Goal: Transaction & Acquisition: Purchase product/service

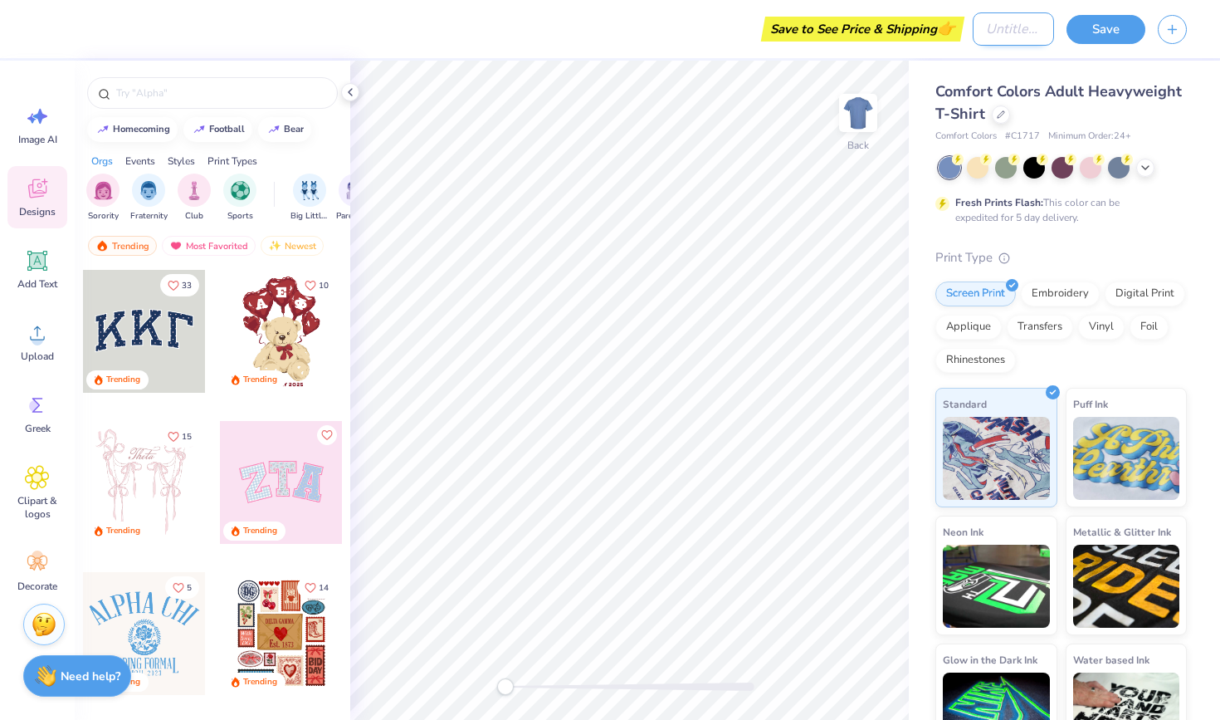
click at [1007, 32] on input "Design Title" at bounding box center [1013, 28] width 81 height 33
click at [350, 96] on icon at bounding box center [350, 91] width 13 height 13
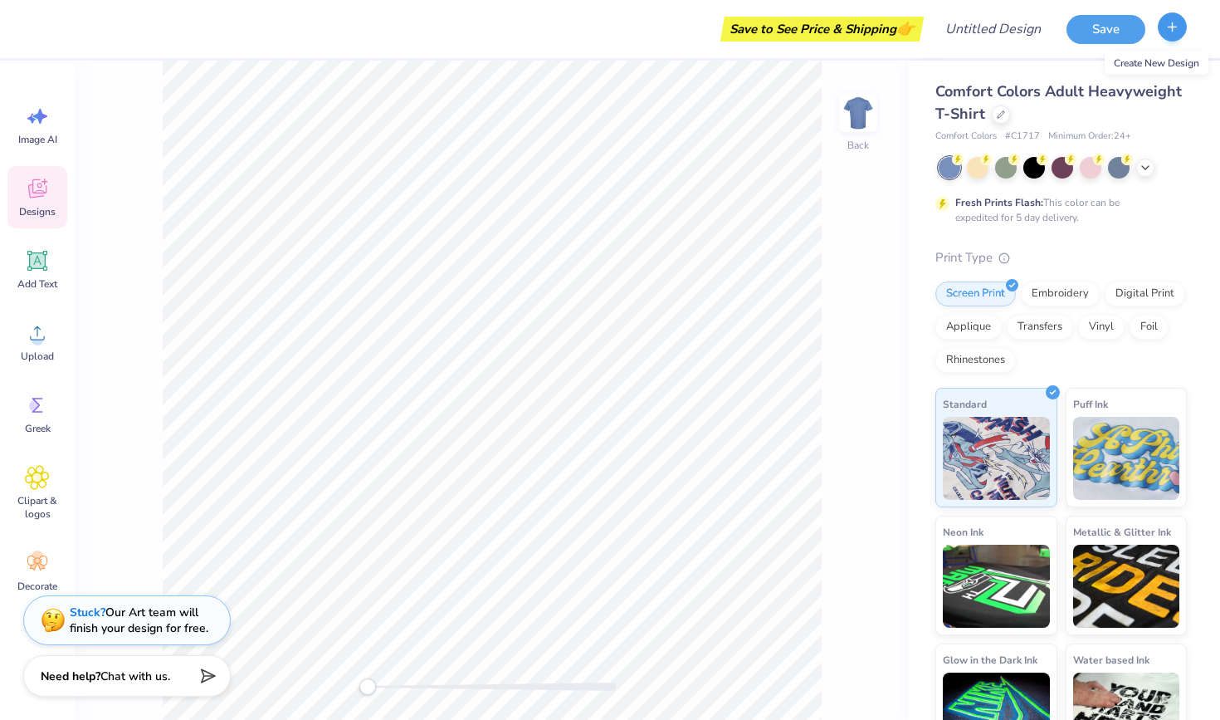
click at [1175, 27] on icon "button" at bounding box center [1172, 27] width 14 height 14
click at [1096, 30] on button "Save" at bounding box center [1106, 26] width 79 height 29
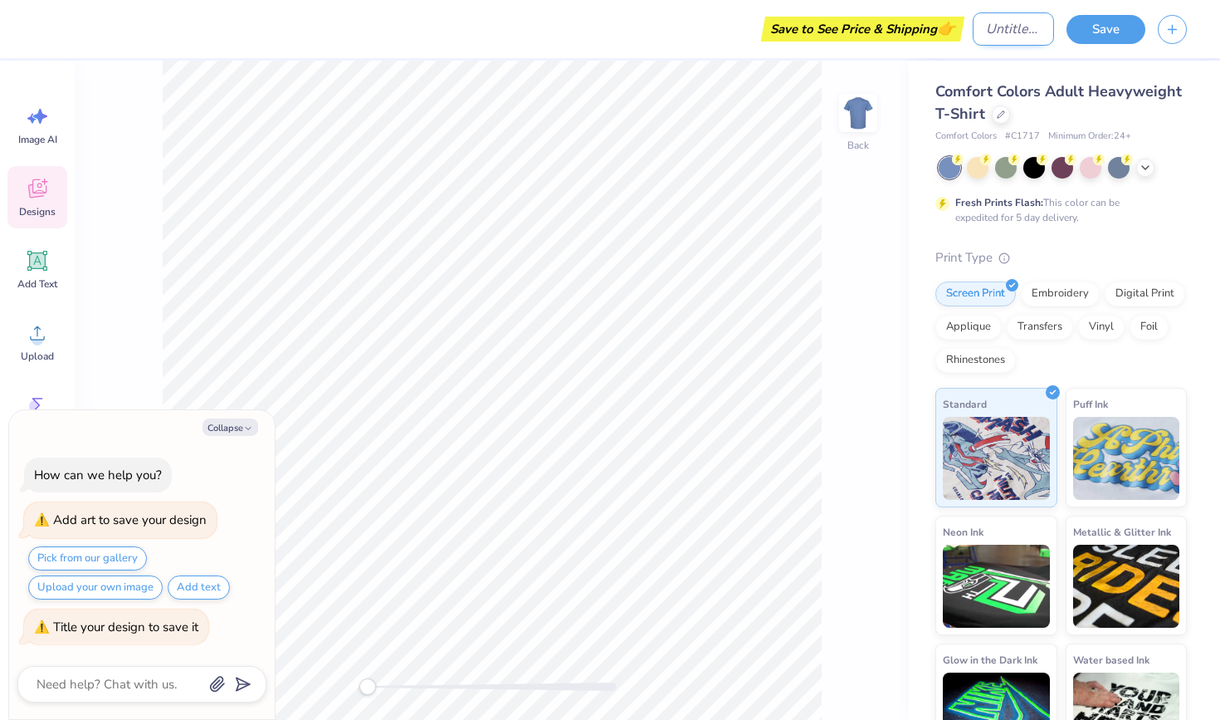
type textarea "x"
click at [987, 25] on input "Design Title" at bounding box center [1013, 28] width 81 height 33
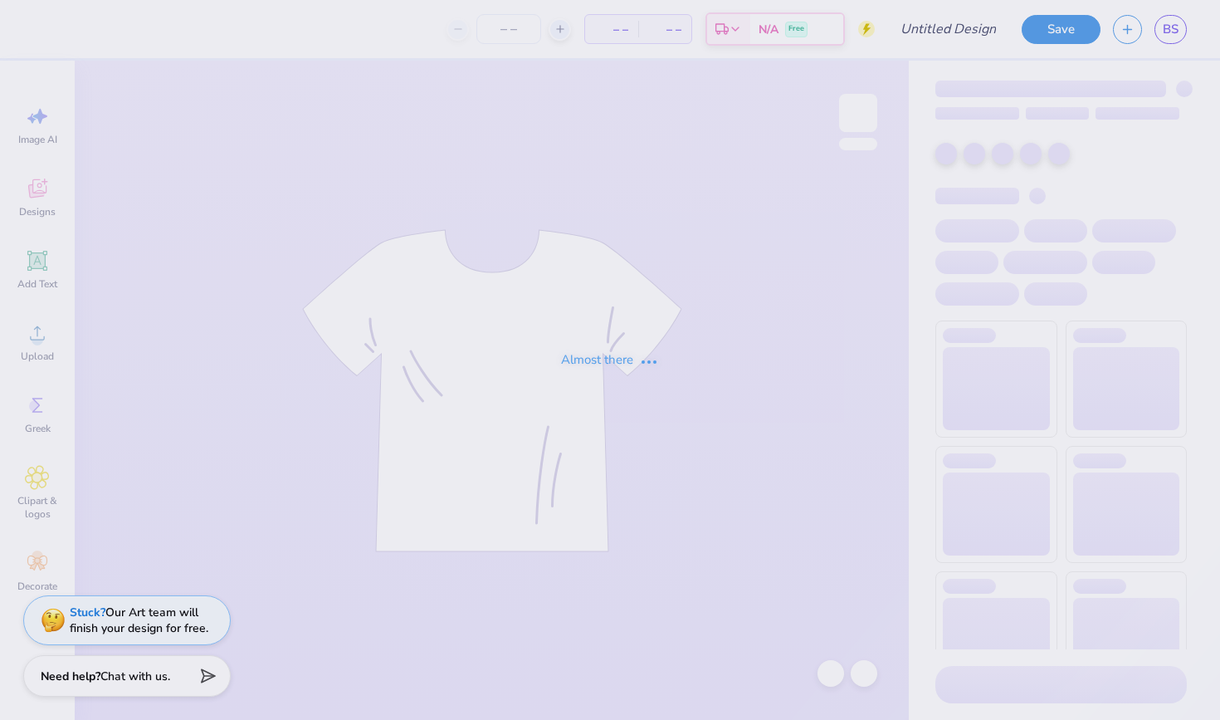
type input "P bash"
type input "48"
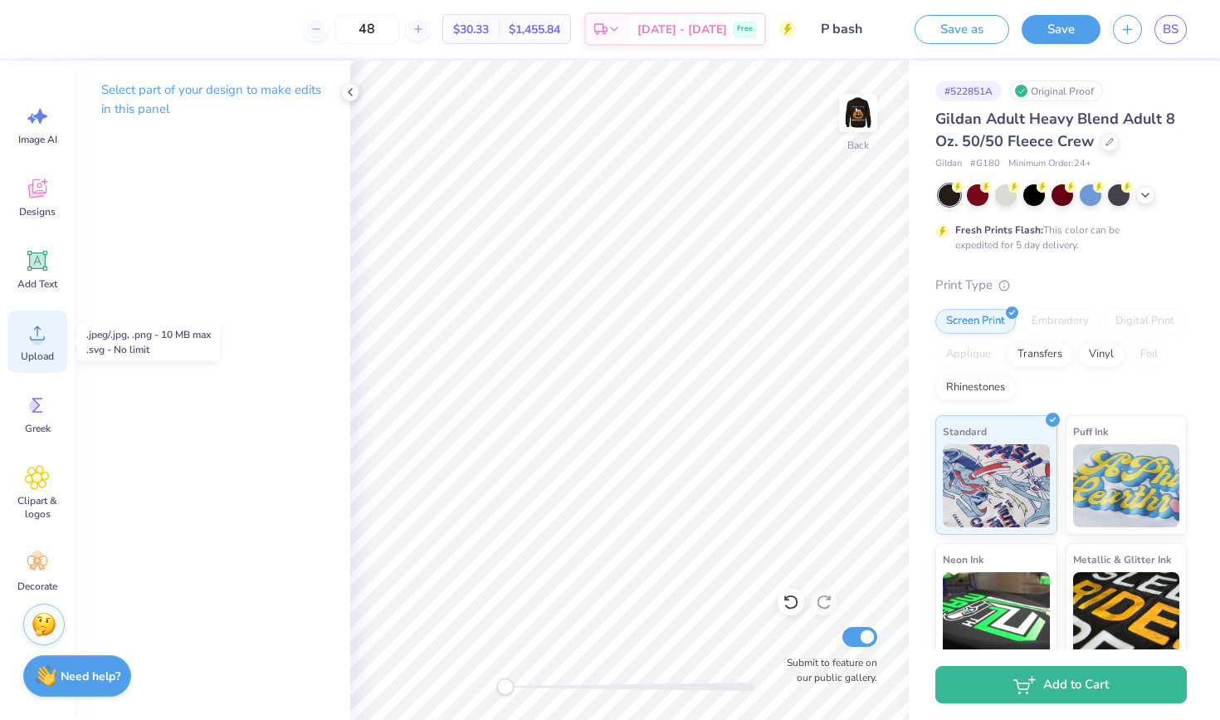
click at [52, 355] on span "Upload" at bounding box center [37, 355] width 33 height 13
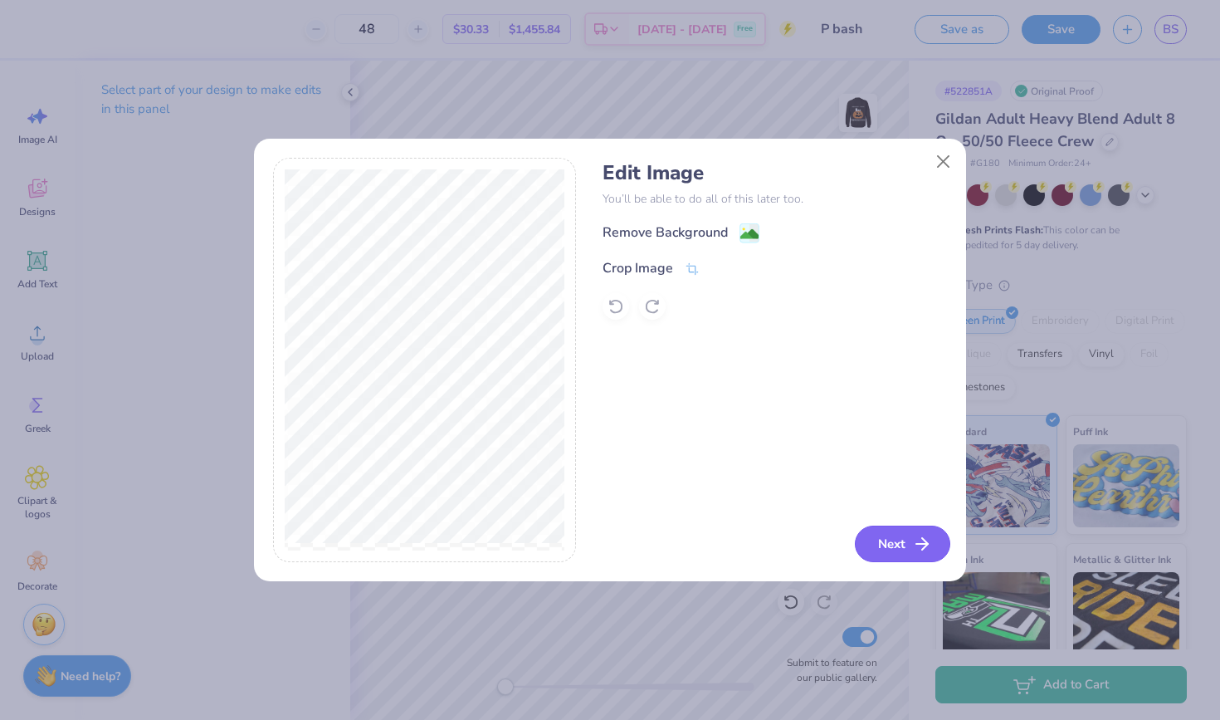
click at [893, 543] on button "Next" at bounding box center [902, 543] width 95 height 37
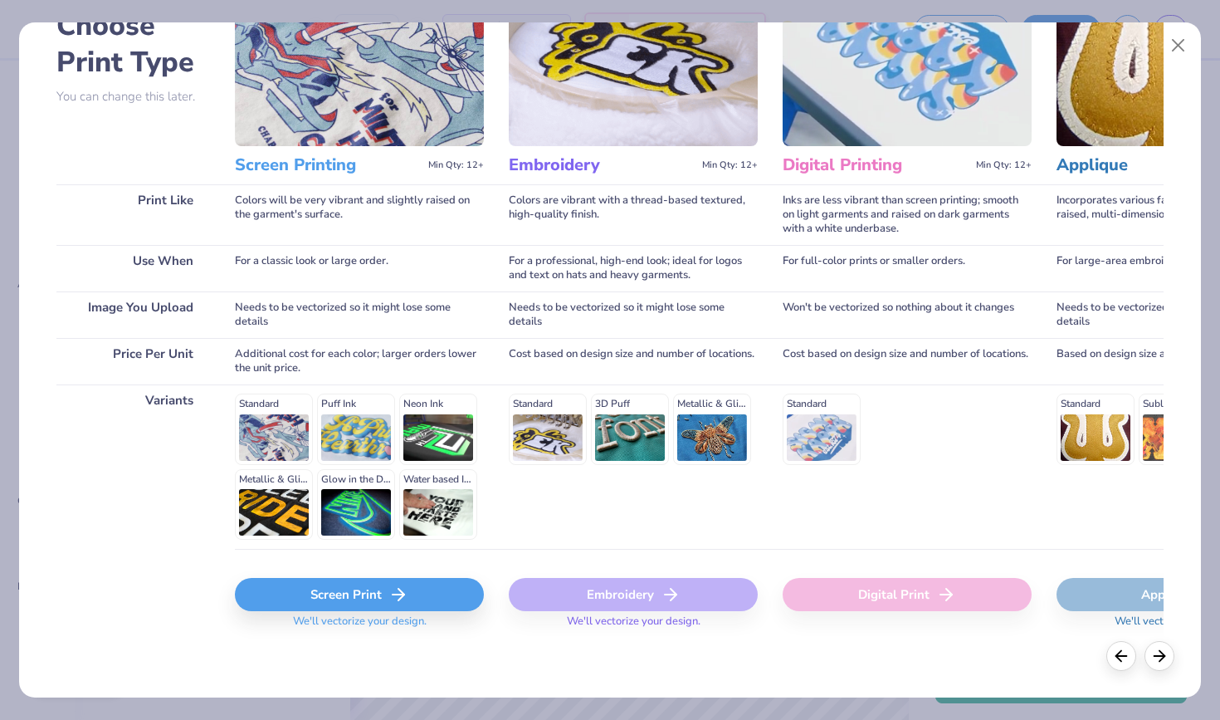
scroll to position [107, 0]
click at [349, 591] on div "Screen Print" at bounding box center [359, 595] width 249 height 33
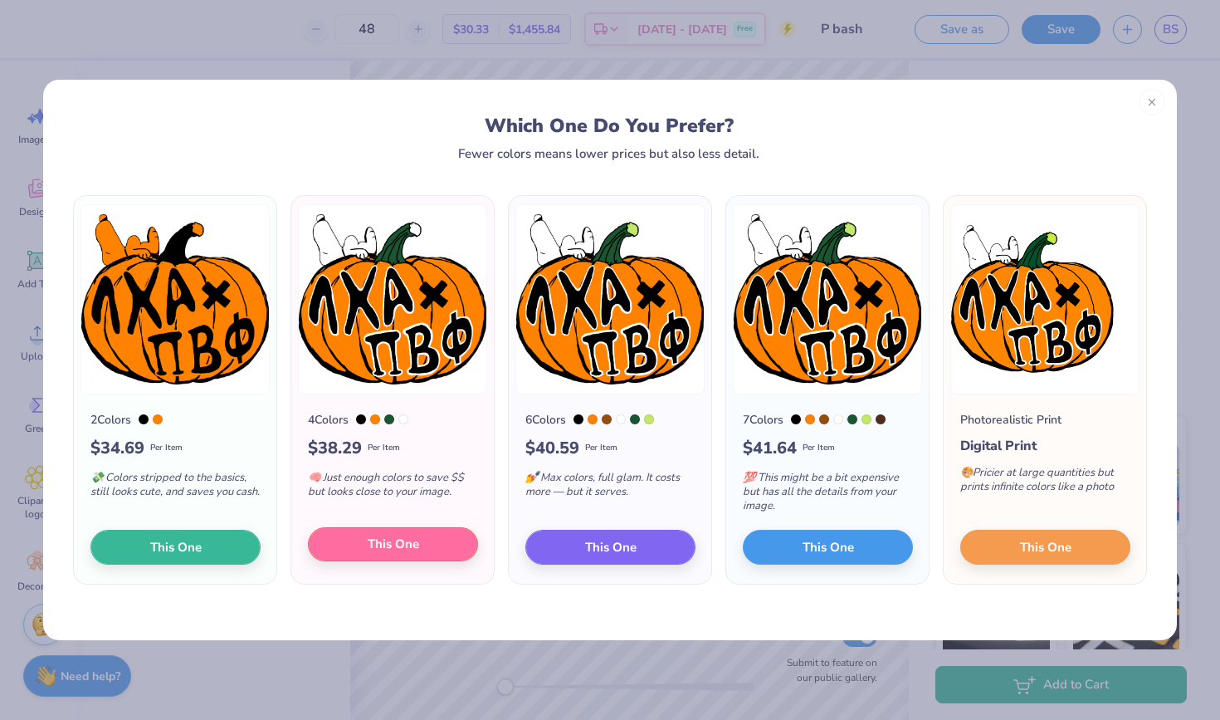
click at [418, 547] on span "This One" at bounding box center [393, 544] width 51 height 19
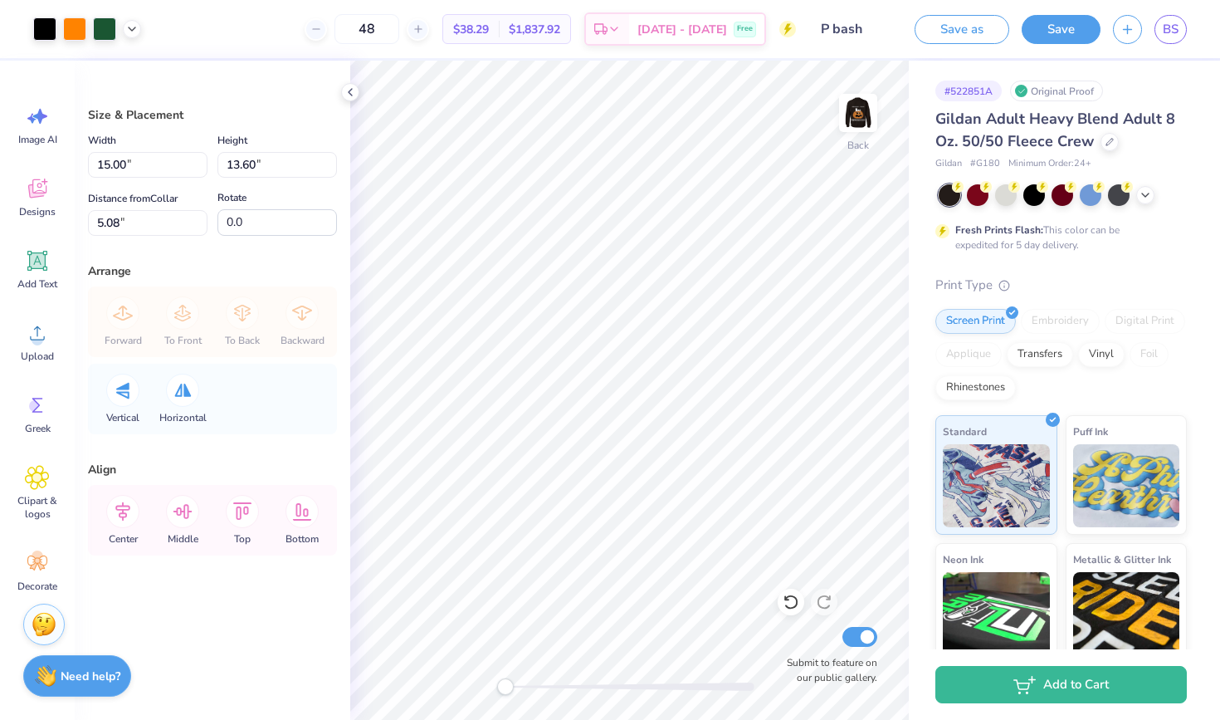
type input "4.03"
type input "3.66"
type input "15.02"
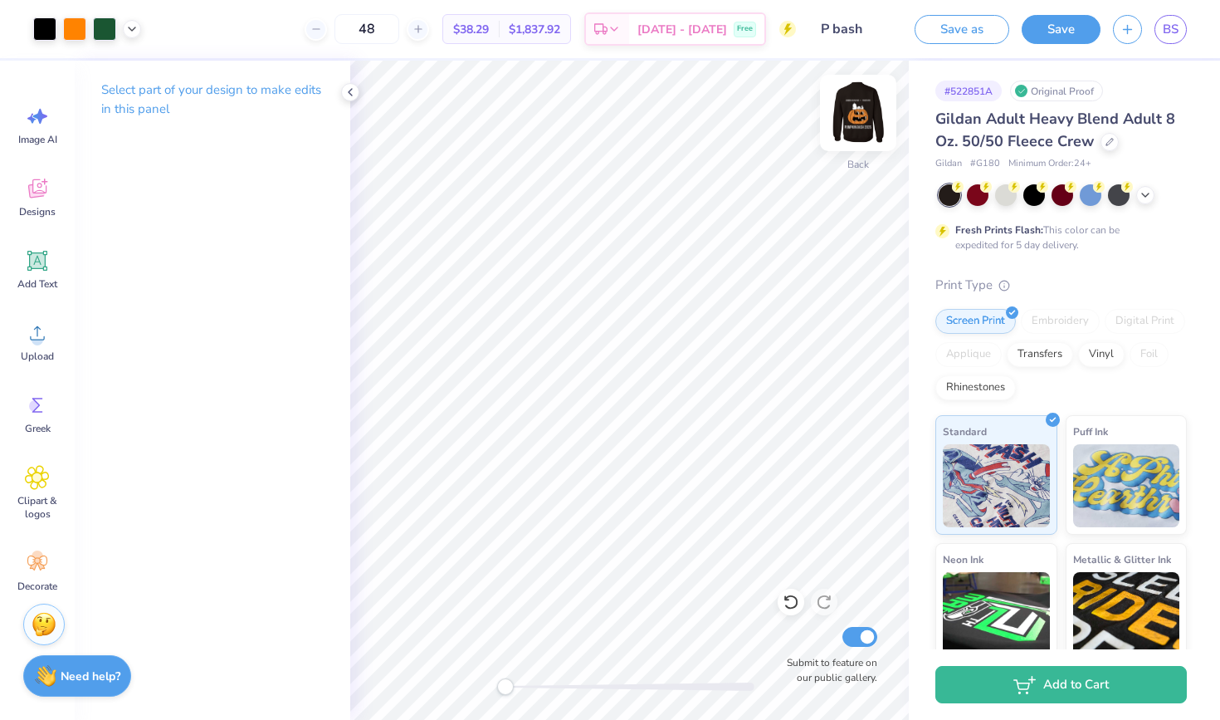
click at [851, 113] on img at bounding box center [858, 113] width 66 height 66
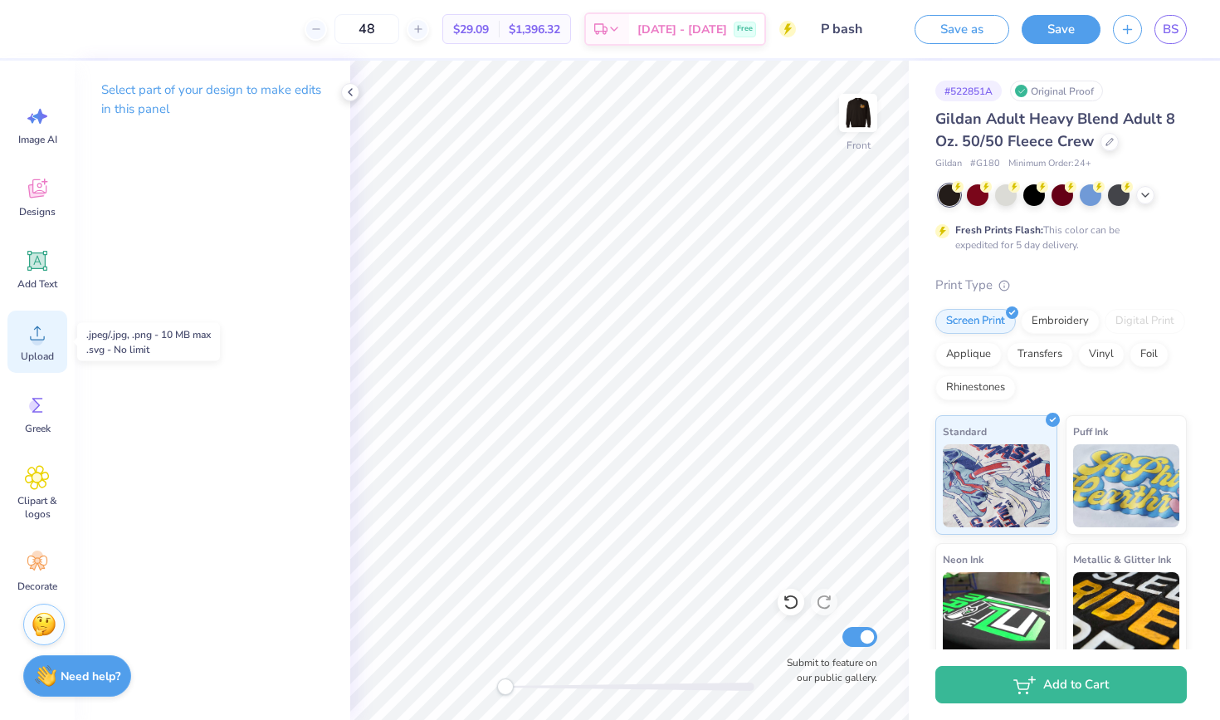
click at [38, 359] on span "Upload" at bounding box center [37, 355] width 33 height 13
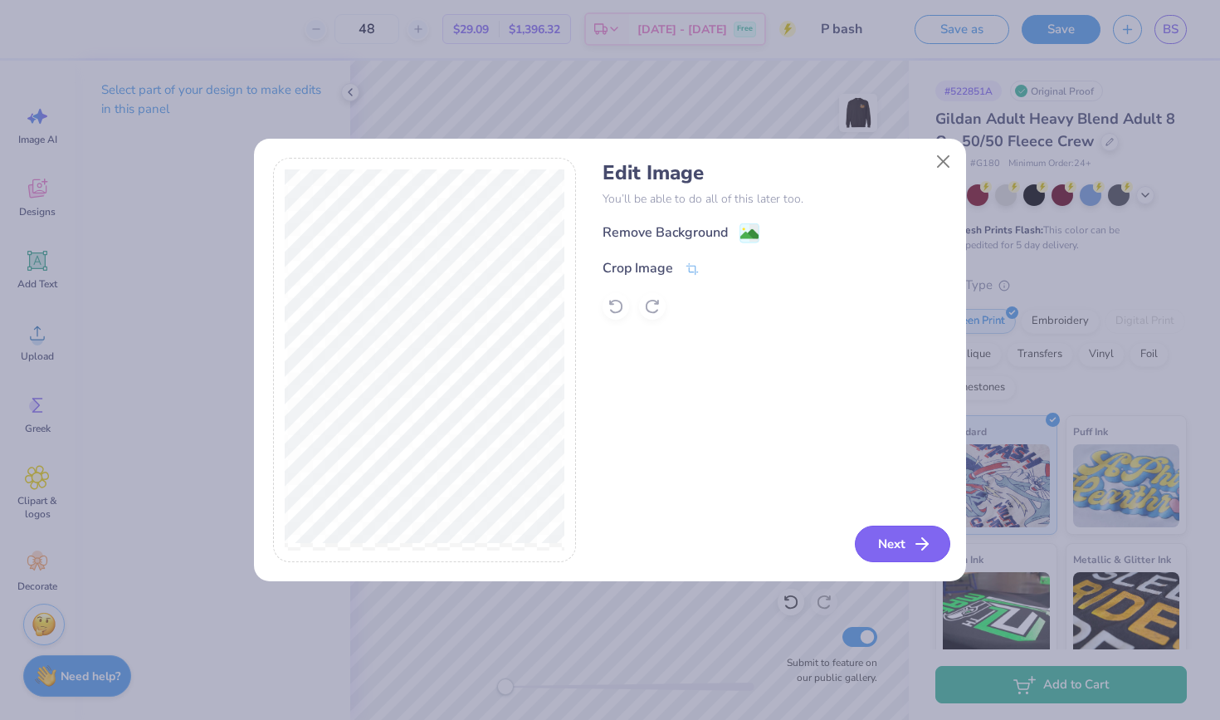
click at [912, 542] on icon "button" at bounding box center [922, 544] width 20 height 20
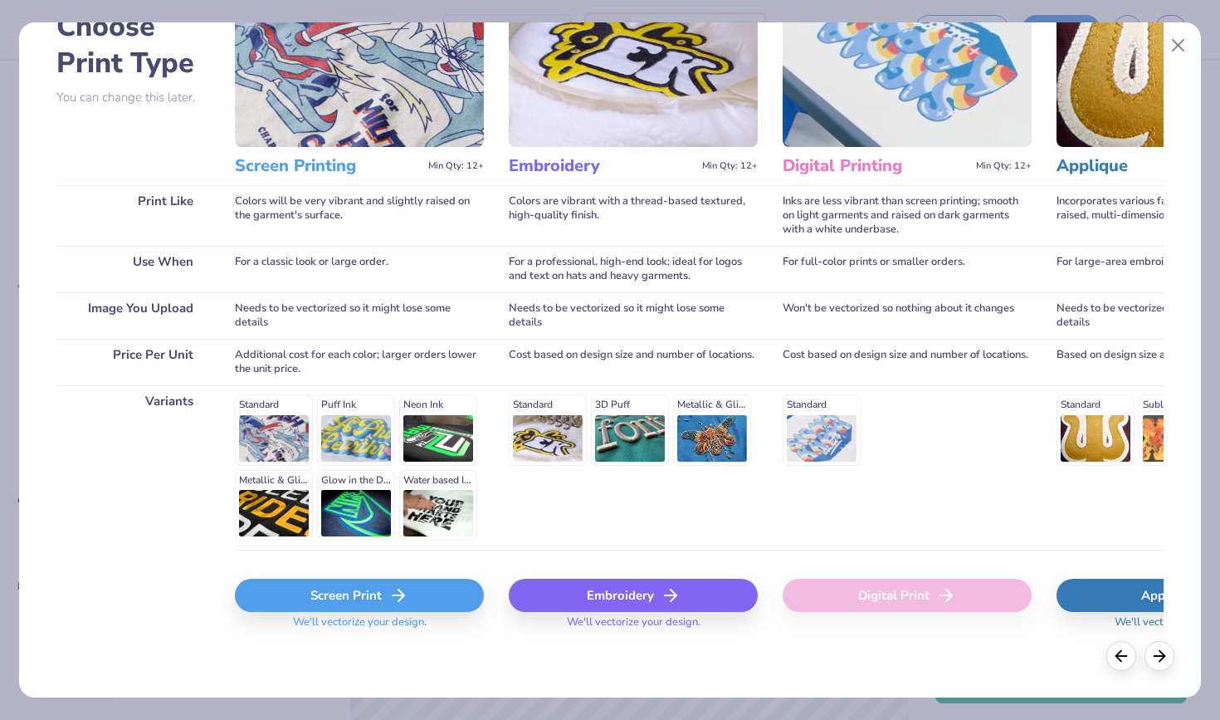
click at [296, 602] on div "Screen Print" at bounding box center [359, 595] width 249 height 33
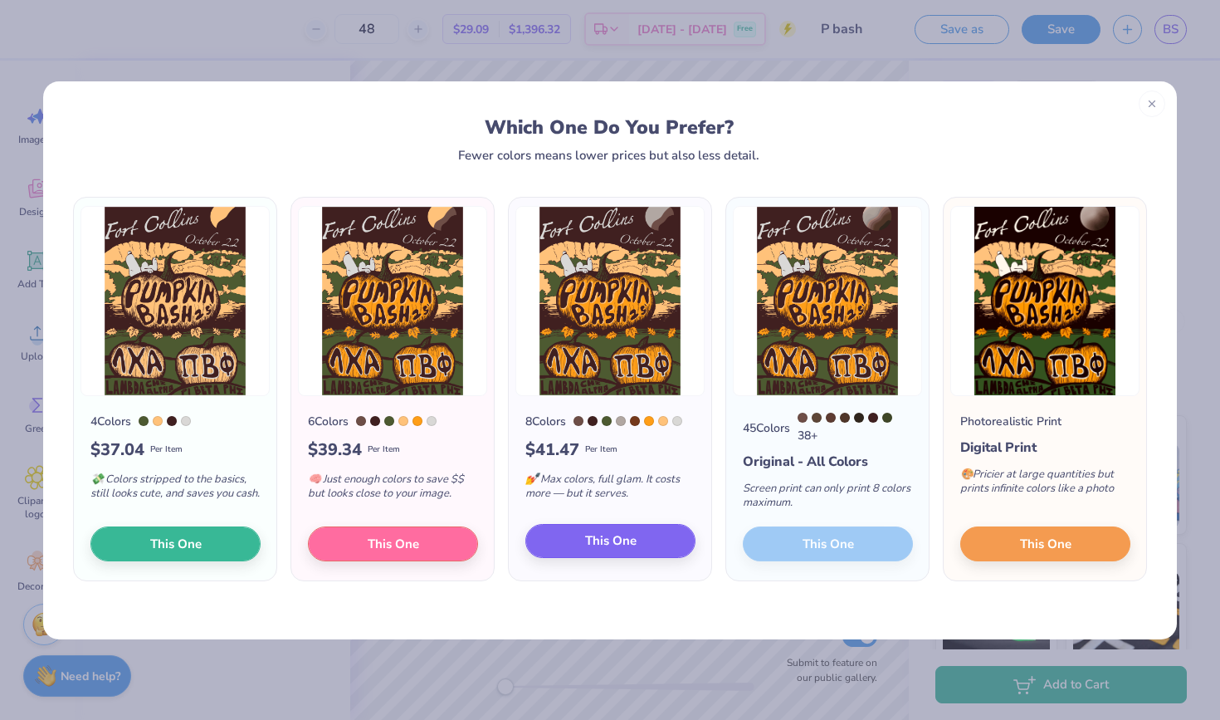
click at [621, 543] on span "This One" at bounding box center [610, 540] width 51 height 19
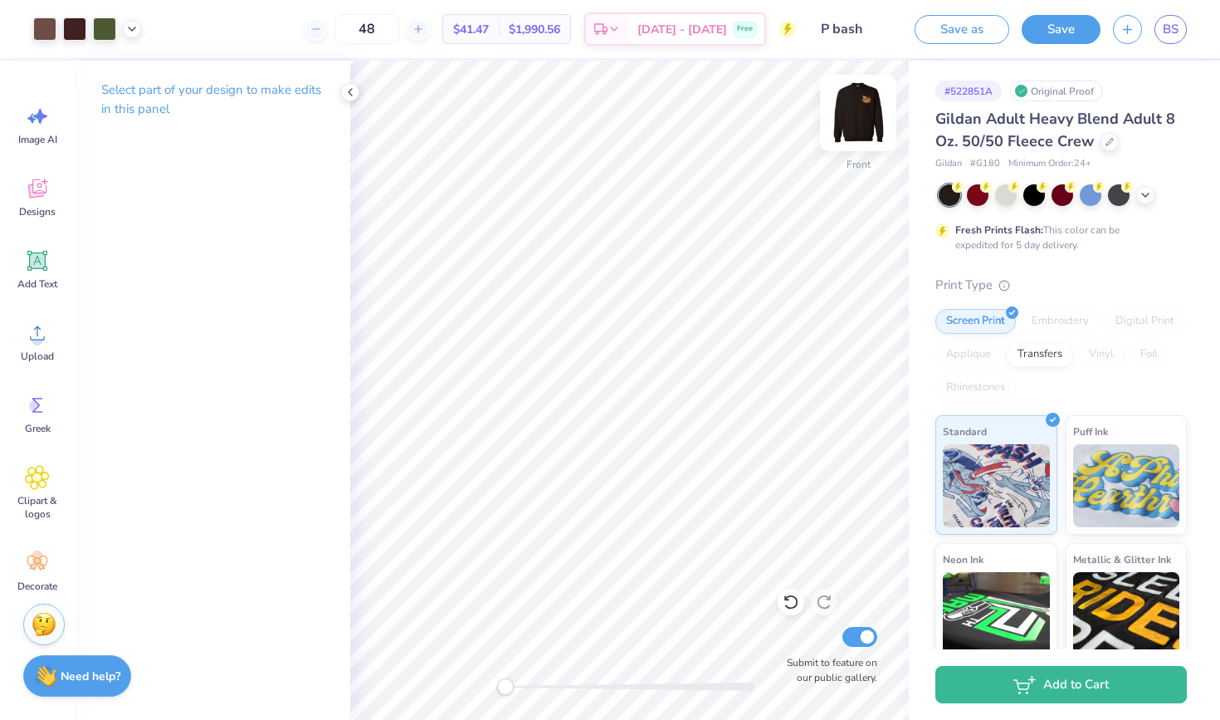
click at [866, 102] on img at bounding box center [858, 113] width 66 height 66
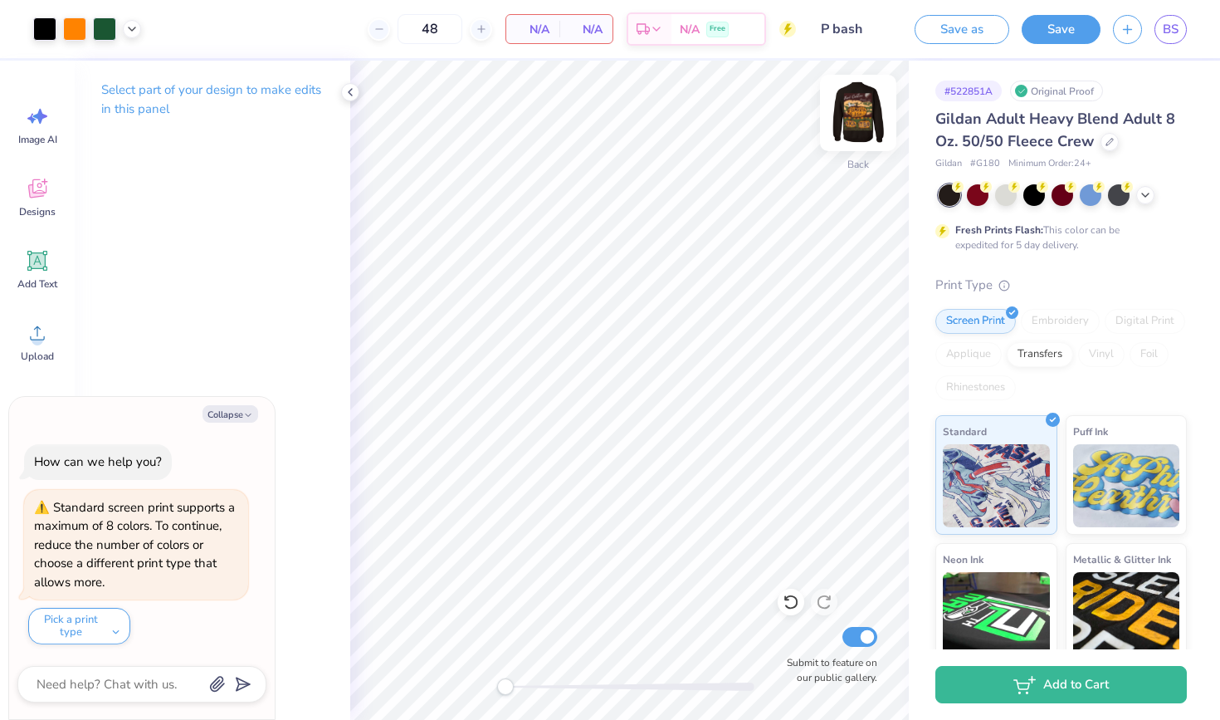
click at [847, 131] on img at bounding box center [858, 113] width 66 height 66
click at [868, 110] on img at bounding box center [858, 113] width 66 height 66
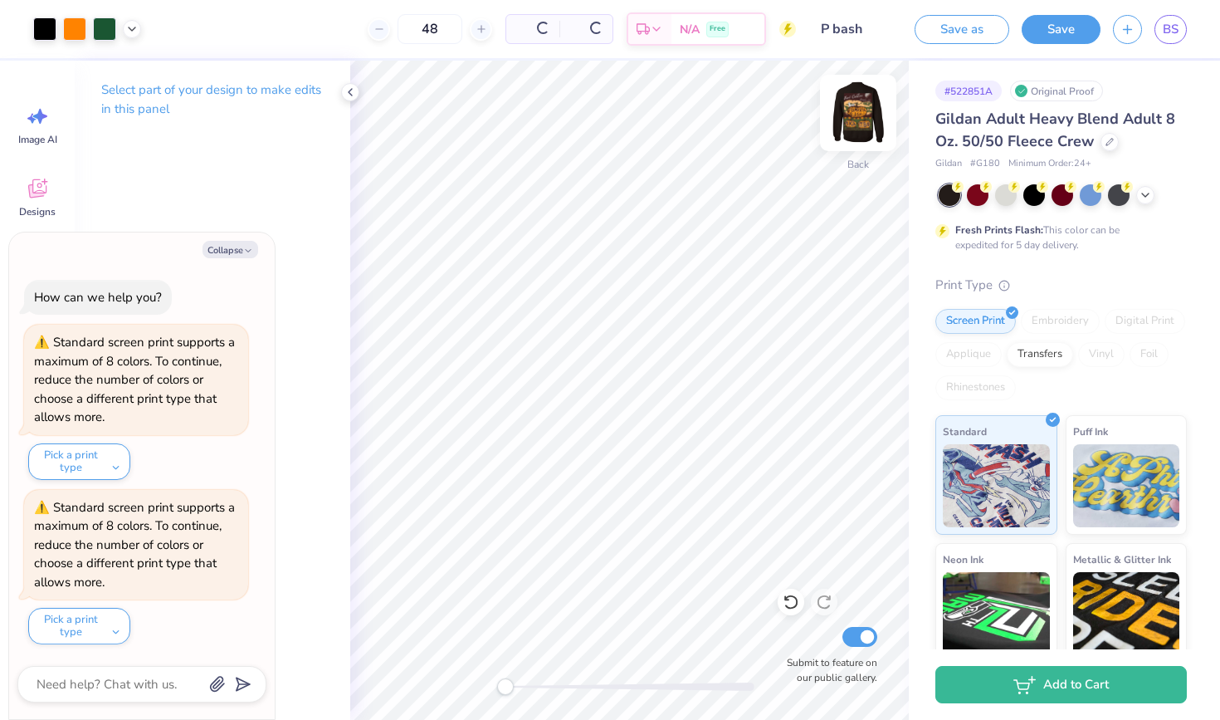
type textarea "x"
click at [867, 108] on img at bounding box center [858, 113] width 66 height 66
type textarea "x"
click at [96, 685] on textarea at bounding box center [119, 684] width 168 height 22
type textarea "t"
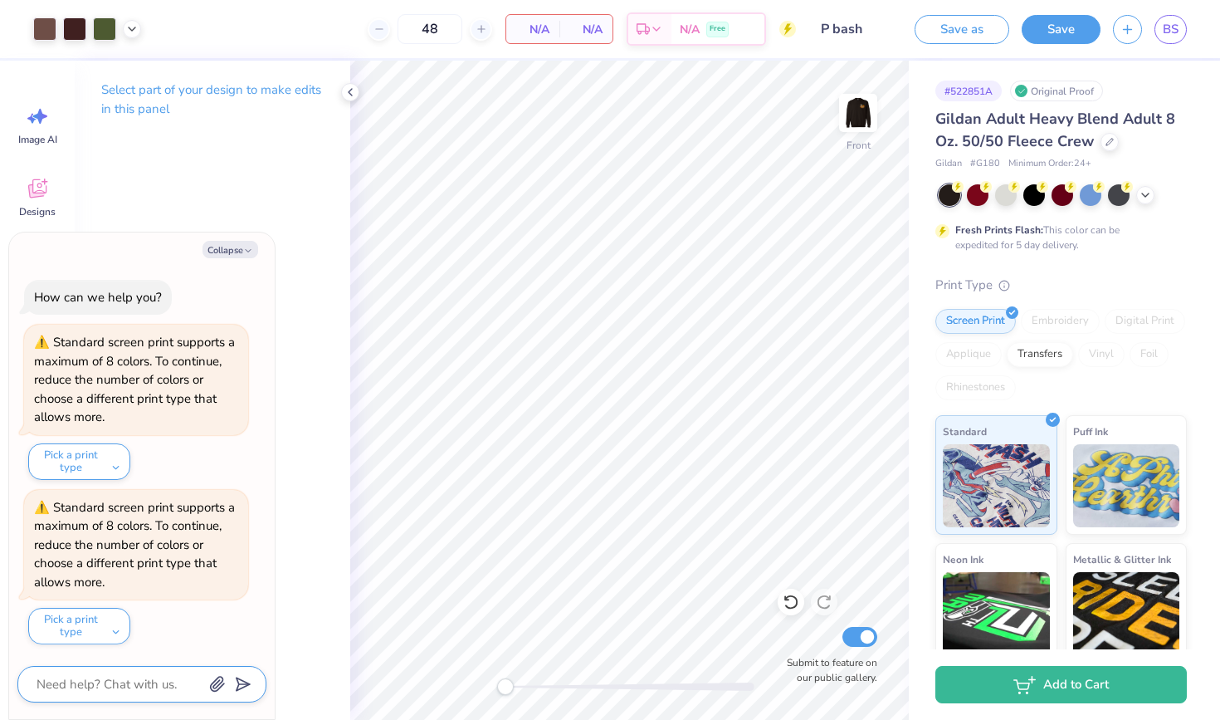
type textarea "x"
type textarea "th"
type textarea "x"
type textarea "the"
type textarea "x"
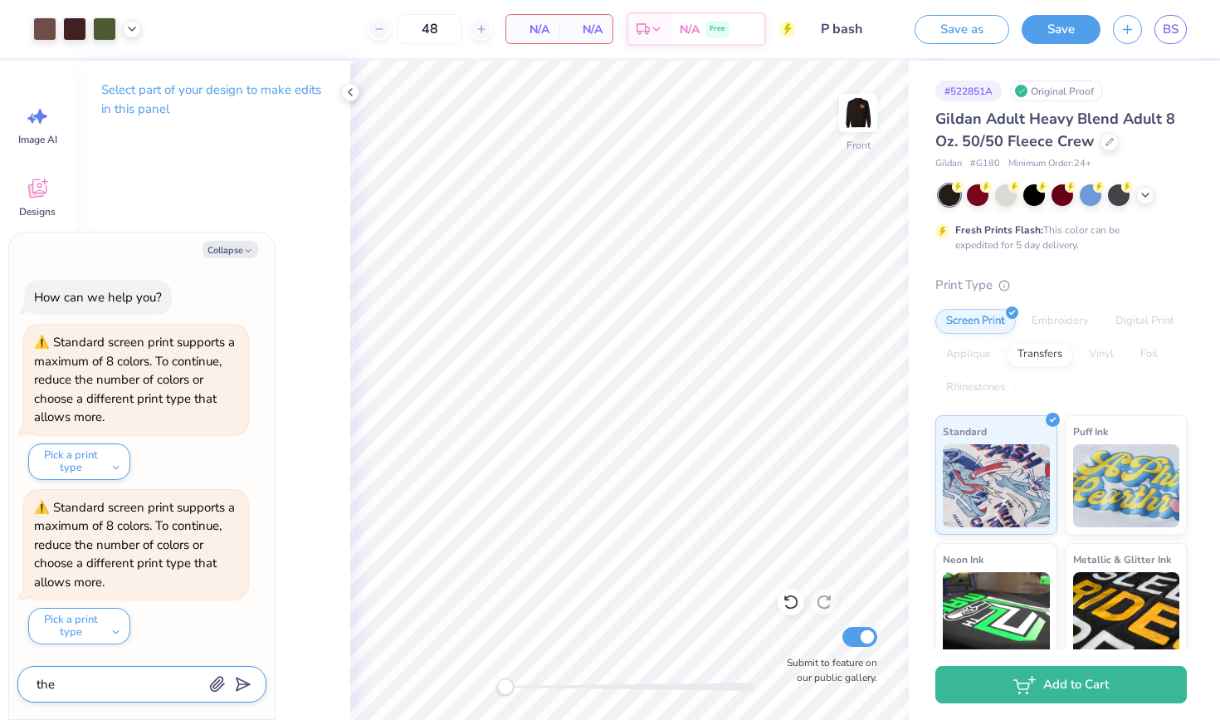
type textarea "the"
type textarea "x"
type textarea "the c"
type textarea "x"
type textarea "the co"
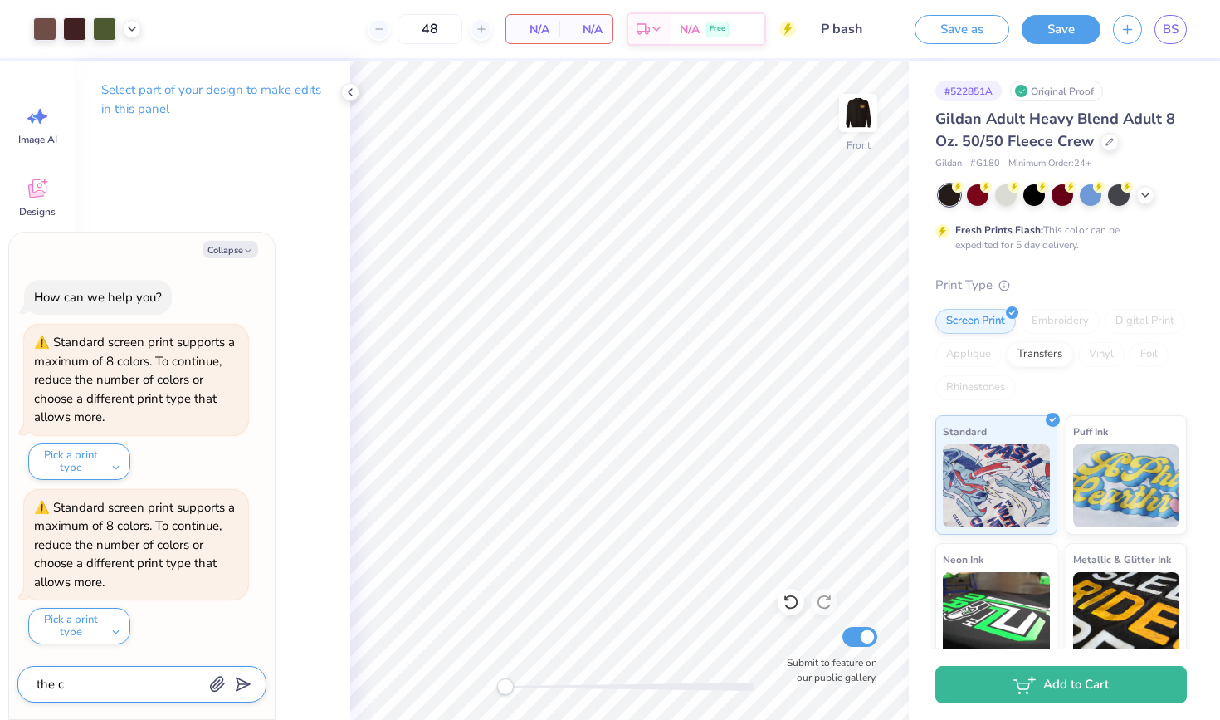
type textarea "x"
type textarea "the col"
type textarea "x"
type textarea "the colo"
type textarea "x"
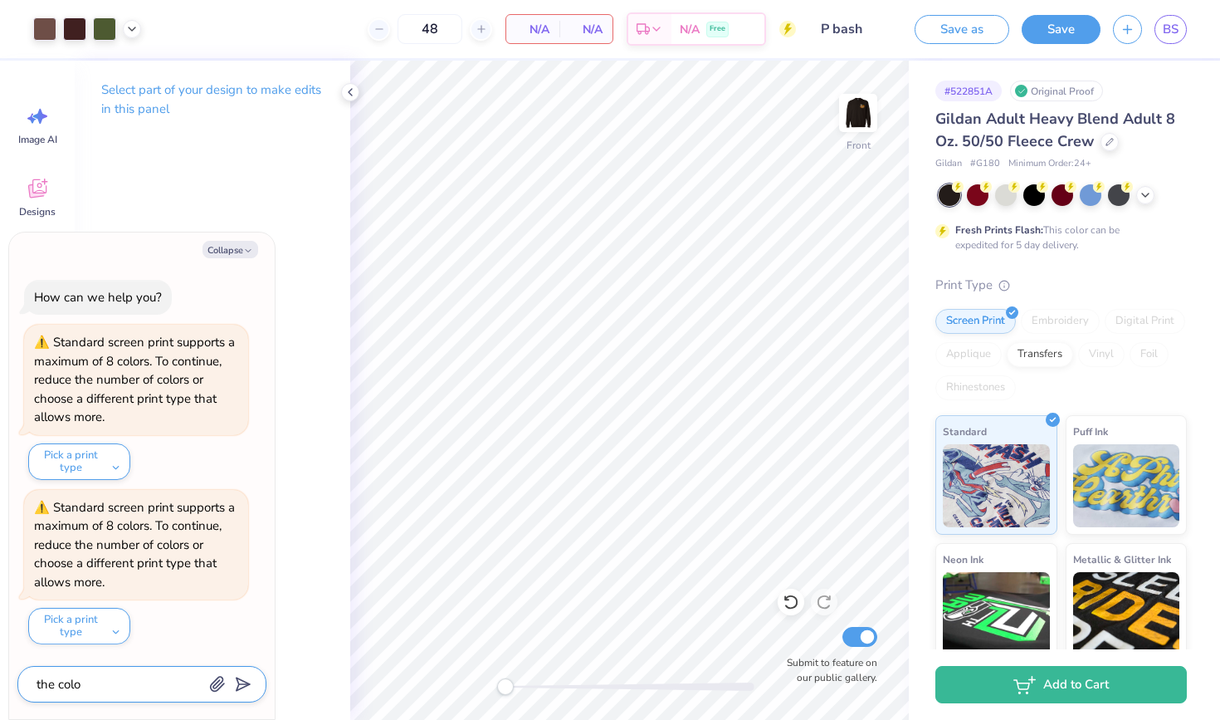
type textarea "the color"
type textarea "x"
type textarea "the colors"
type textarea "x"
type textarea "the colors"
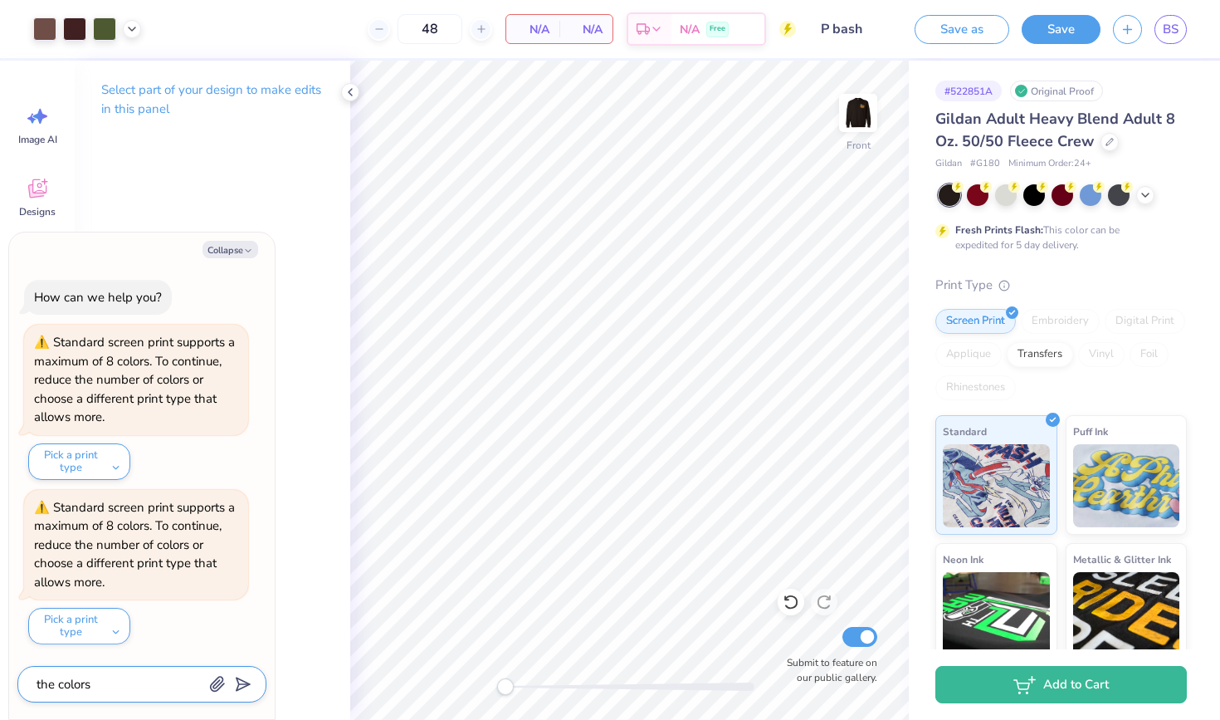
type textarea "x"
type textarea "the colors o"
type textarea "x"
type textarea "the colors on"
type textarea "x"
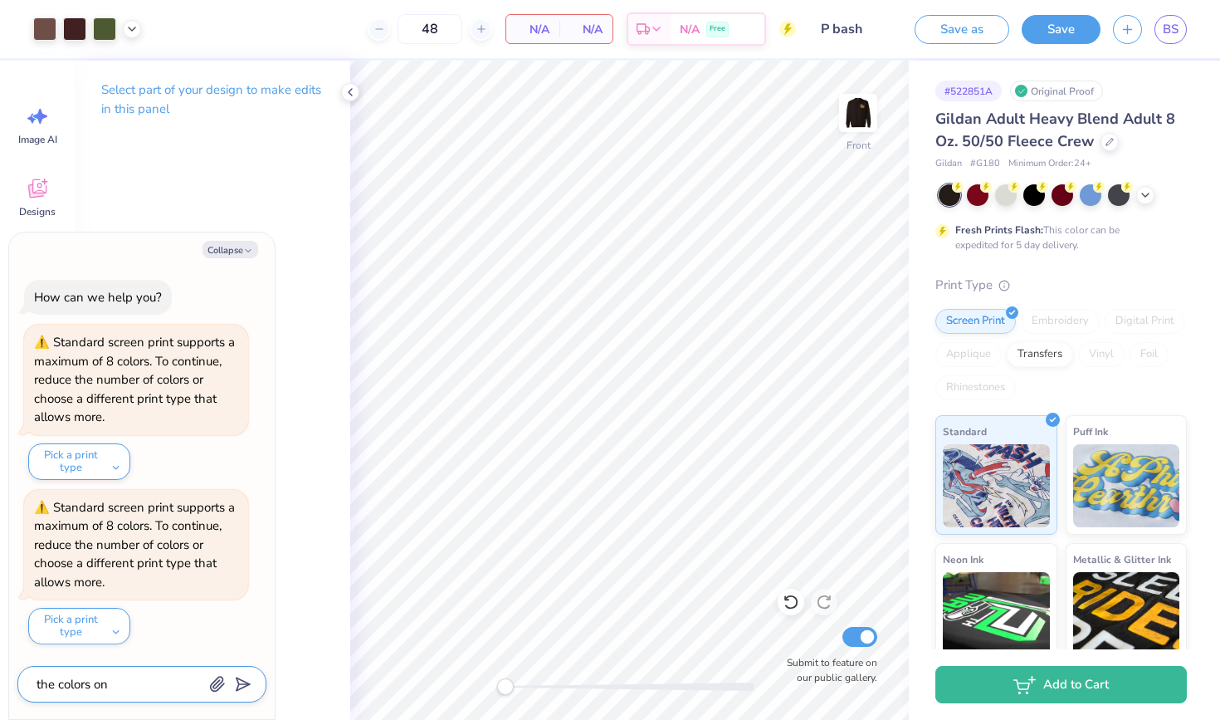
type textarea "the colors on"
type textarea "x"
type textarea "the colors on t"
type textarea "x"
type textarea "the colors on th"
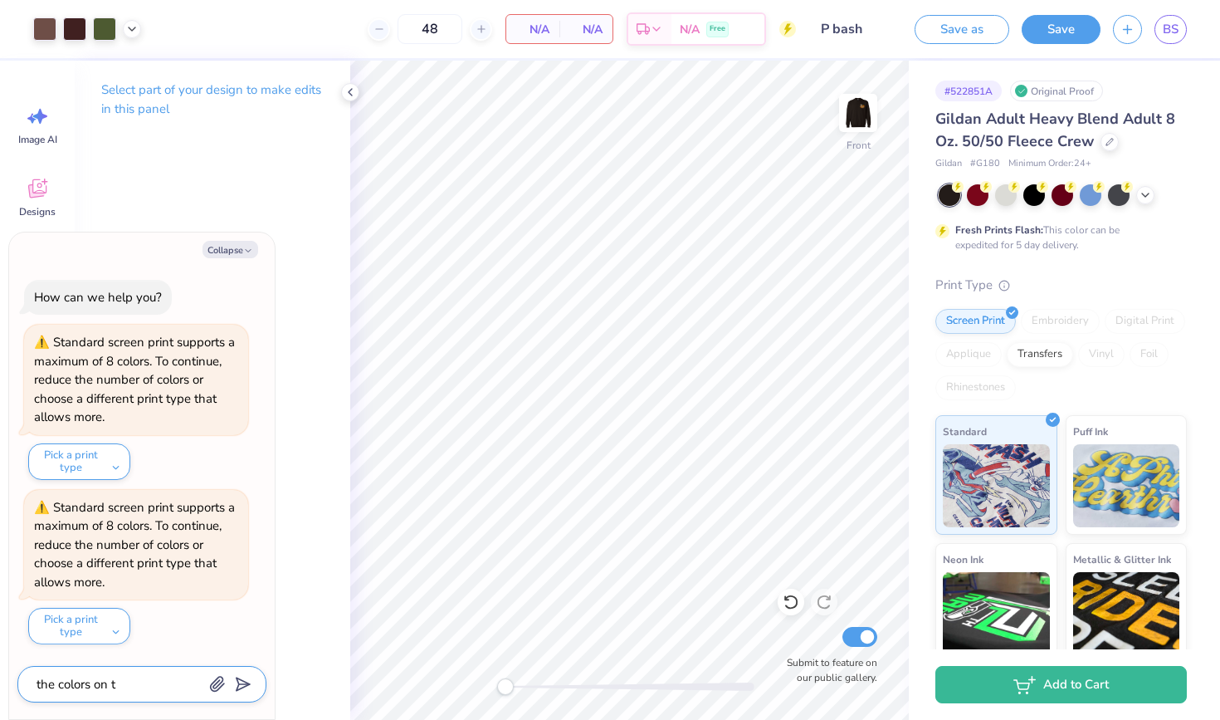
type textarea "x"
type textarea "the colors on th"
type textarea "x"
type textarea "the colors on th e"
type textarea "x"
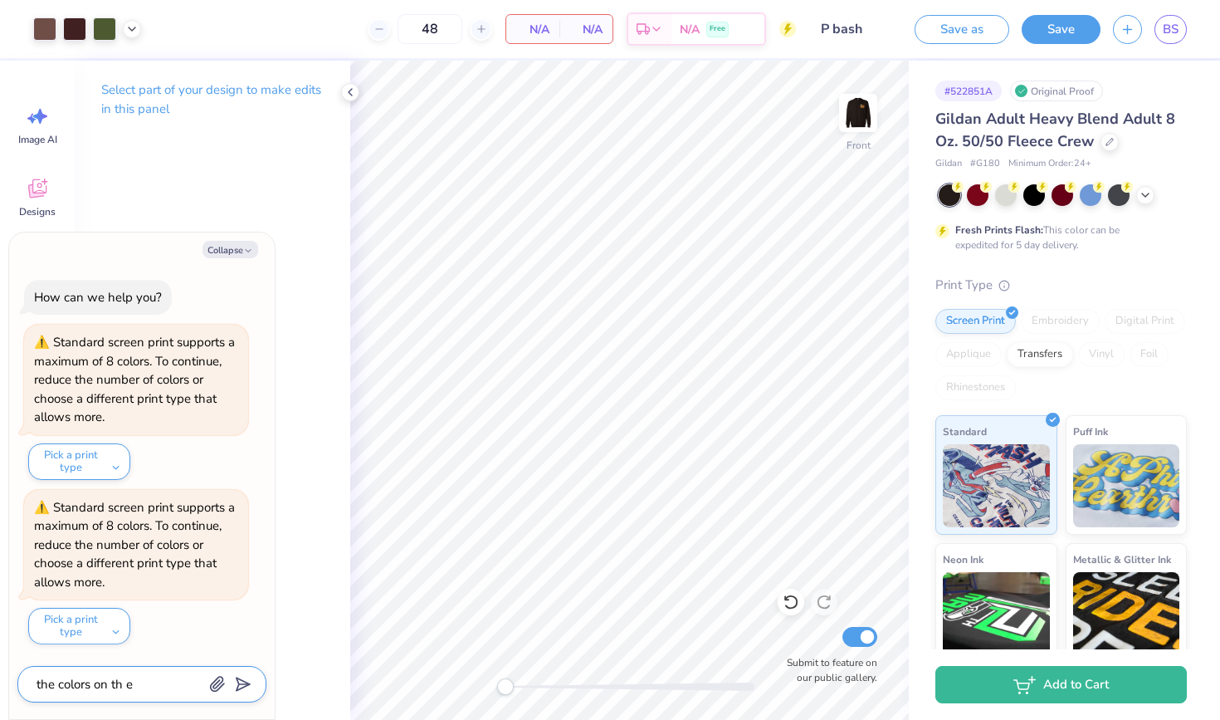
type textarea "the colors on th eb"
type textarea "x"
type textarea "the colors on th eba"
type textarea "x"
type textarea "the colors on th ebac"
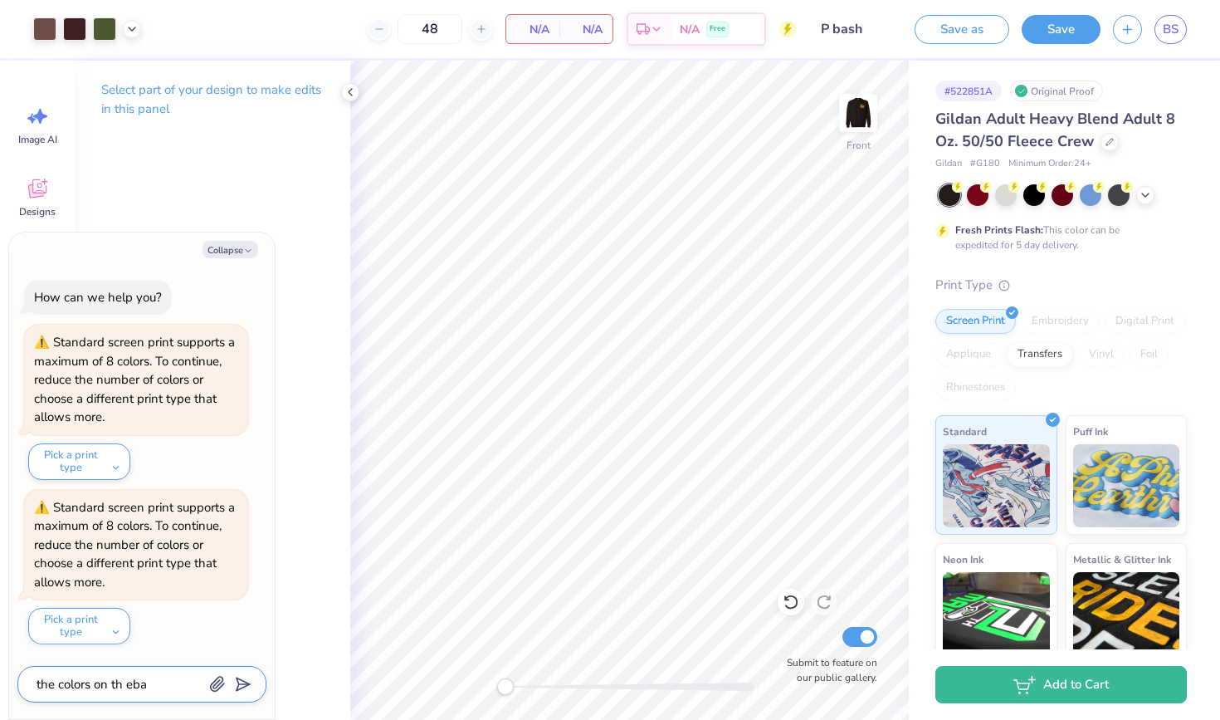
type textarea "x"
type textarea "the colors on th eback"
type textarea "x"
type textarea "the colors on th eback"
type textarea "x"
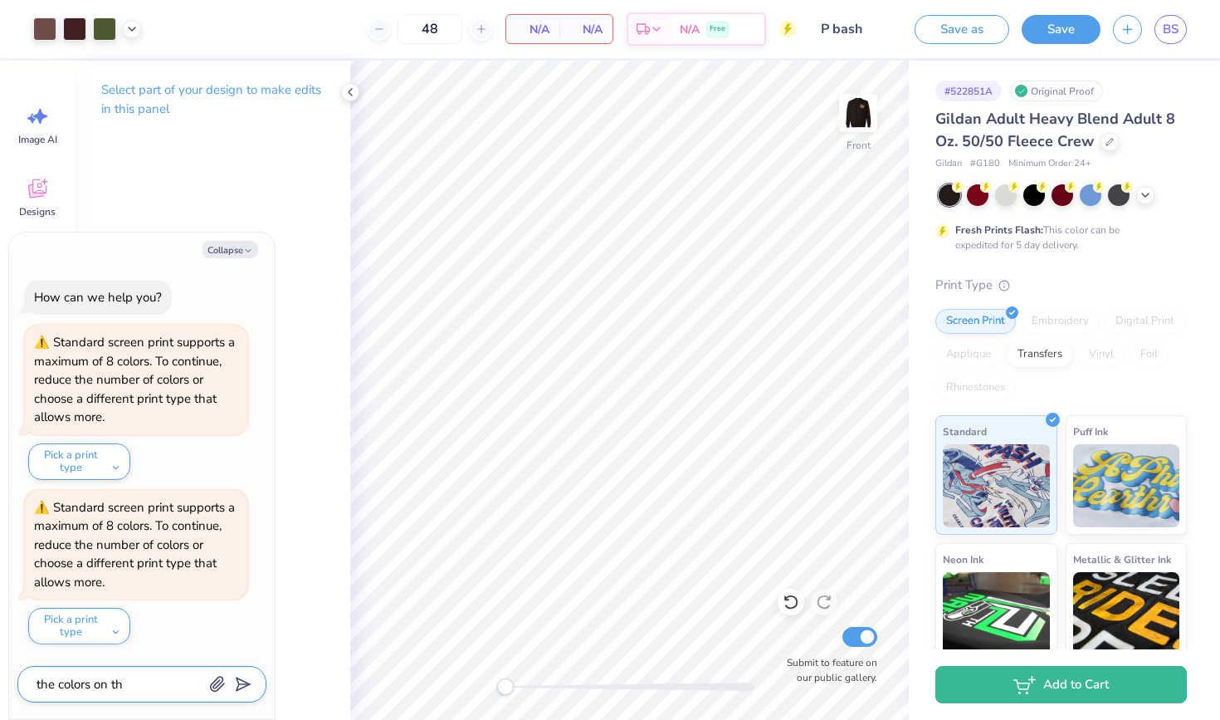
type textarea "the colors on th eback"
type textarea "x"
type textarea "the colors on th ebac"
type textarea "x"
type textarea "the colors on th eba"
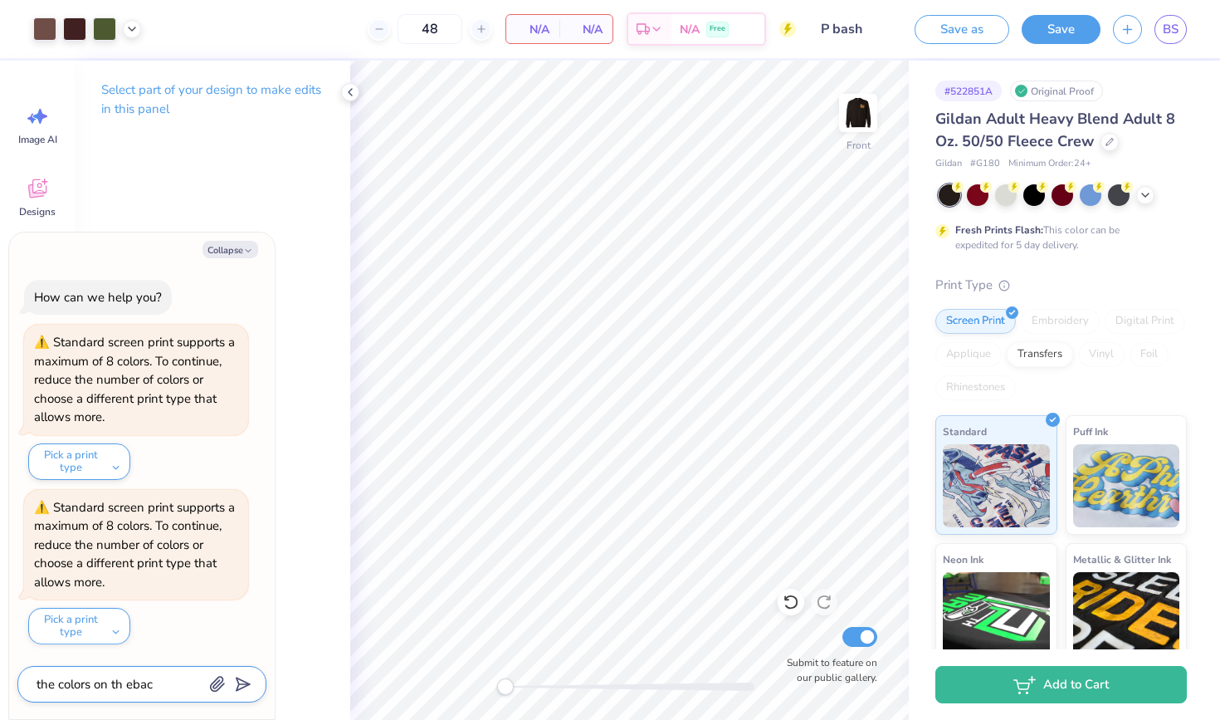
type textarea "x"
type textarea "the colors on th eb"
type textarea "x"
type textarea "the colors on th e"
type textarea "x"
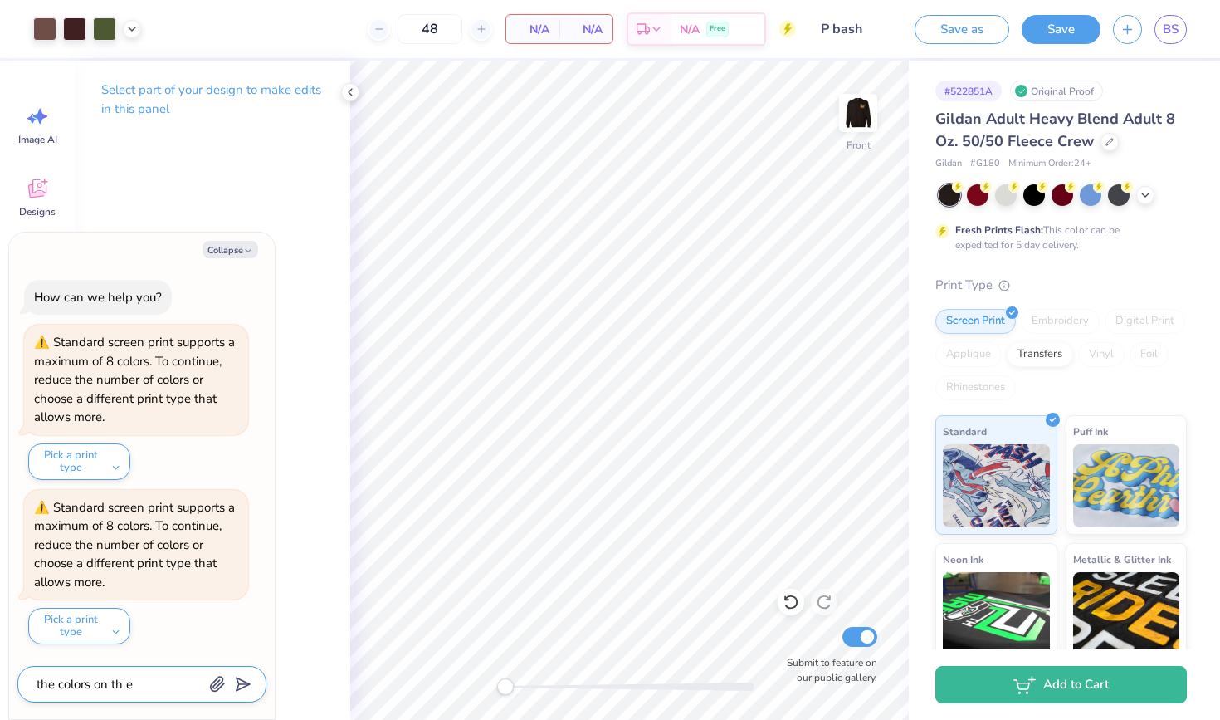
type textarea "the colors on th"
type textarea "x"
type textarea "the colors on th"
type textarea "x"
type textarea "the colors on t"
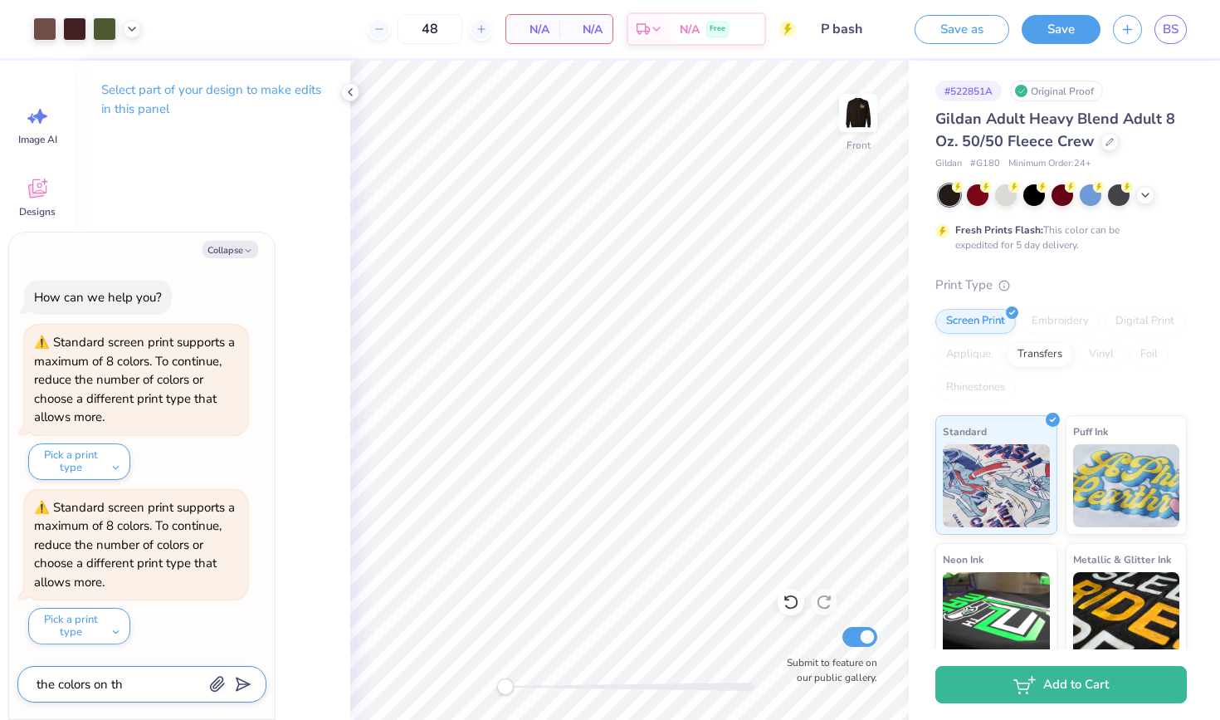
type textarea "x"
type textarea "the colors on"
type textarea "x"
type textarea "the colors on"
type textarea "x"
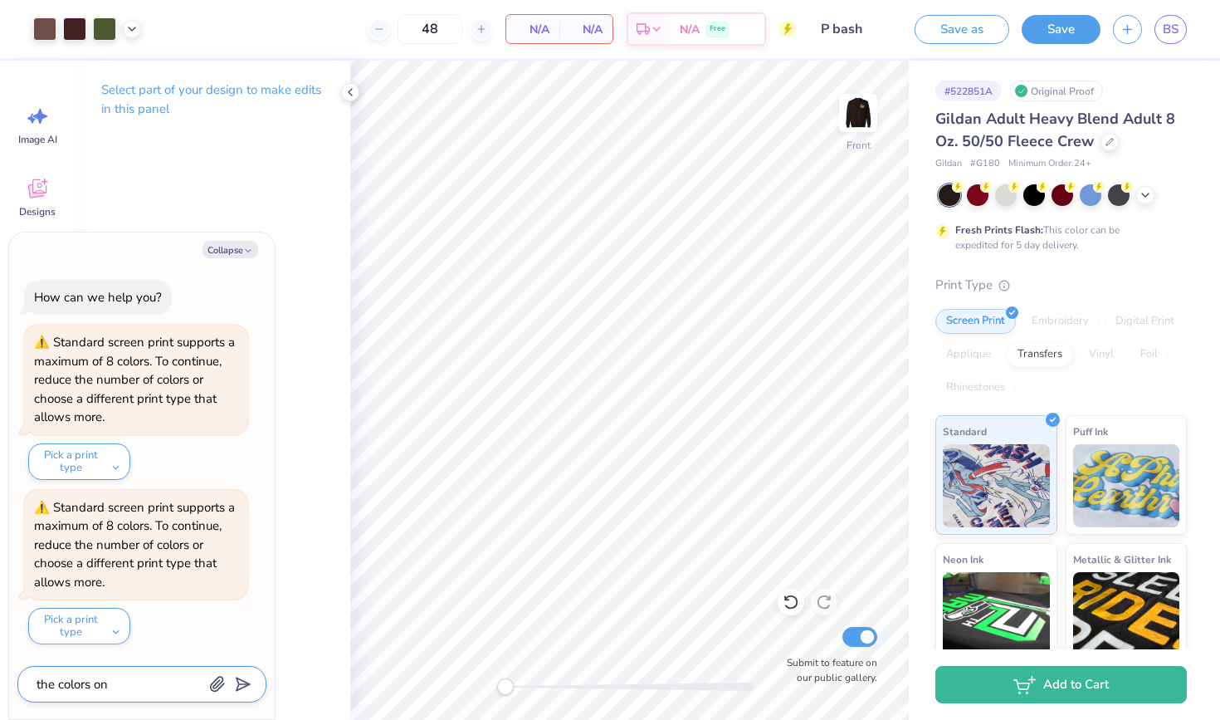
type textarea "the colors o"
type textarea "x"
type textarea "the colors"
type textarea "x"
type textarea "the colors"
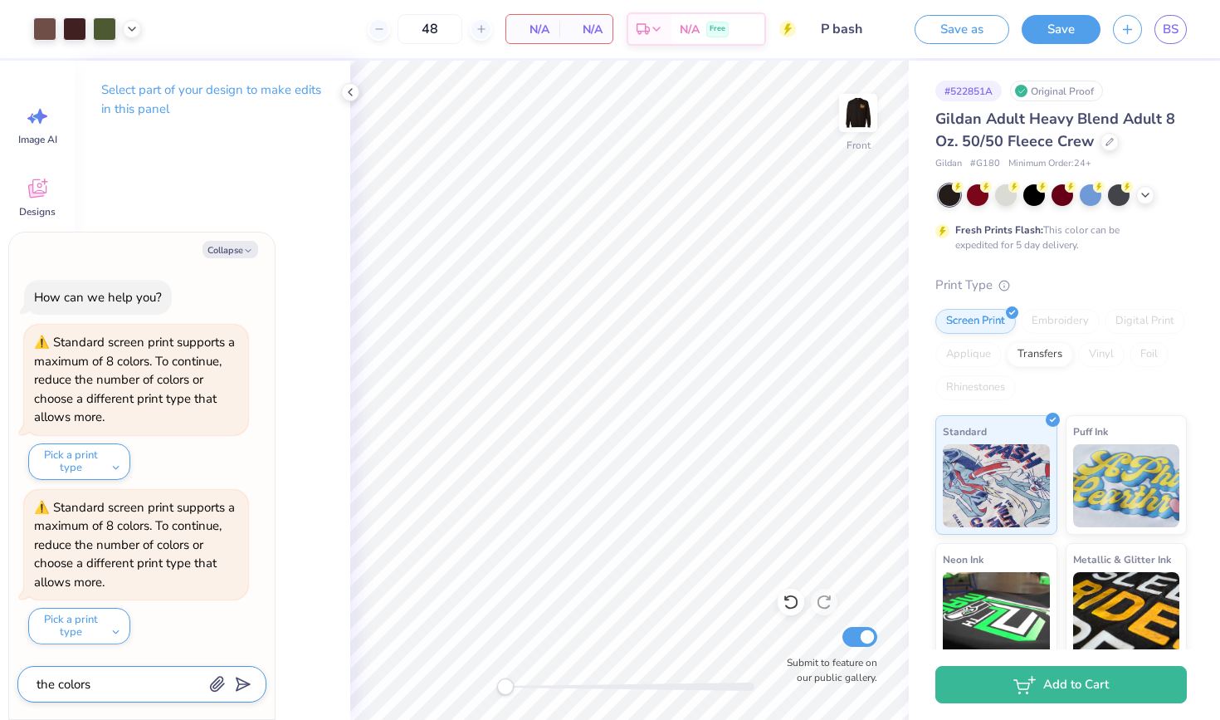
type textarea "x"
type textarea "the color"
type textarea "x"
type textarea "the colo"
type textarea "x"
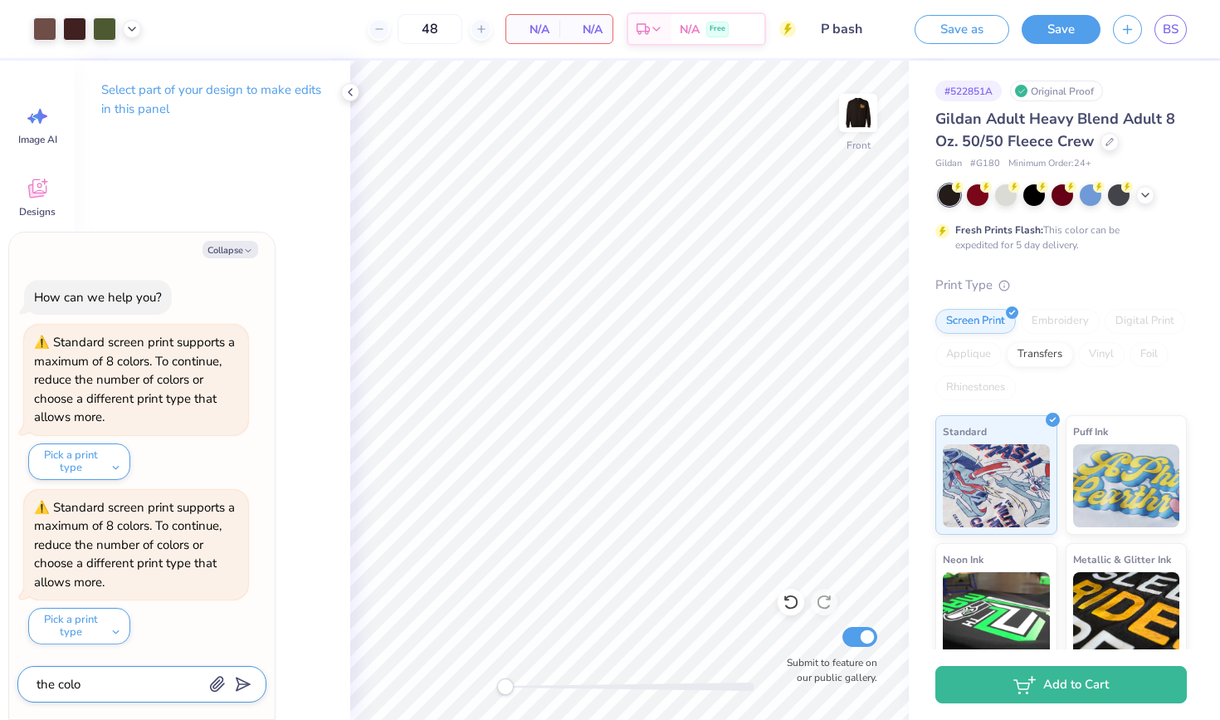
type textarea "the col"
type textarea "x"
type textarea "the co"
type textarea "x"
type textarea "the c"
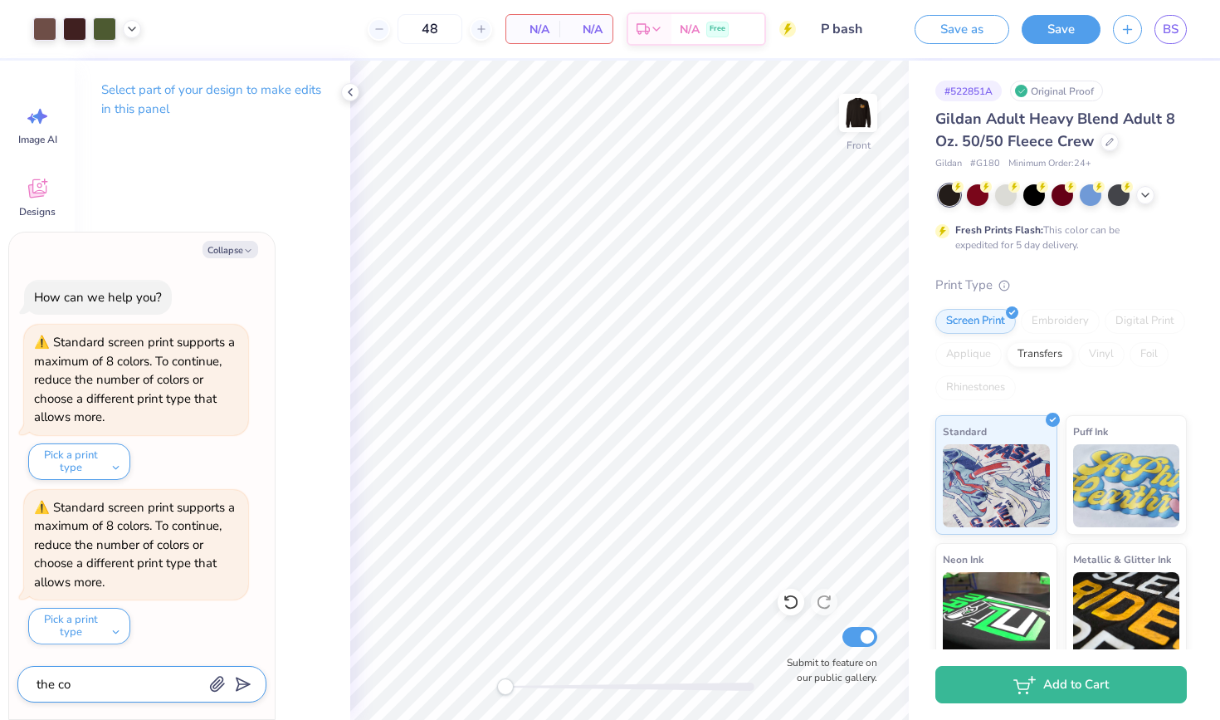
type textarea "x"
type textarea "the"
type textarea "x"
type textarea "the"
type textarea "x"
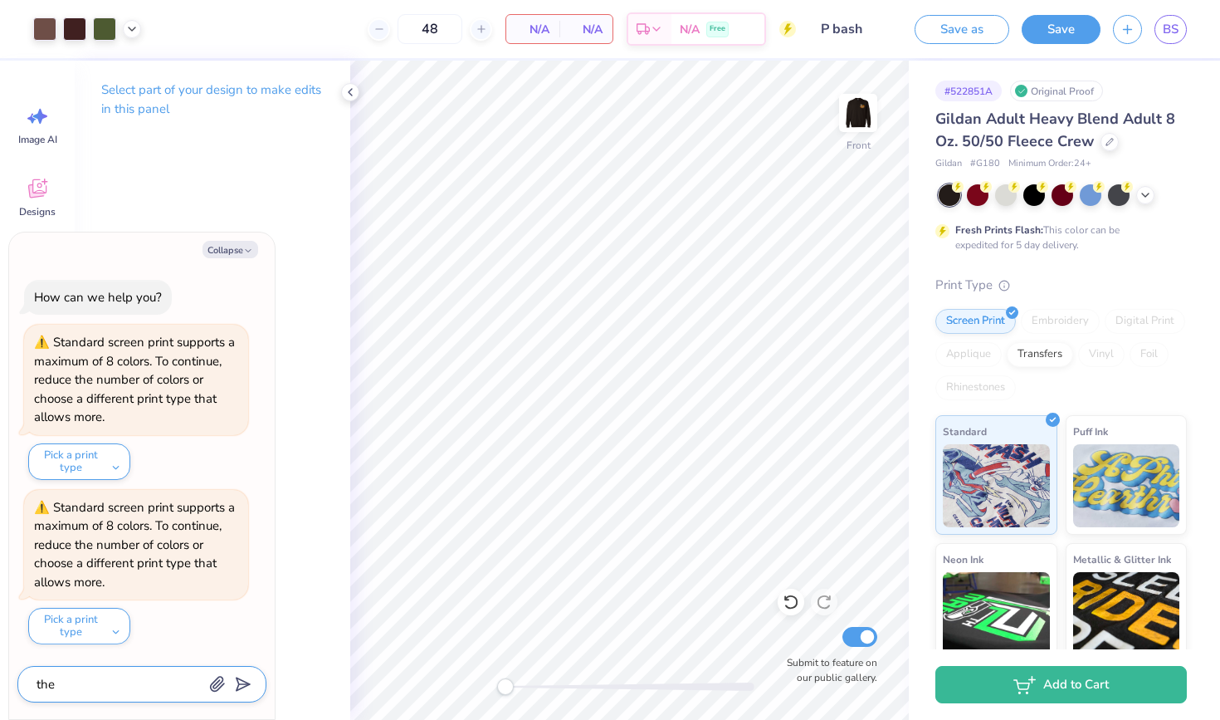
type textarea "th"
type textarea "x"
type textarea "t"
type textarea "x"
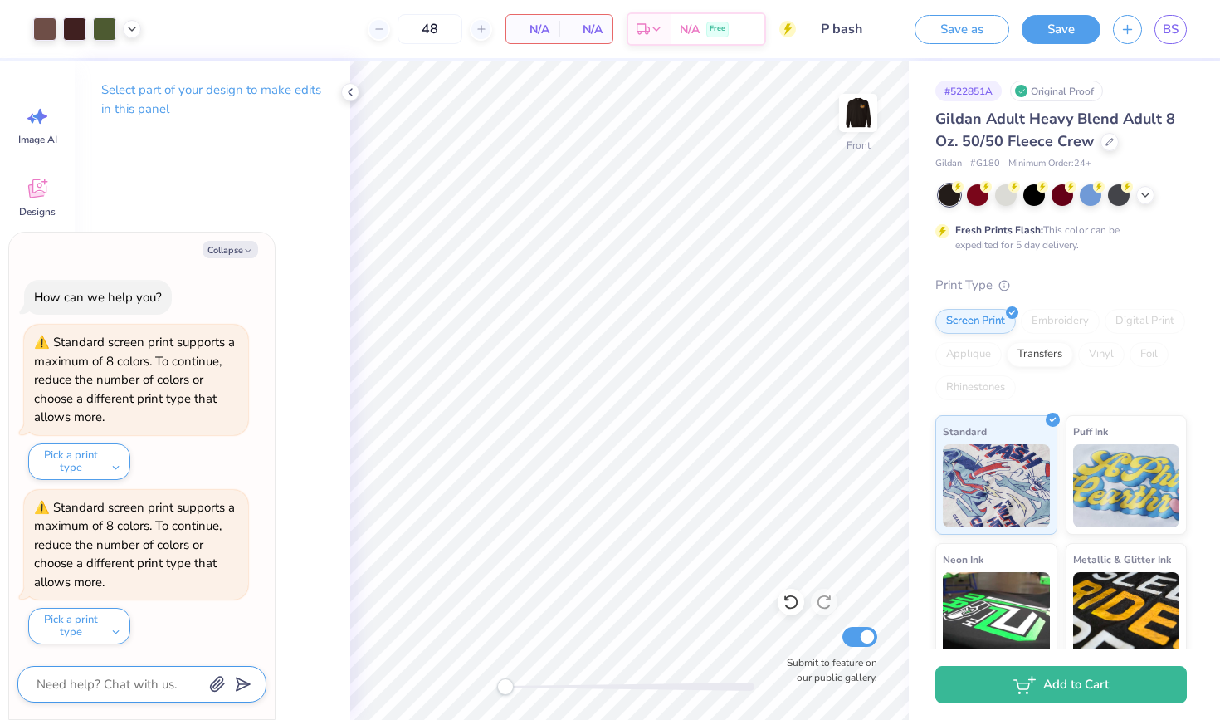
type textarea "t"
type textarea "x"
type textarea "th"
type textarea "x"
type textarea "the"
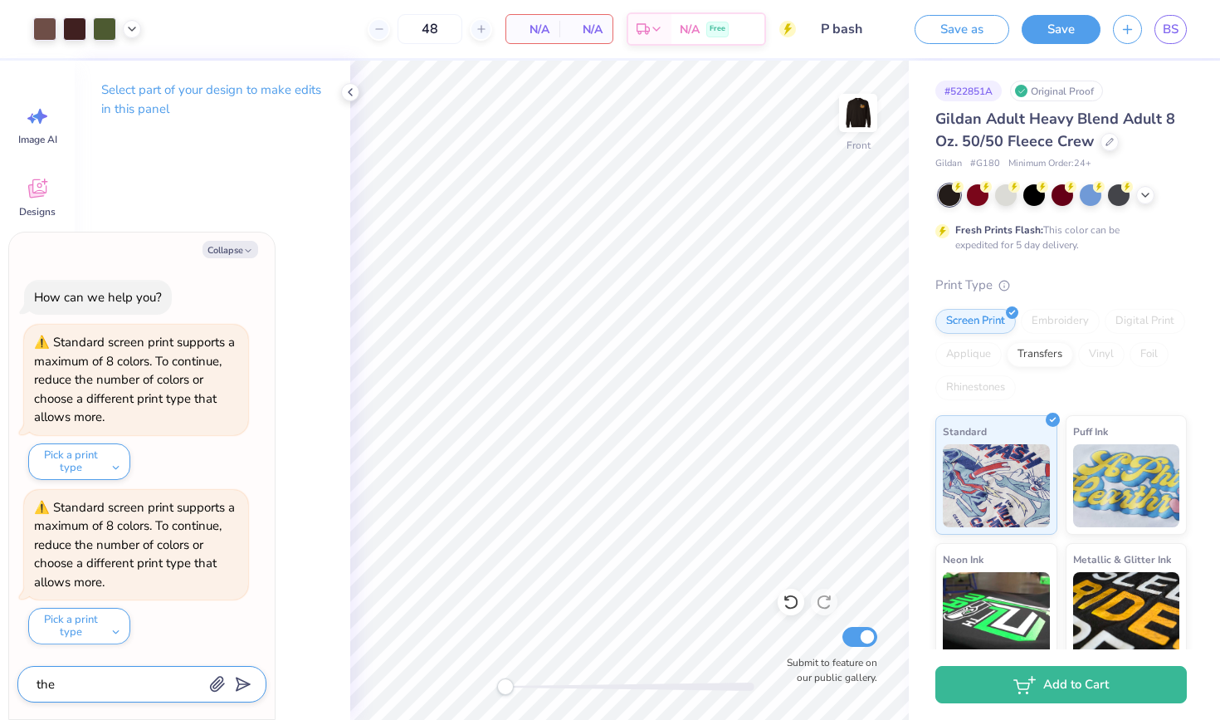
type textarea "x"
type textarea "the"
type textarea "x"
type textarea "the f"
type textarea "x"
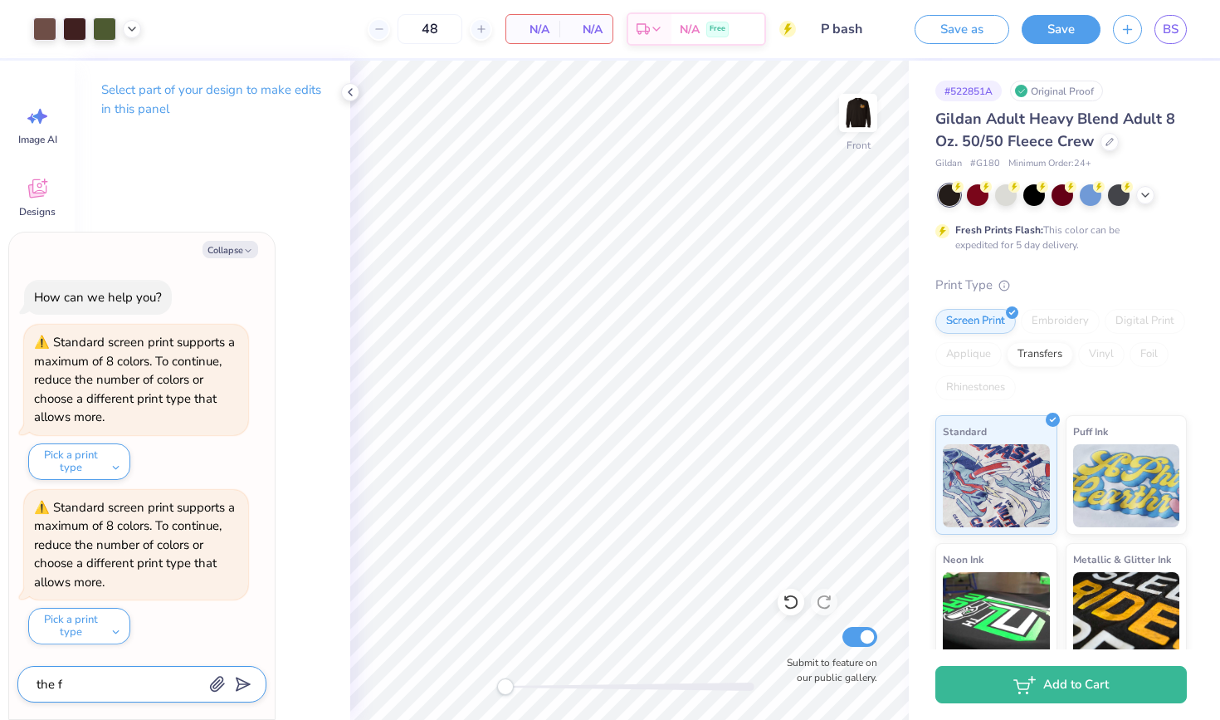
type textarea "the fr"
type textarea "x"
type textarea "the fro"
type textarea "x"
type textarea "the fron"
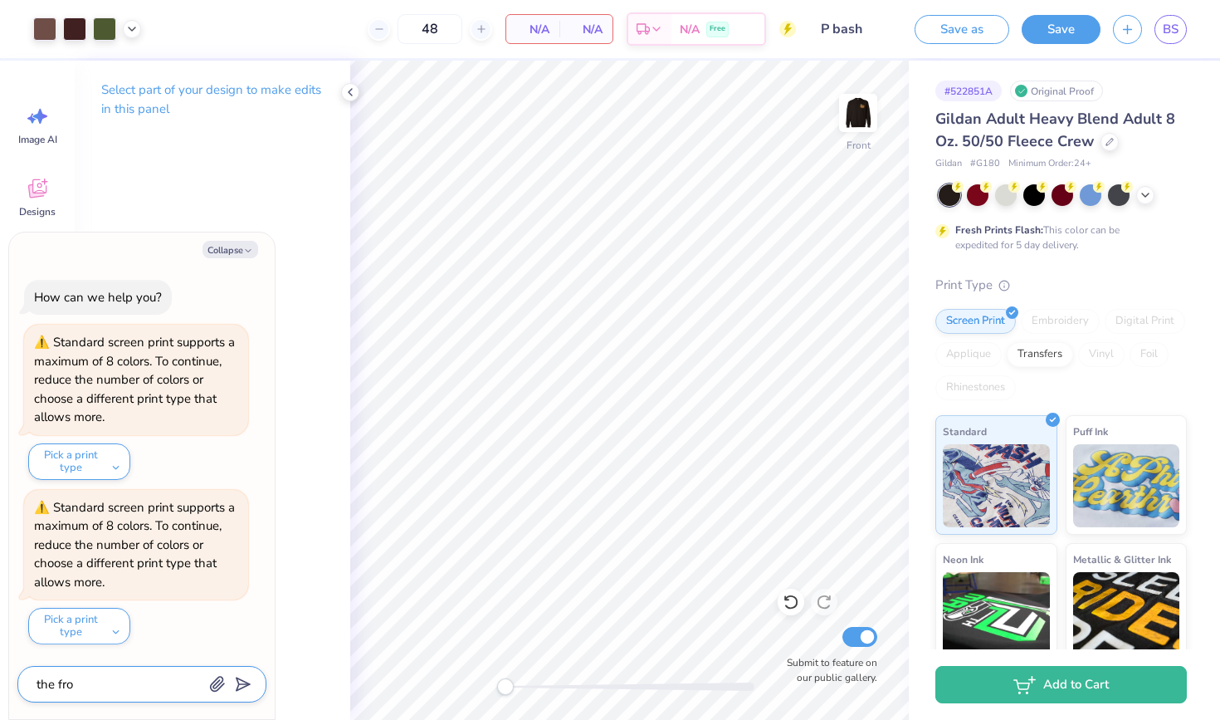
type textarea "x"
type textarea "the front"
type textarea "x"
type textarea "the front"
type textarea "x"
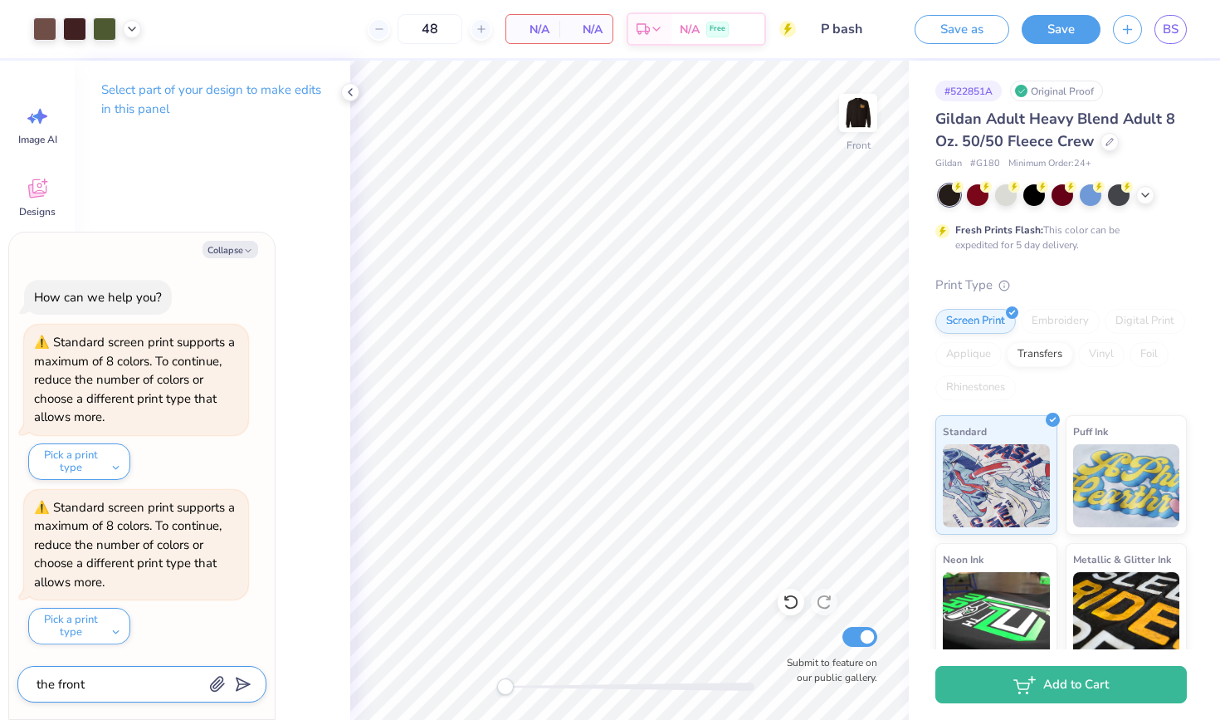
type textarea "the front a"
type textarea "x"
type textarea "the front an"
type textarea "x"
type textarea "the front and"
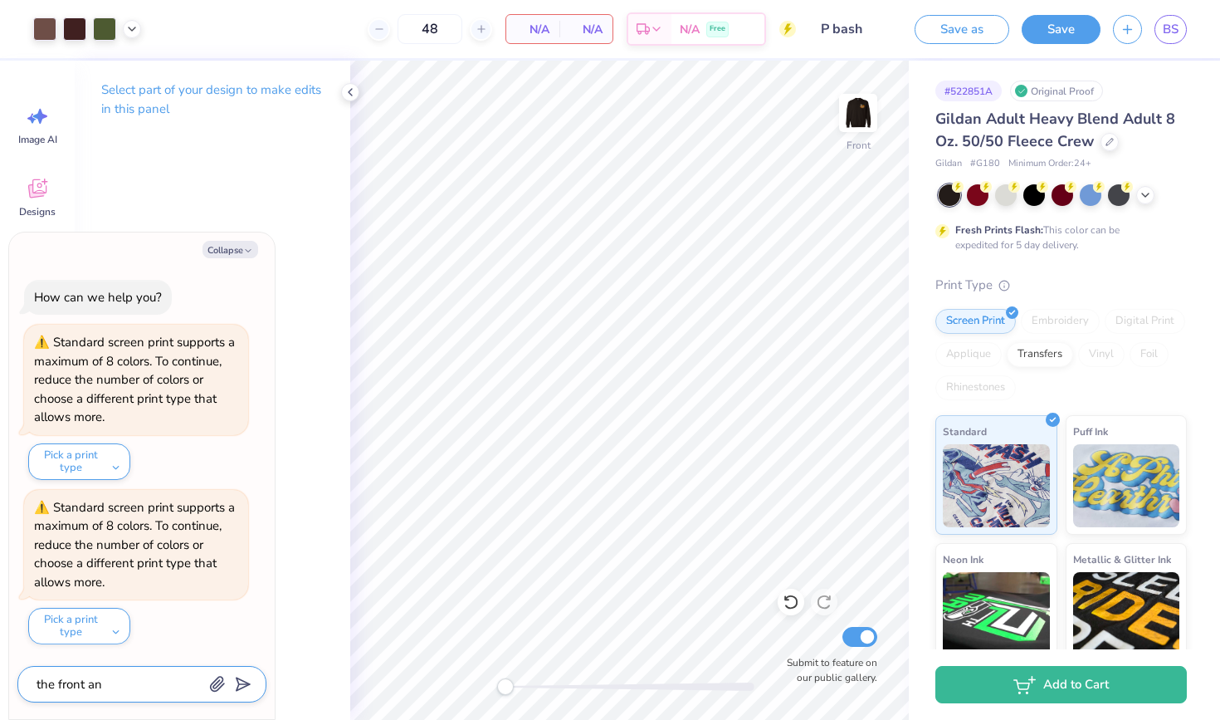
type textarea "x"
type textarea "the front and"
type textarea "x"
type textarea "the front and b"
type textarea "x"
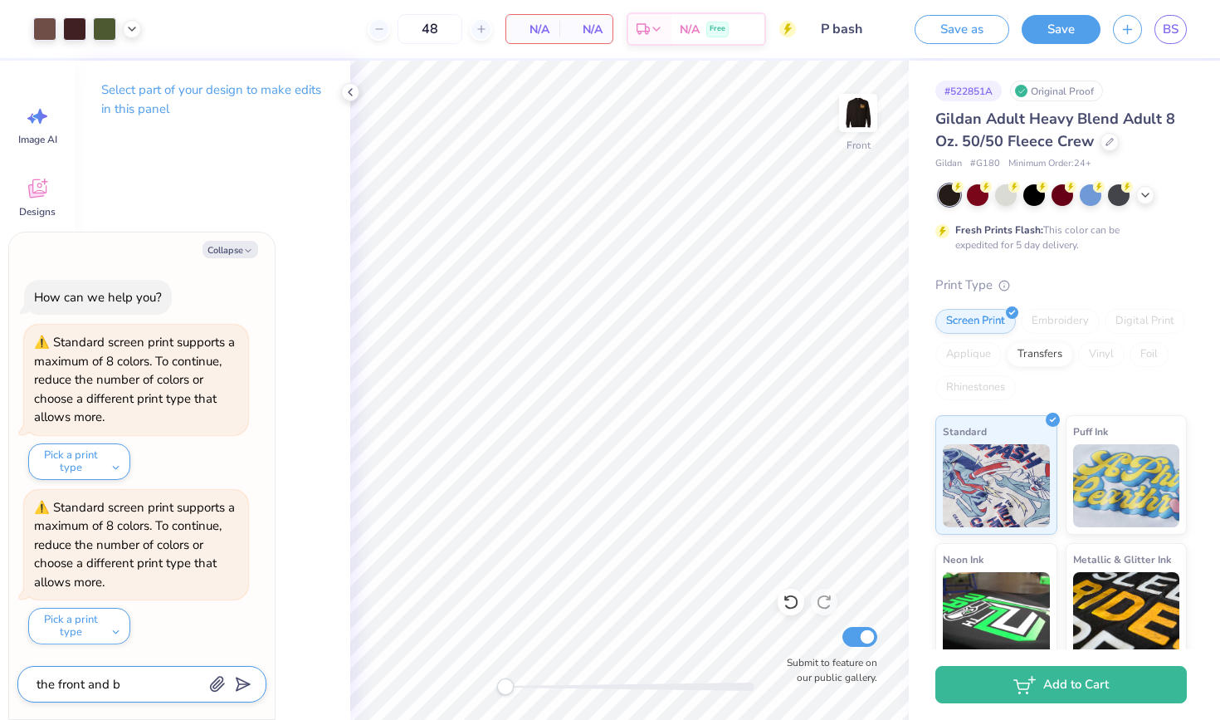
type textarea "the front and ba"
type textarea "x"
type textarea "the front and bac"
type textarea "x"
type textarea "the front and back"
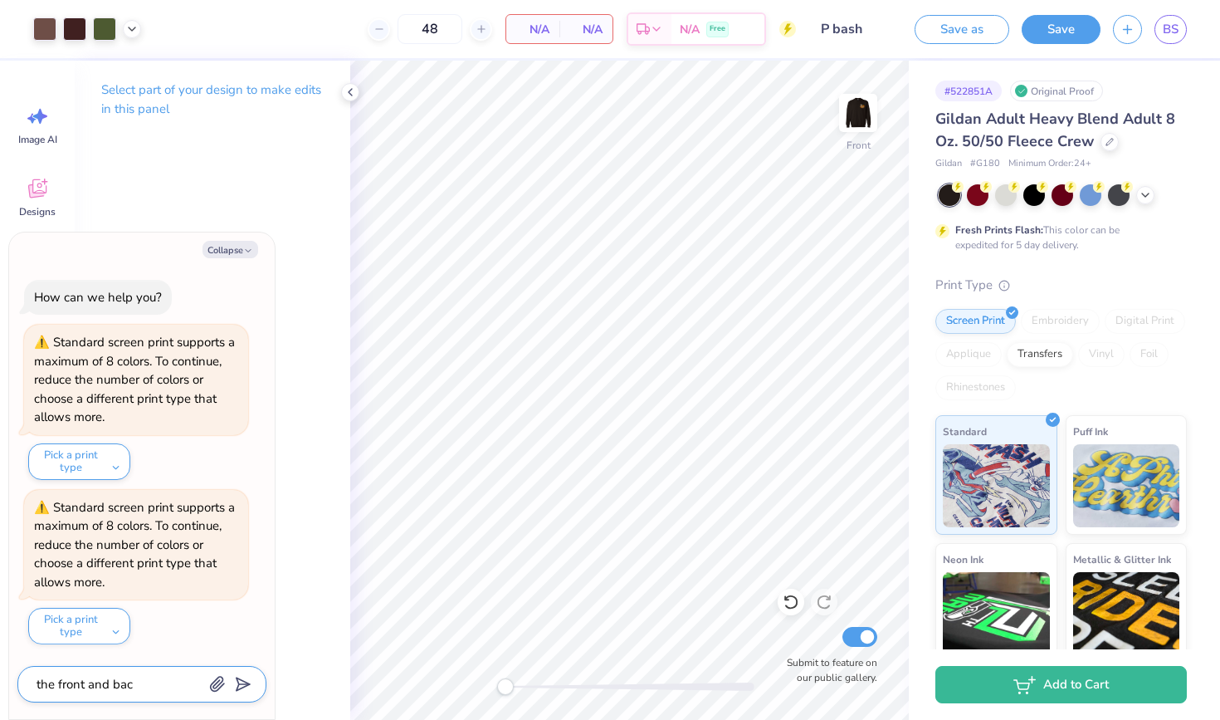
type textarea "x"
type textarea "the front and back"
type textarea "x"
type textarea "the front and back d"
type textarea "x"
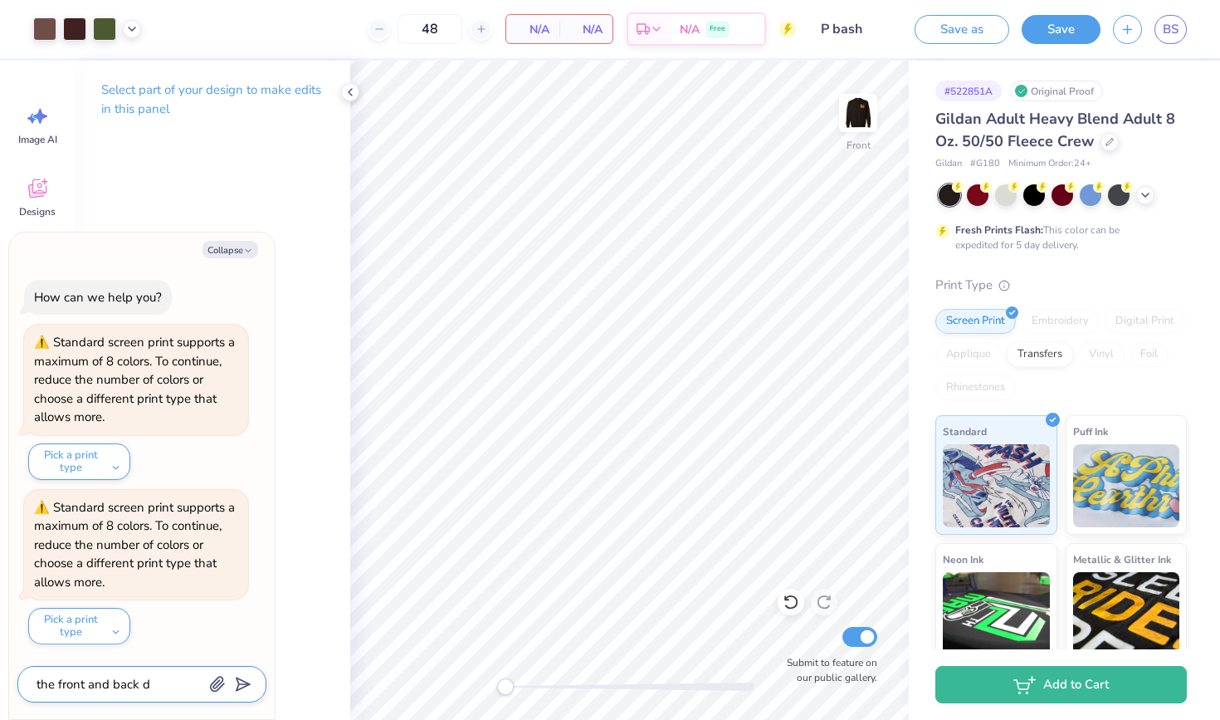
type textarea "the front and back de"
type textarea "x"
type textarea "the front and back des"
type textarea "x"
type textarea "the front and back desi"
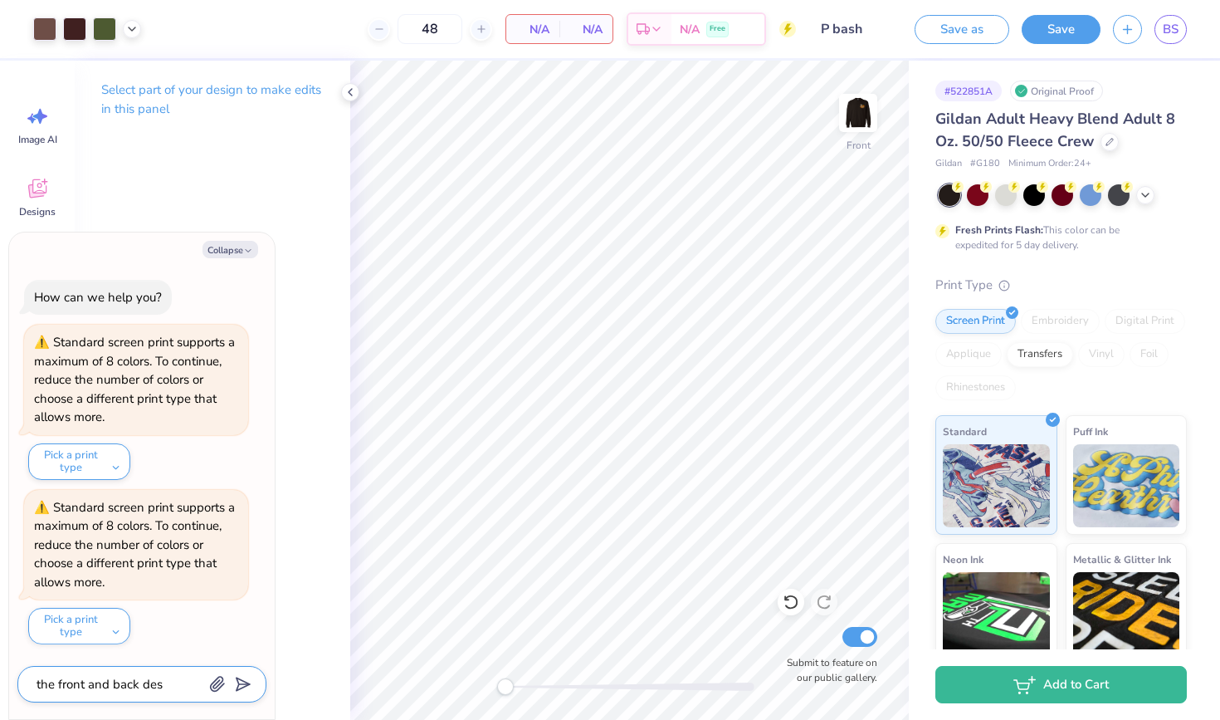
type textarea "x"
type textarea "the front and back desig"
type textarea "x"
type textarea "the front and back design"
type textarea "x"
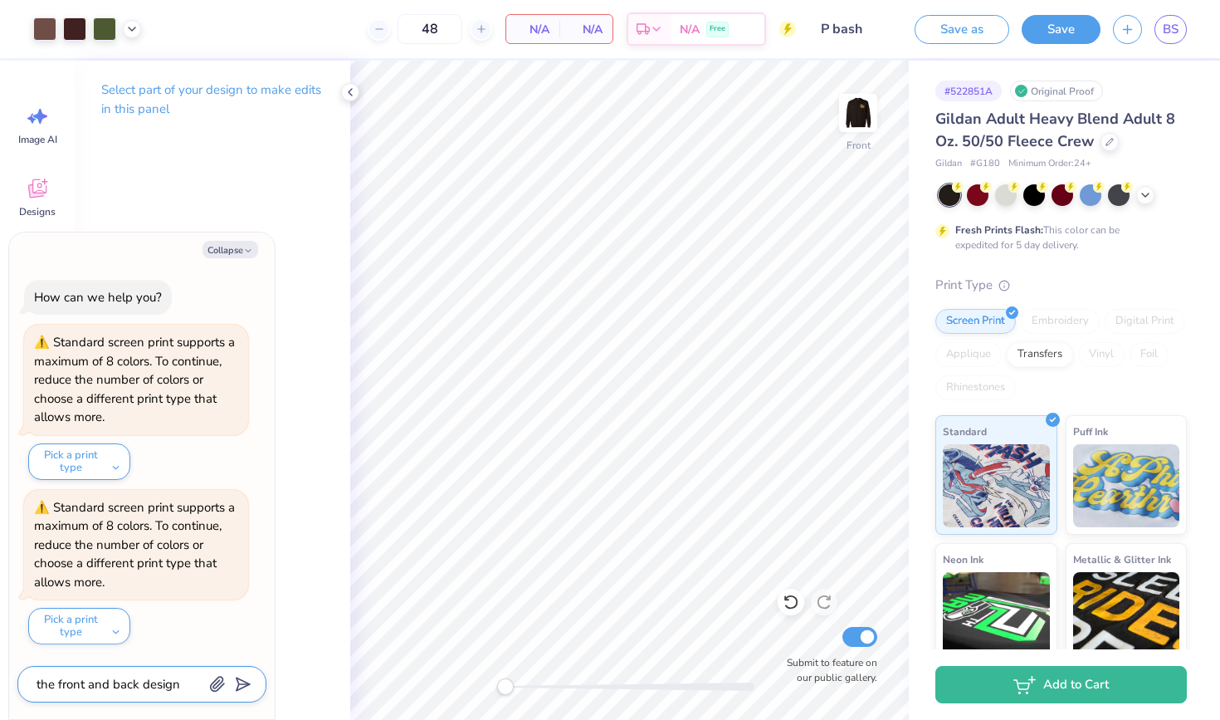
type textarea "the front and back designs"
type textarea "x"
type textarea "the front and back designs"
type textarea "x"
type textarea "the front and back designs u"
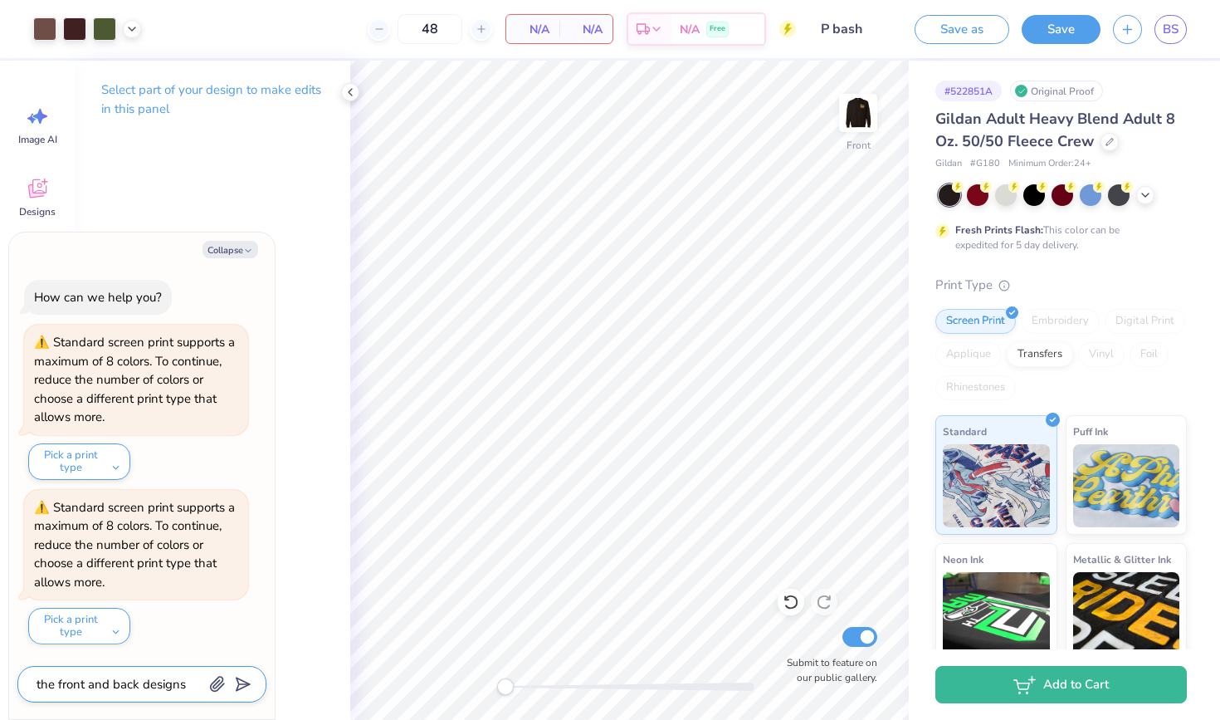
type textarea "x"
type textarea "the front and back designs us"
type textarea "x"
type textarea "the front and back designs use"
type textarea "x"
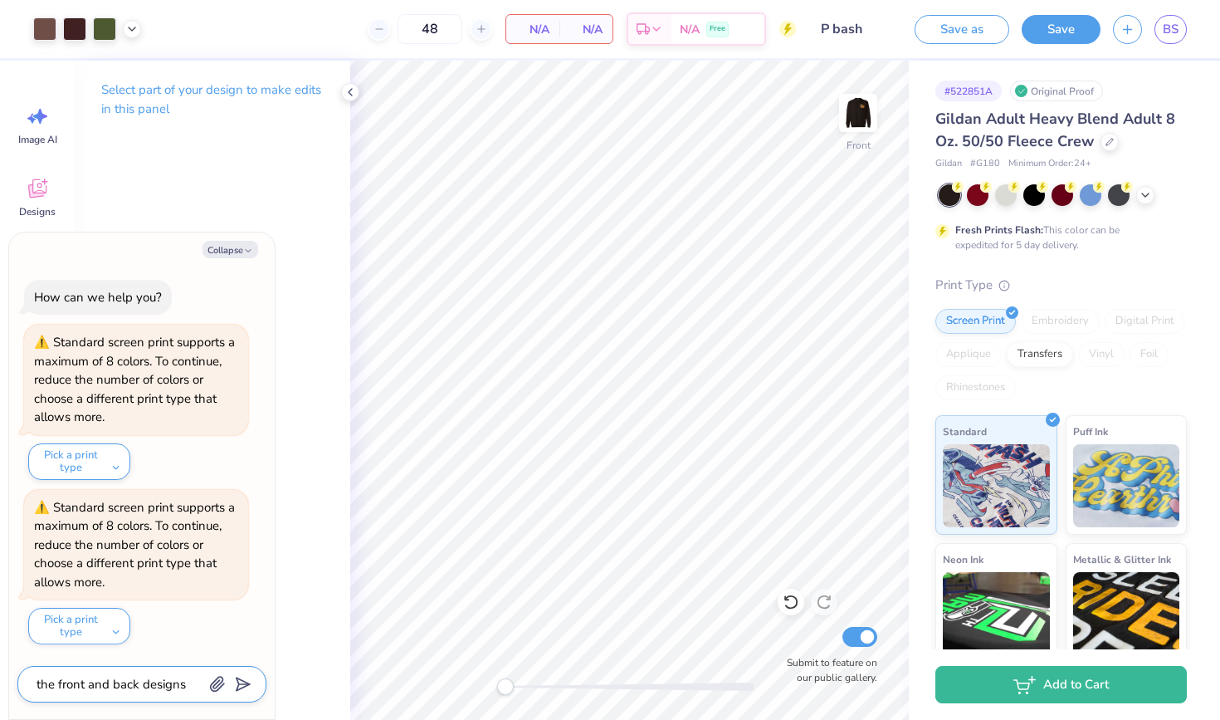
type textarea "the front and back designs use"
type textarea "x"
type textarea "the front and back designs use t"
type textarea "x"
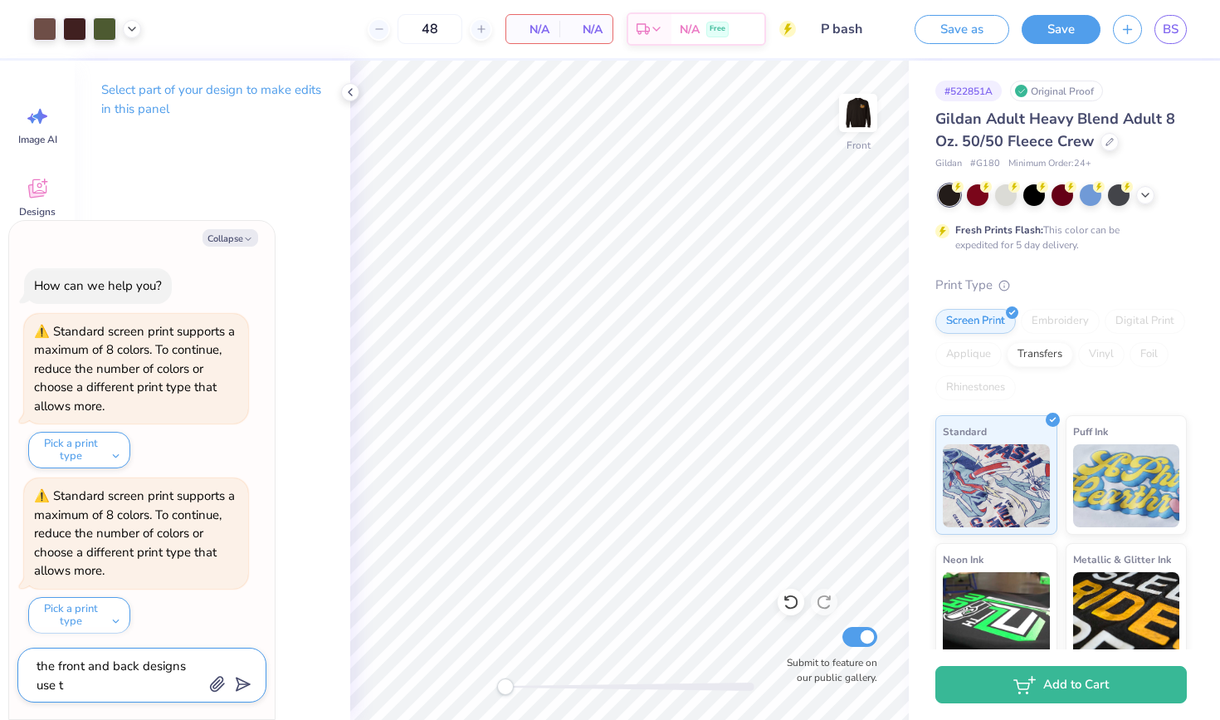
type textarea "the front and back designs use th"
type textarea "x"
type textarea "the front and back designs use the"
type textarea "x"
type textarea "the front and back designs use th"
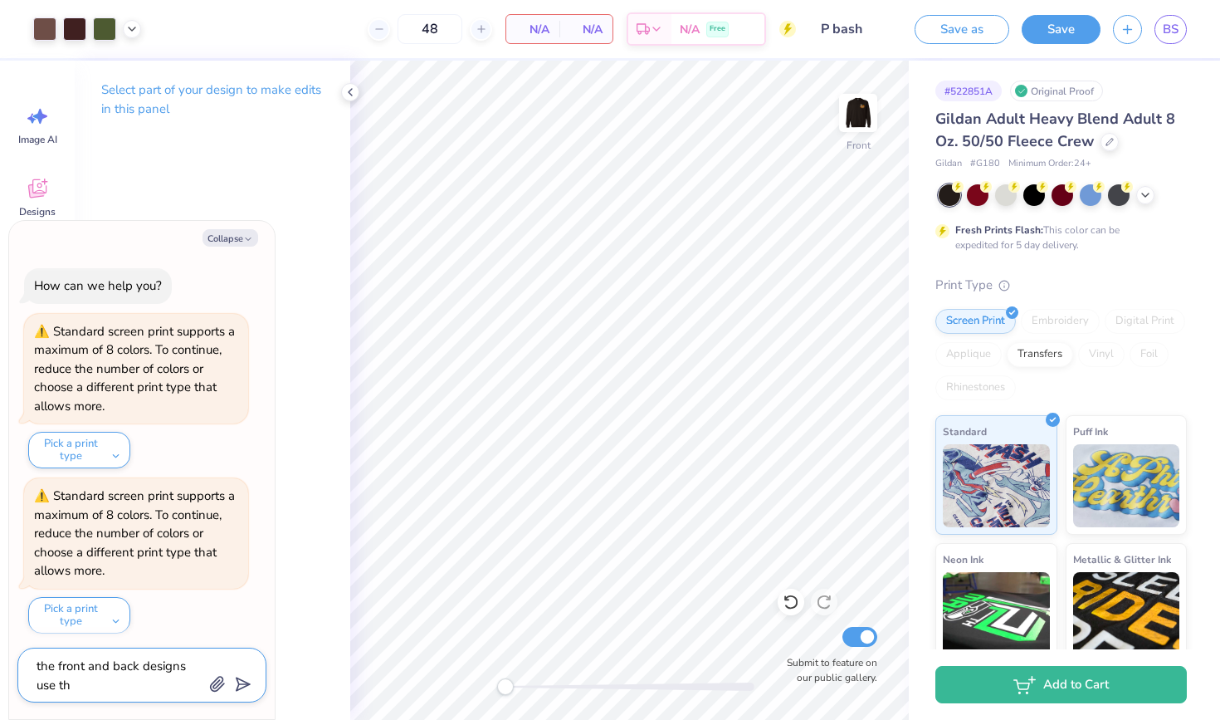
type textarea "x"
type textarea "the front and back designs use the"
type textarea "x"
type textarea "the front and back designs use the"
type textarea "x"
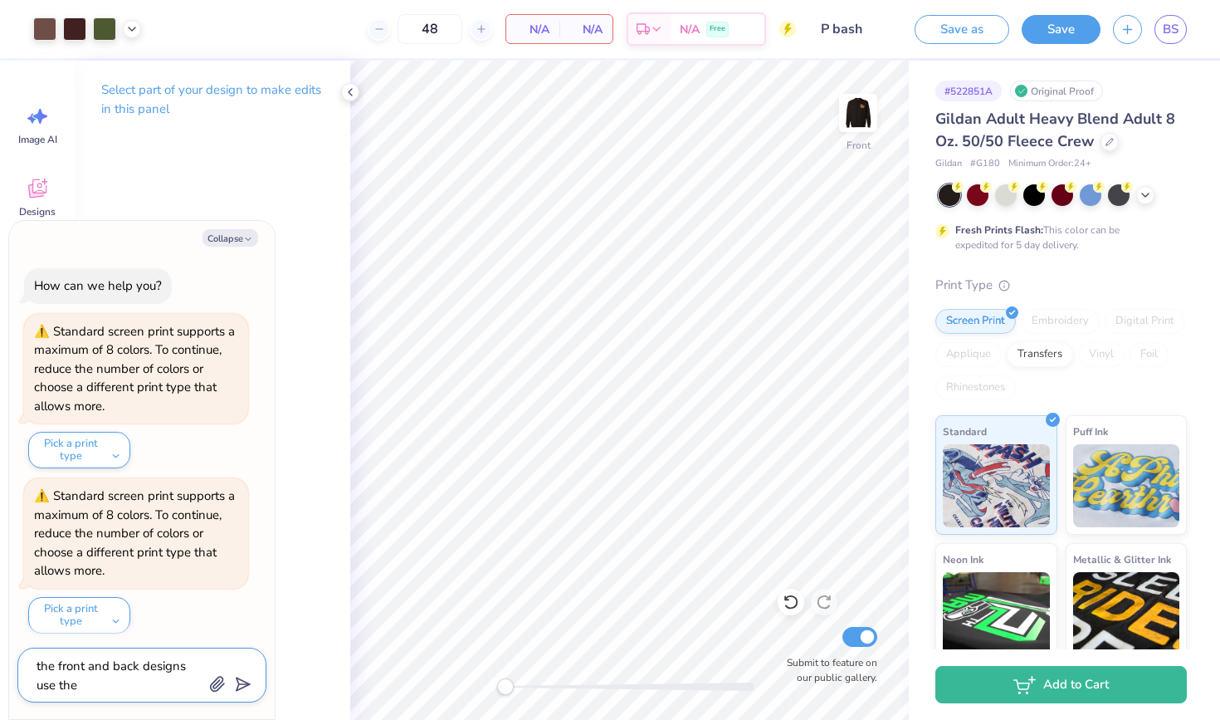
type textarea "the front and back designs use the s"
type textarea "x"
type textarea "the front and back designs use the sa"
type textarea "x"
type textarea "the front and back designs use the sam"
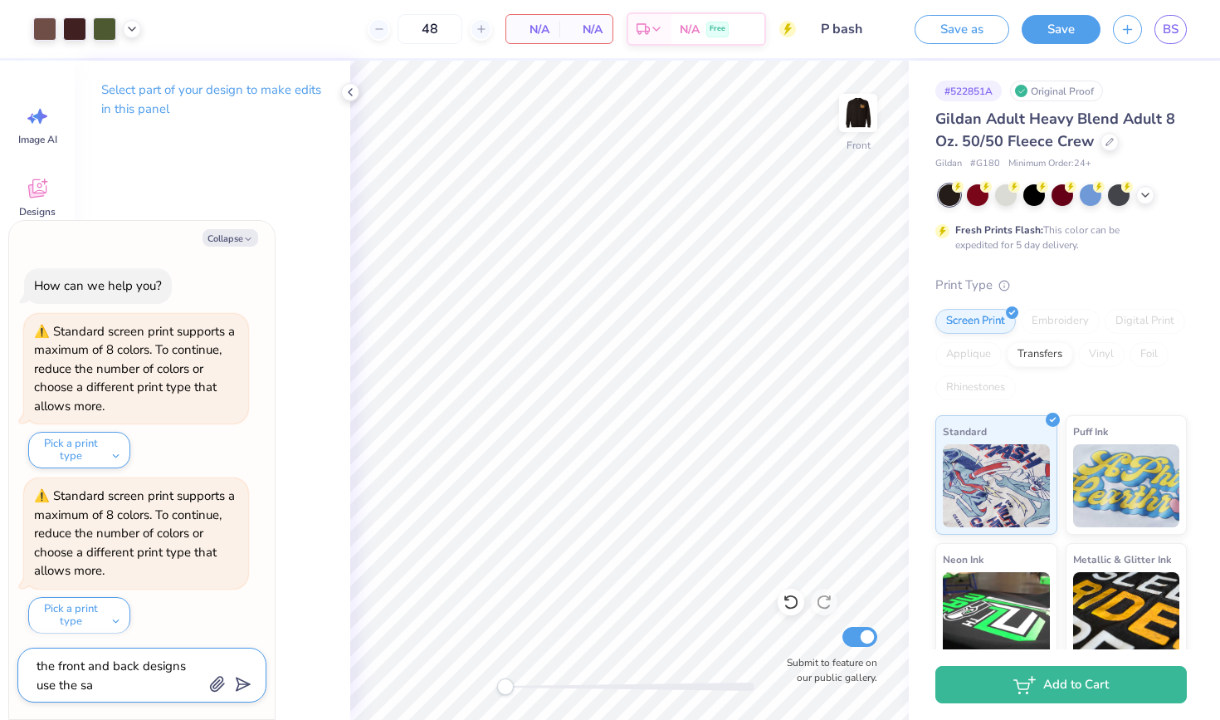
type textarea "x"
type textarea "the front and back designs use the same"
type textarea "x"
type textarea "the front and back designs use the same"
type textarea "x"
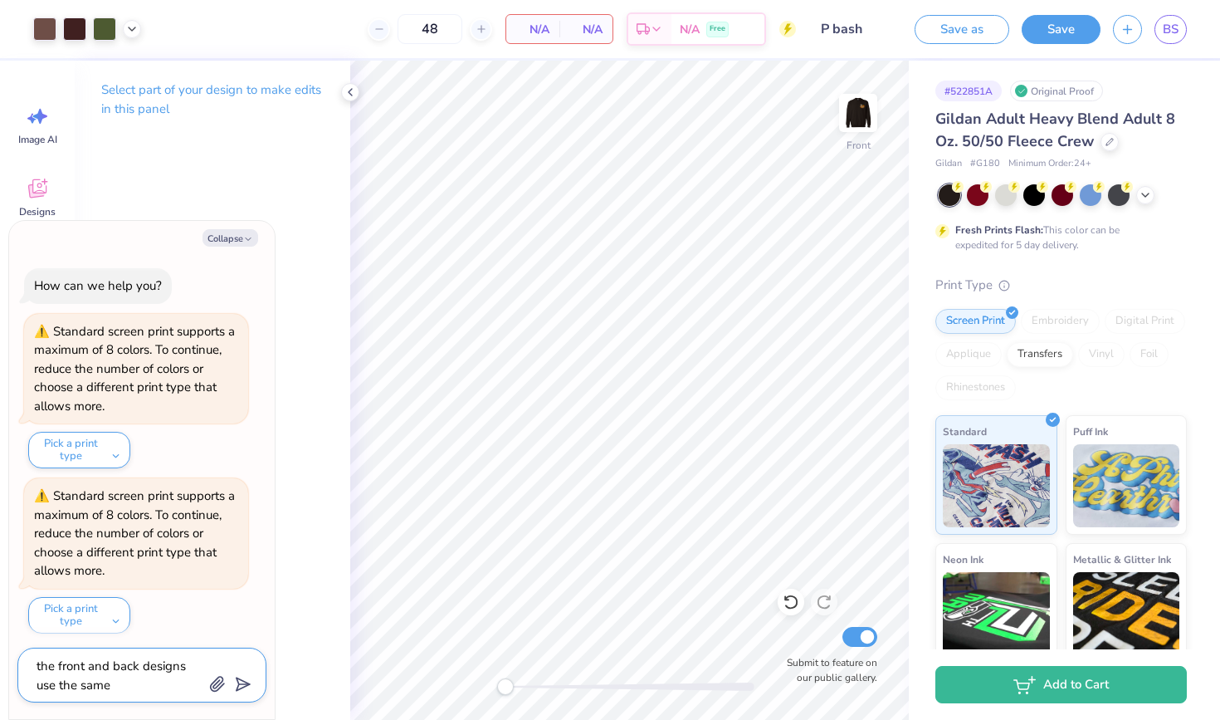
type textarea "the front and back designs use the same c"
type textarea "x"
type textarea "the front and back designs use the same co"
type textarea "x"
type textarea "the front and back designs use the same col"
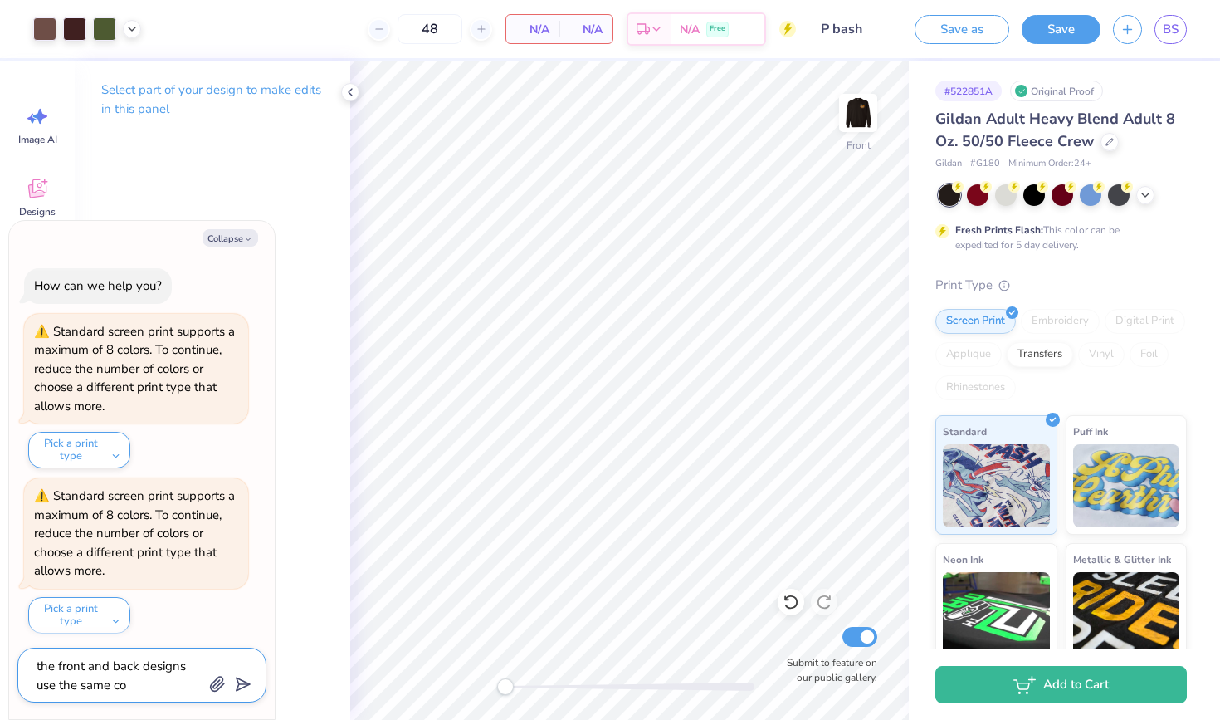
type textarea "x"
type textarea "the front and back designs use the same colo"
type textarea "x"
type textarea "the front and back designs use the same color"
type textarea "x"
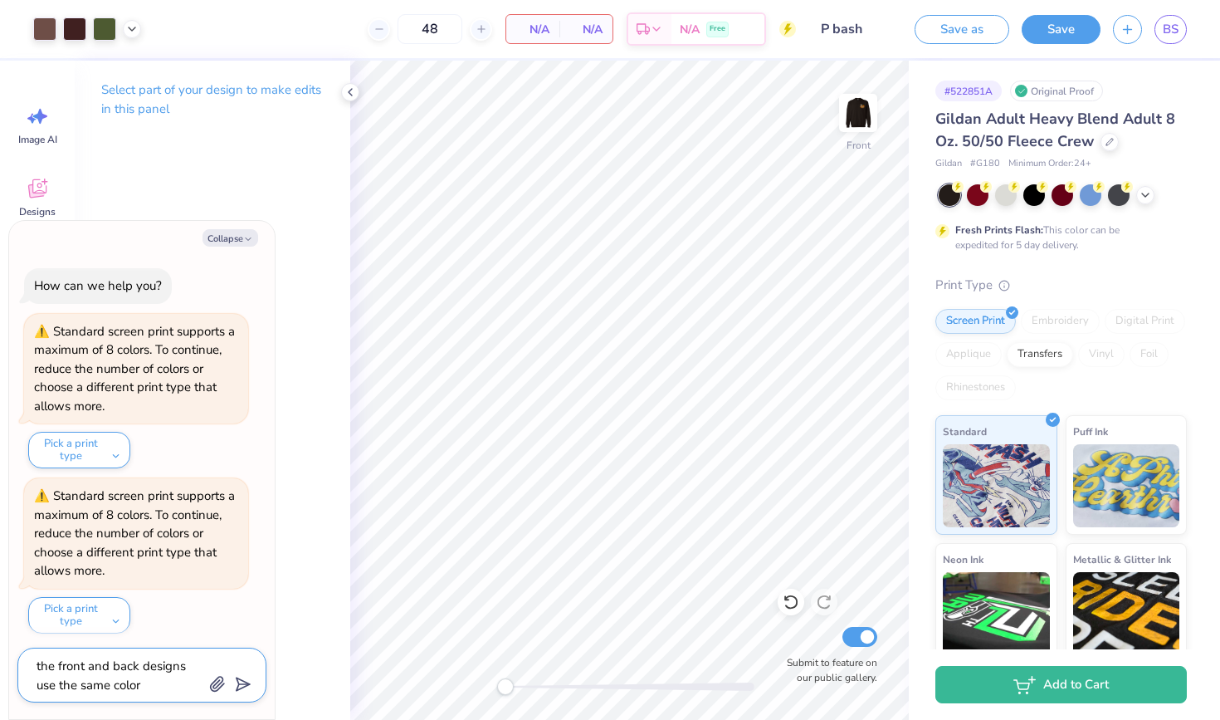
type textarea "the front and back designs use the same colors"
type textarea "x"
type textarea "the front and back designs use the same colors"
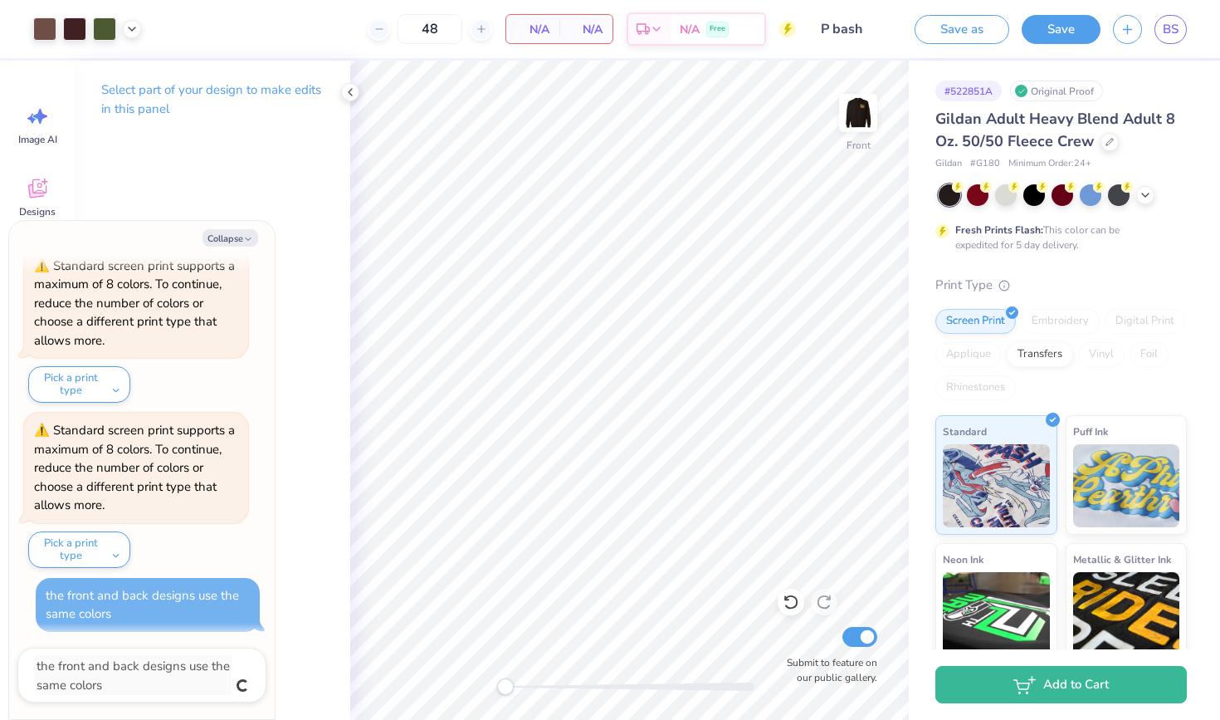
scroll to position [47, 0]
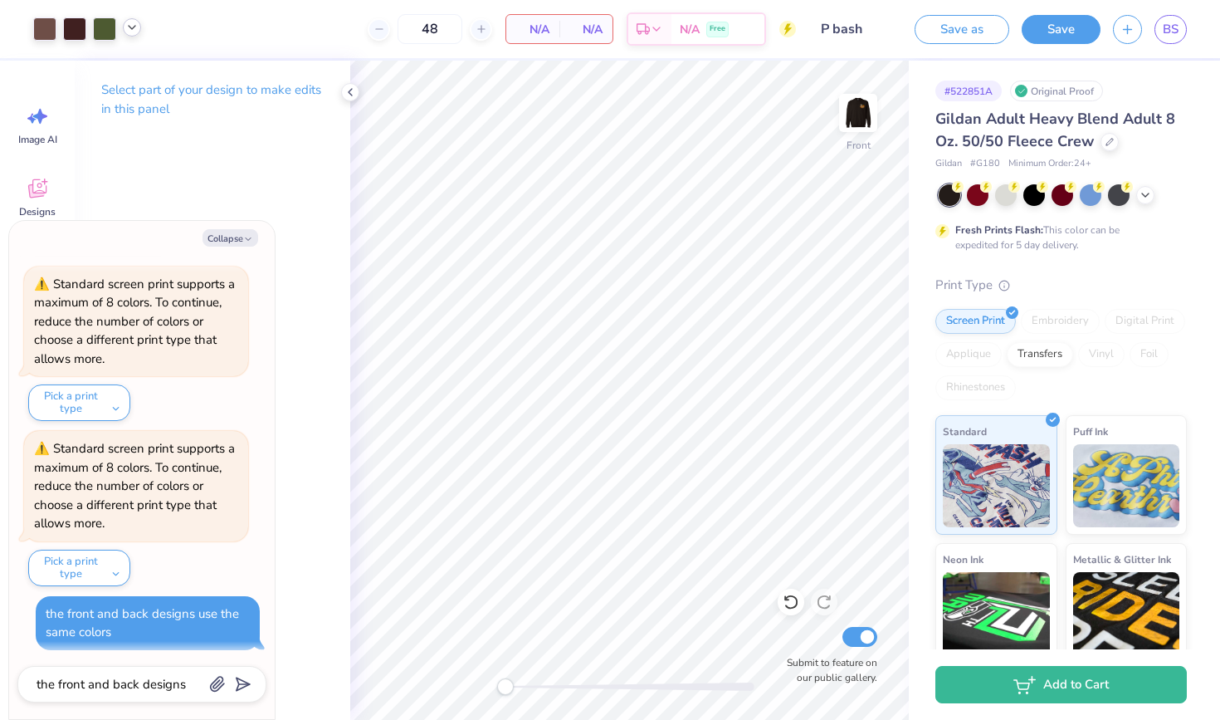
click at [133, 31] on icon at bounding box center [131, 27] width 13 height 13
click at [128, 27] on icon at bounding box center [131, 27] width 13 height 13
click at [135, 26] on icon at bounding box center [131, 27] width 13 height 13
click at [136, 28] on icon at bounding box center [131, 27] width 13 height 13
click at [867, 109] on img at bounding box center [858, 113] width 66 height 66
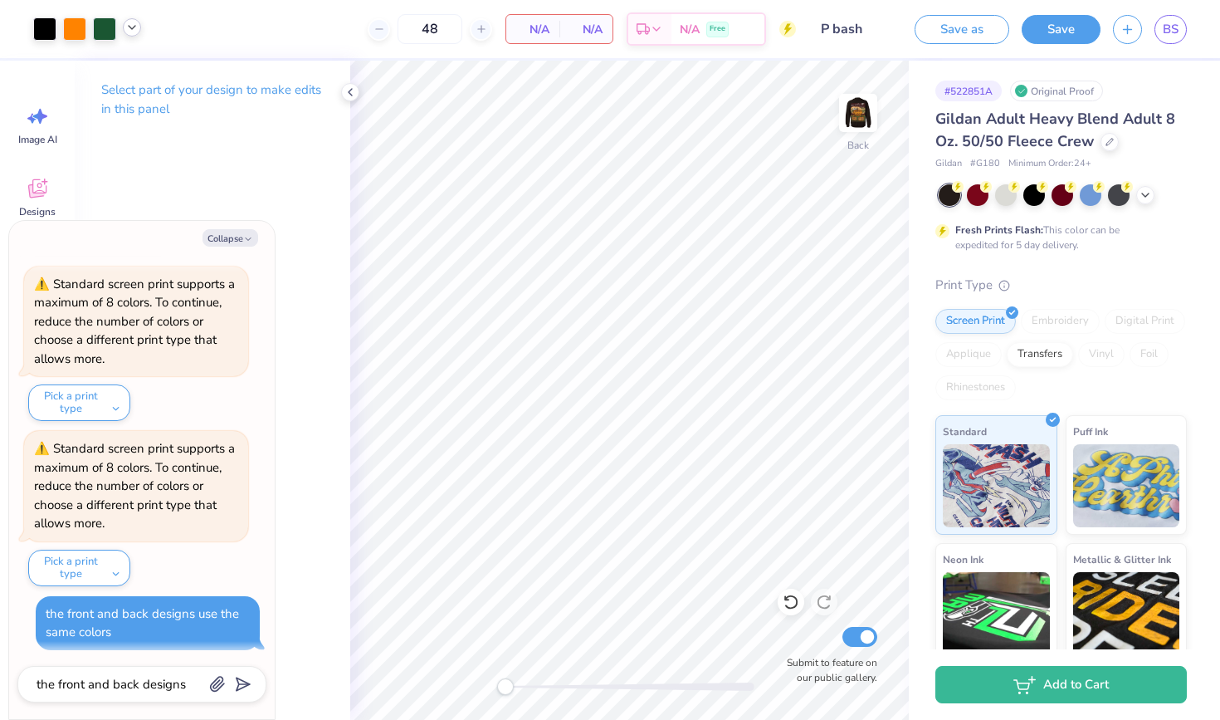
click at [131, 30] on icon at bounding box center [131, 27] width 13 height 13
click at [46, 32] on div at bounding box center [44, 27] width 23 height 23
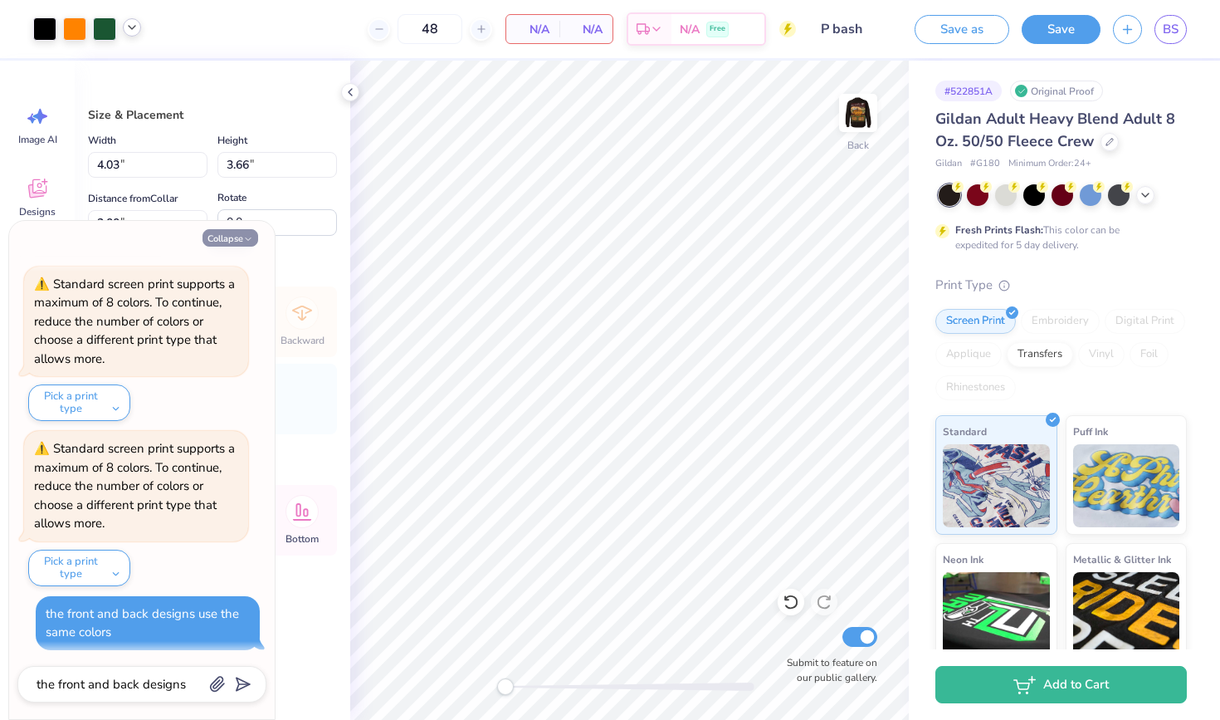
click at [237, 241] on button "Collapse" at bounding box center [231, 237] width 56 height 17
type textarea "x"
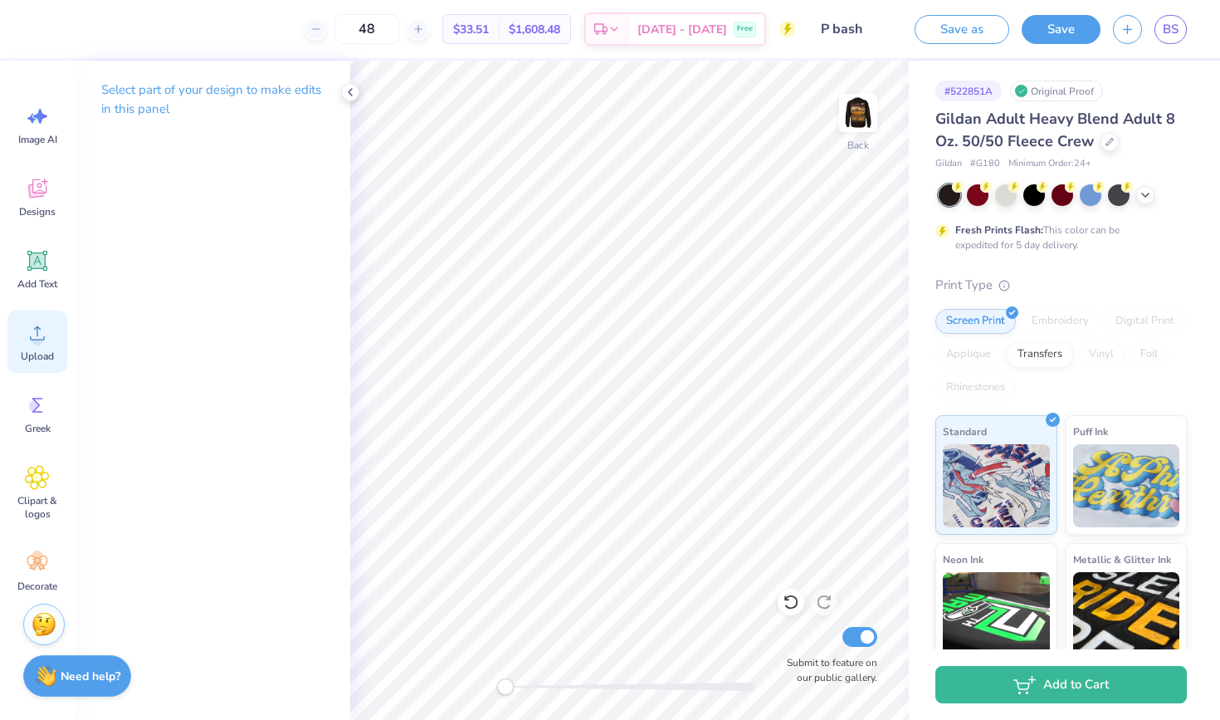
click at [34, 364] on div "Upload" at bounding box center [37, 341] width 60 height 62
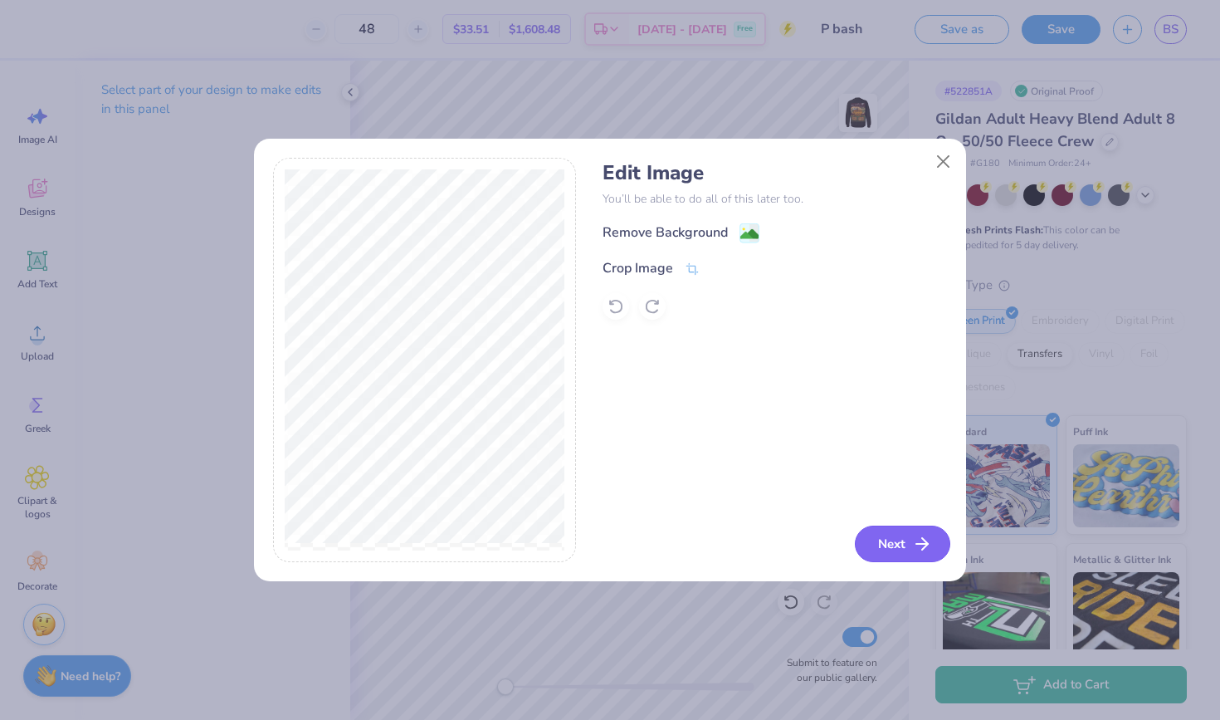
click at [894, 545] on button "Next" at bounding box center [902, 543] width 95 height 37
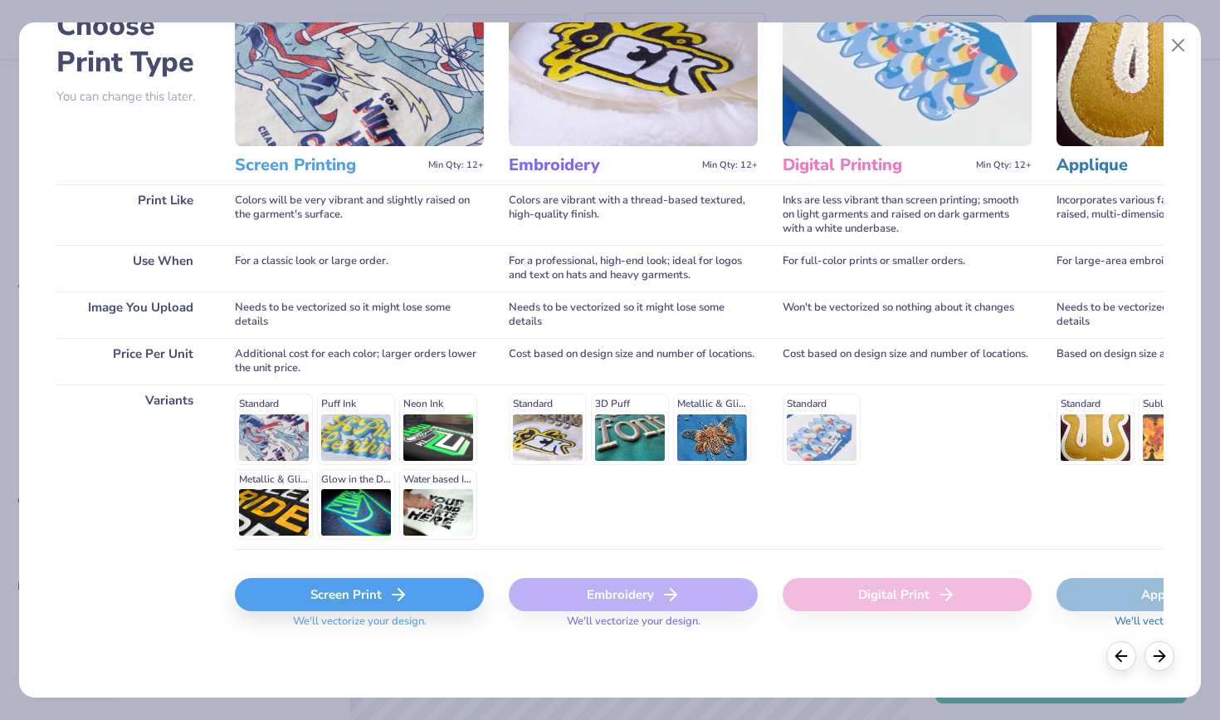
scroll to position [107, 0]
click at [401, 598] on polyline at bounding box center [401, 595] width 6 height 12
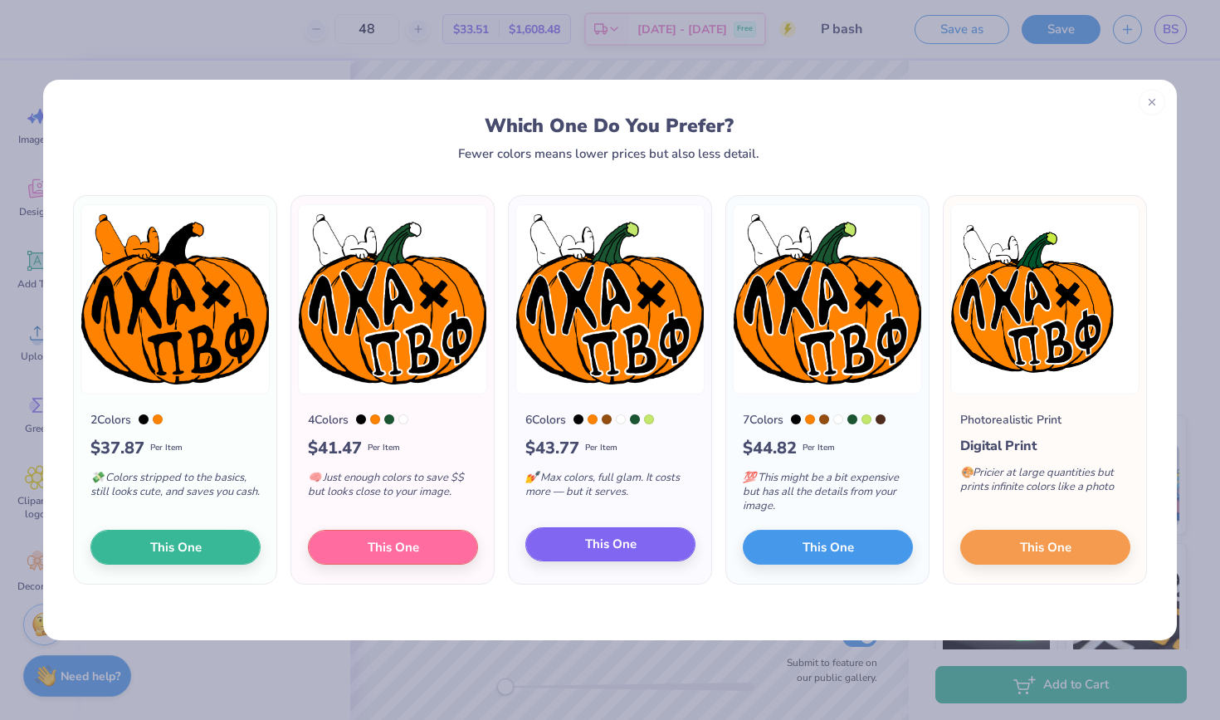
click at [597, 540] on span "This One" at bounding box center [610, 544] width 51 height 19
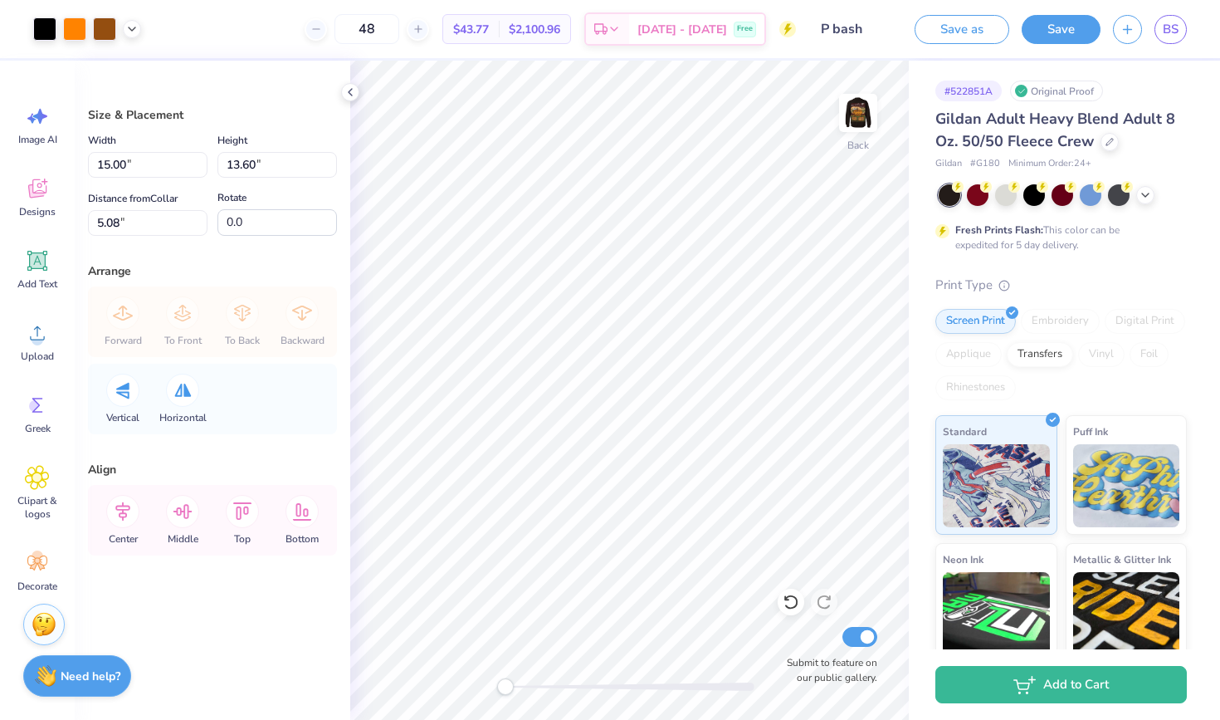
type input "4.01"
type input "3.64"
type input "15.04"
type input "3.39"
type input "3.08"
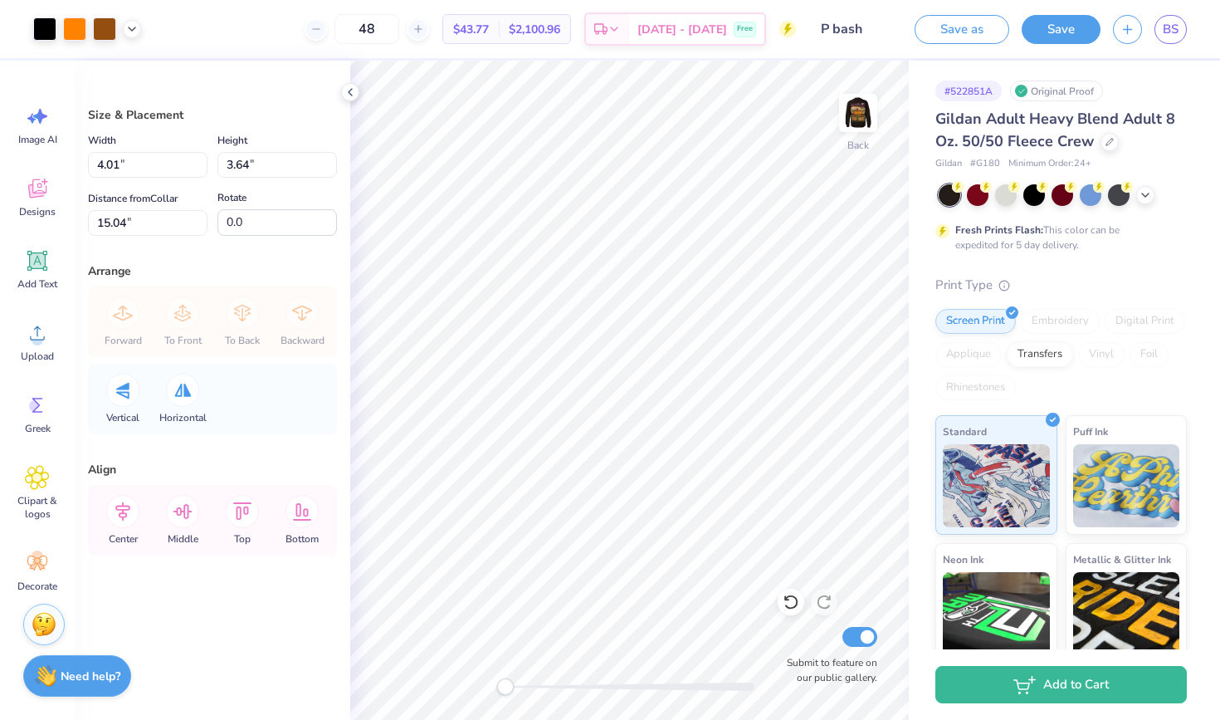
type input "6.72"
click at [130, 32] on icon at bounding box center [131, 27] width 13 height 13
click at [129, 32] on icon at bounding box center [131, 27] width 13 height 13
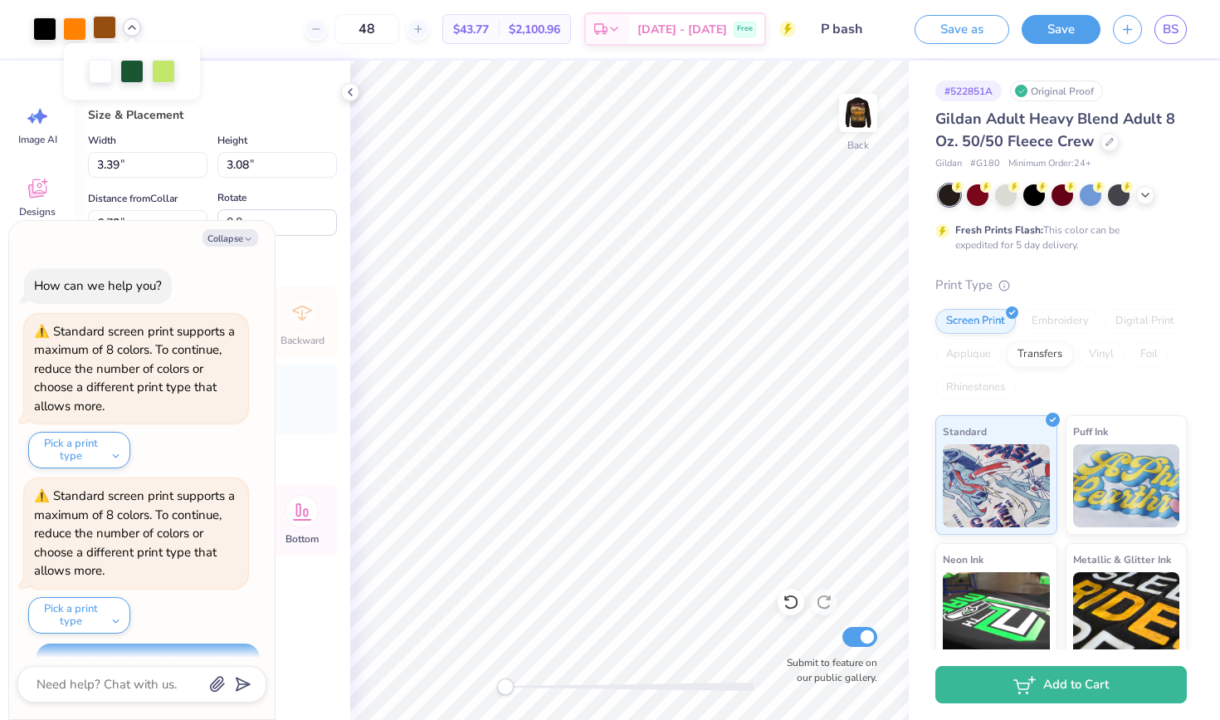
scroll to position [162, 0]
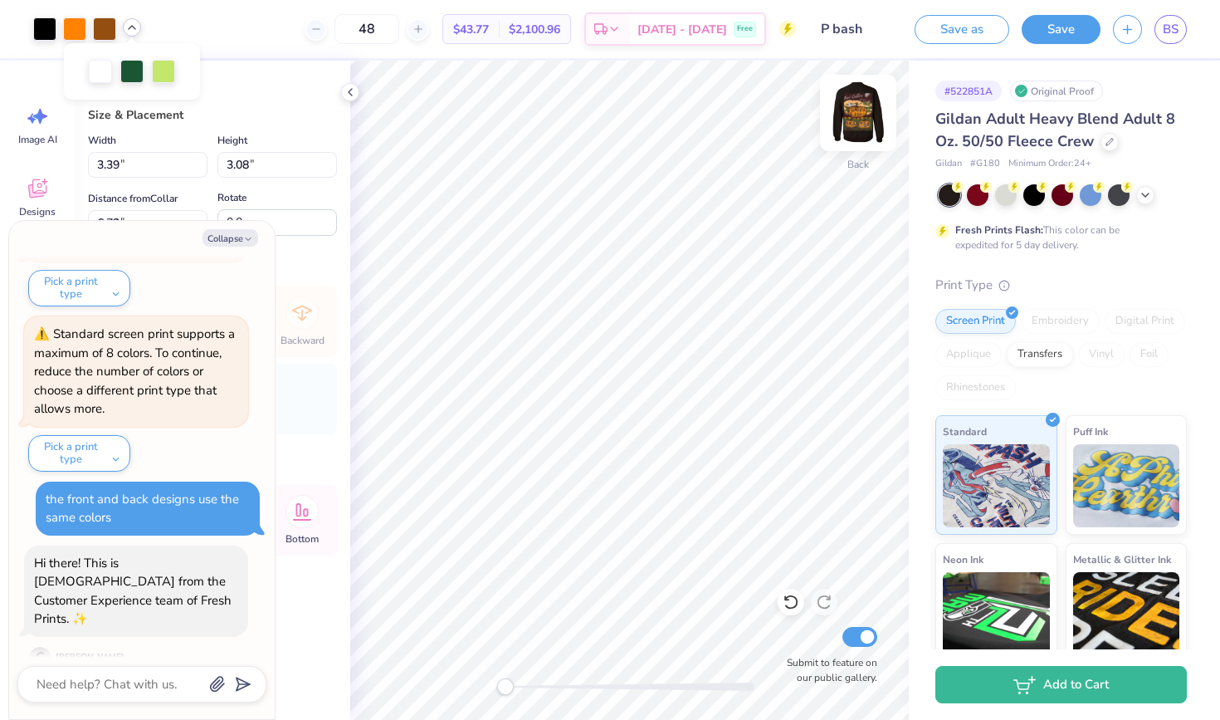
click at [857, 112] on img at bounding box center [858, 113] width 66 height 66
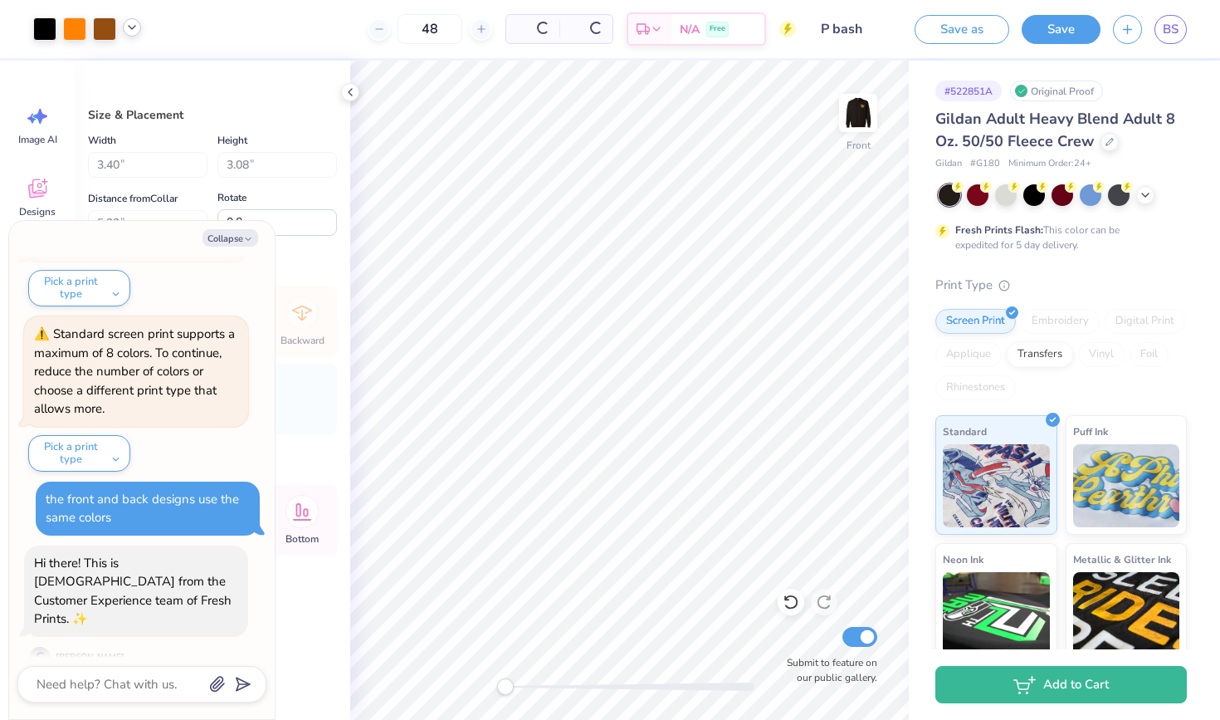
scroll to position [325, 0]
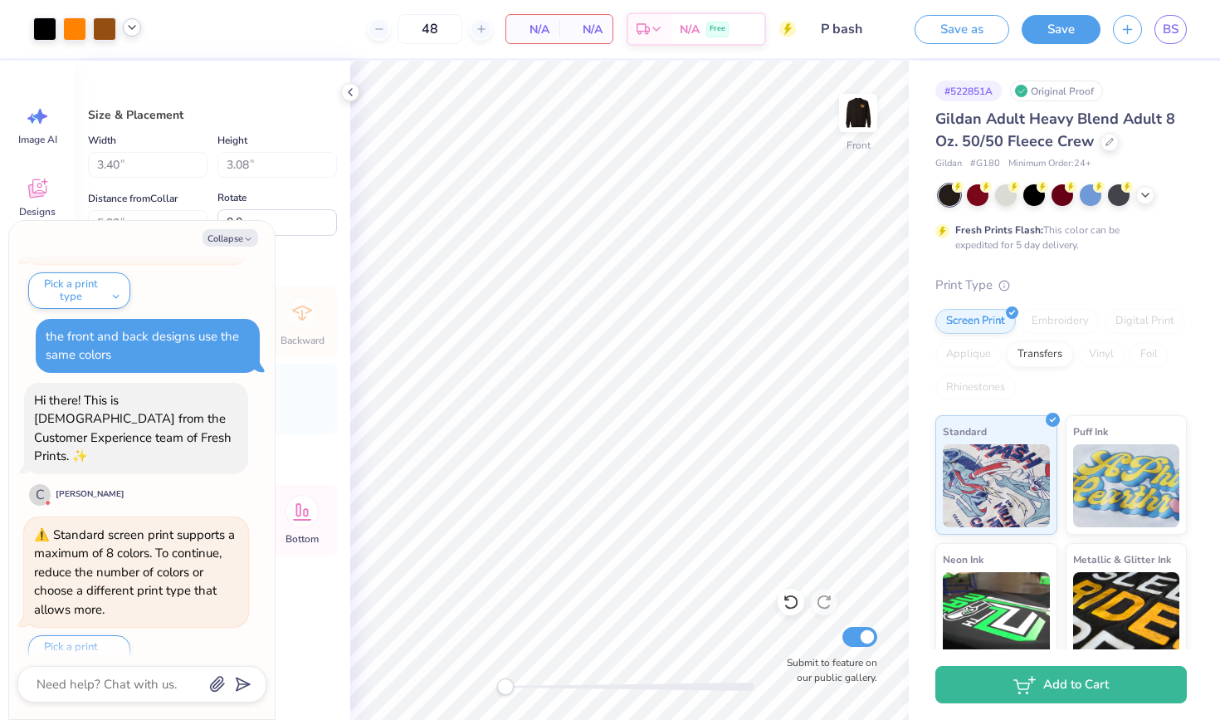
click at [132, 27] on icon at bounding box center [131, 27] width 13 height 13
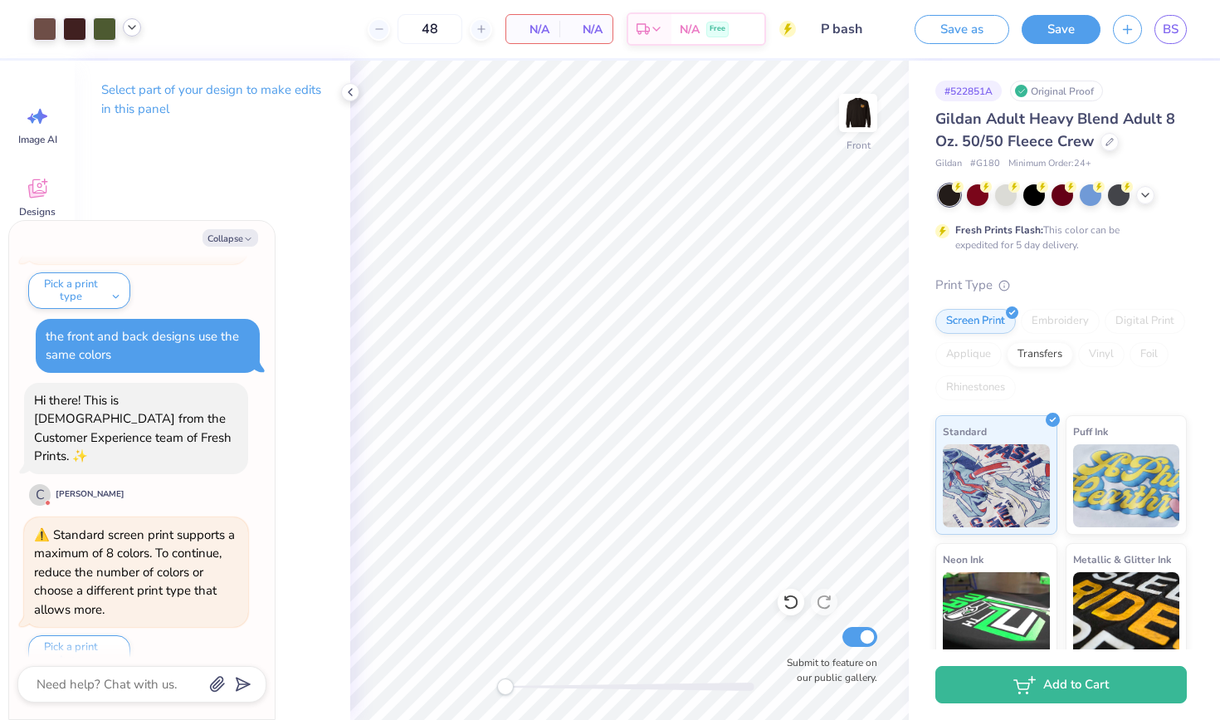
click at [124, 28] on div at bounding box center [132, 27] width 18 height 18
click at [132, 73] on div at bounding box center [131, 69] width 23 height 23
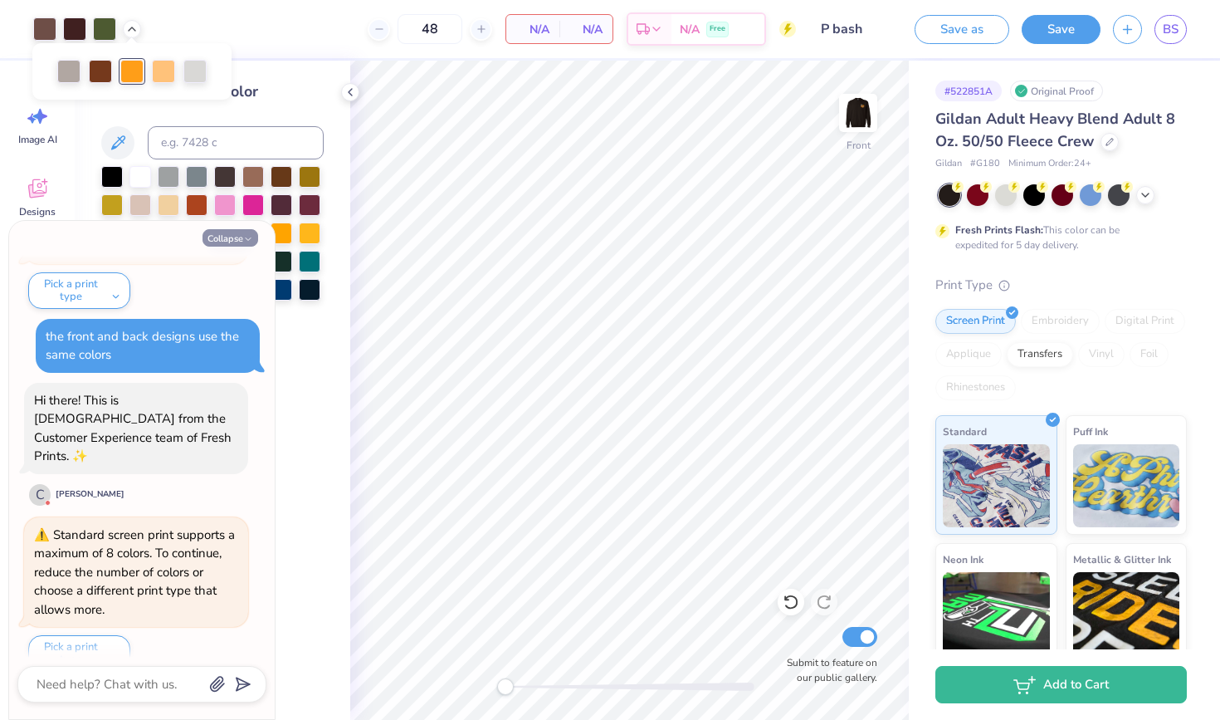
click at [218, 237] on button "Collapse" at bounding box center [231, 237] width 56 height 17
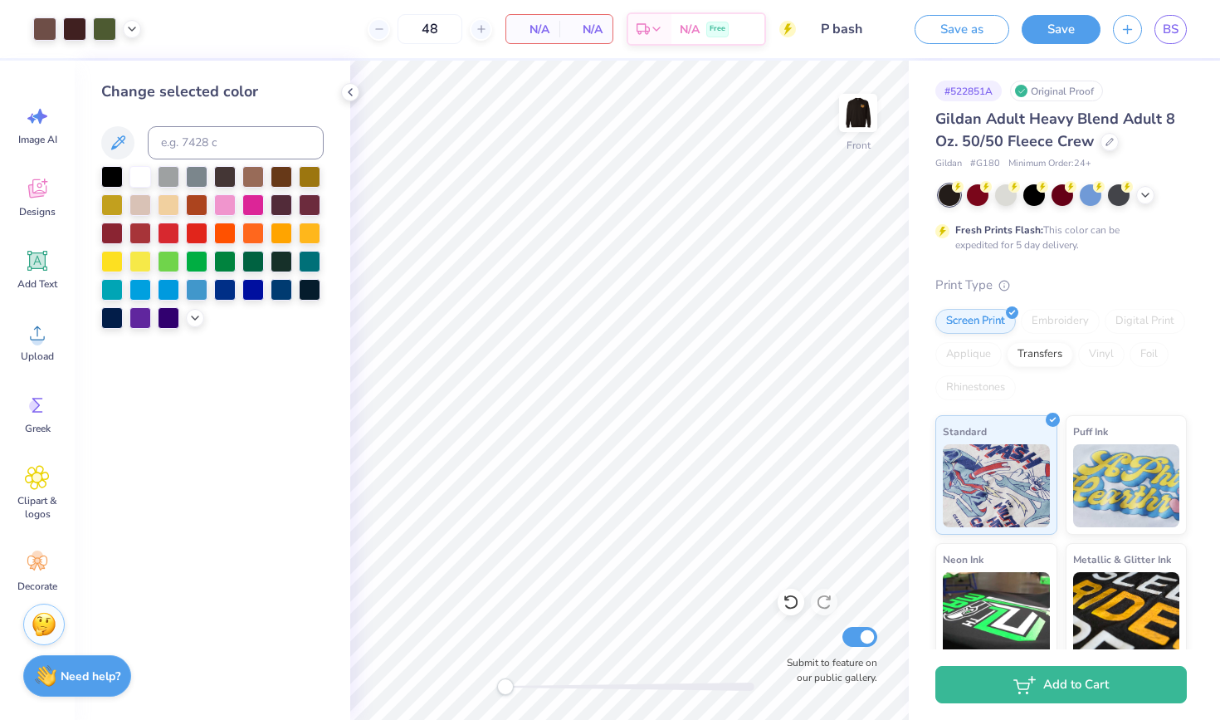
type textarea "x"
click at [232, 142] on input at bounding box center [236, 142] width 176 height 33
type input "151"
click at [129, 35] on div at bounding box center [132, 27] width 18 height 18
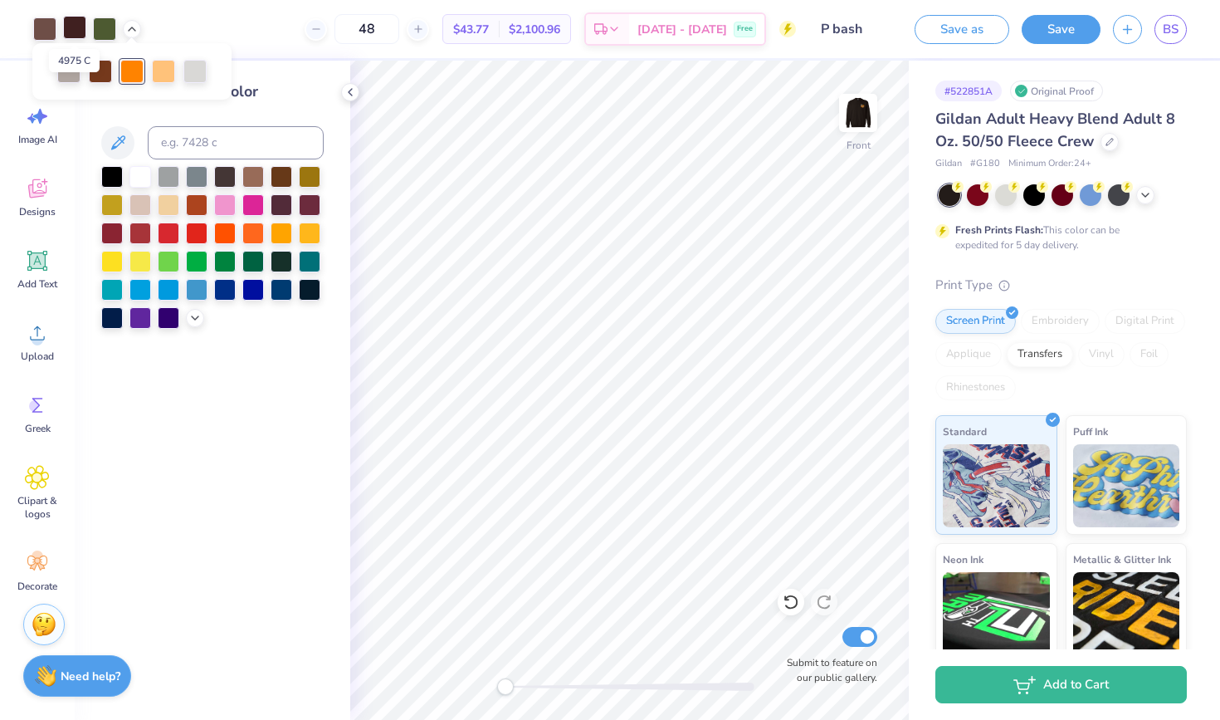
click at [75, 29] on div at bounding box center [74, 27] width 23 height 23
click at [115, 179] on div at bounding box center [112, 175] width 22 height 22
click at [102, 25] on div at bounding box center [104, 27] width 23 height 23
click at [213, 144] on input at bounding box center [236, 142] width 176 height 33
type input "357"
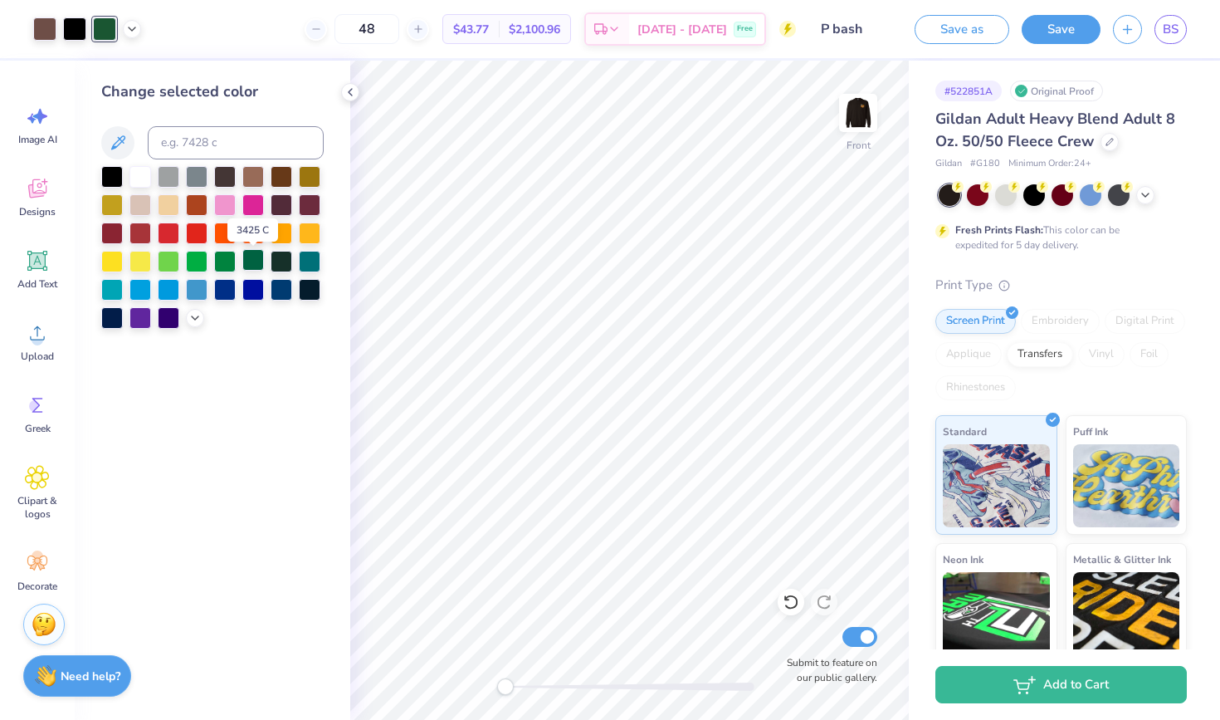
click at [245, 265] on div at bounding box center [253, 260] width 22 height 22
click at [228, 260] on div at bounding box center [225, 260] width 22 height 22
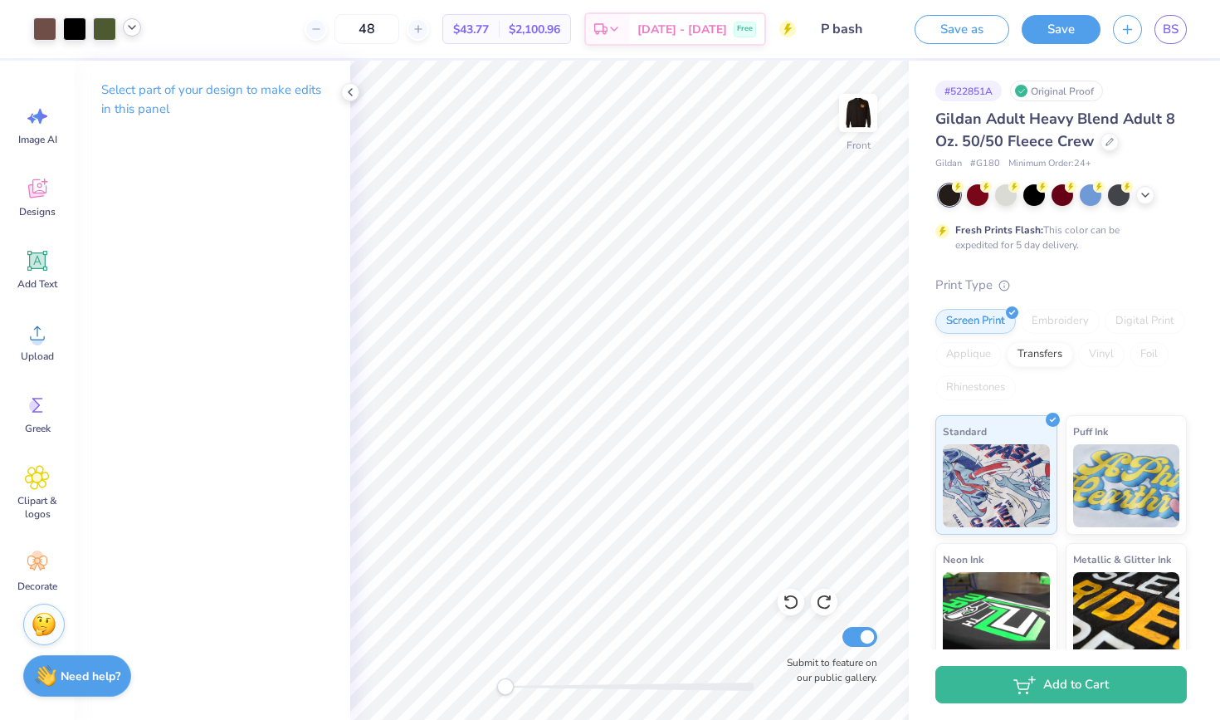
click at [134, 27] on polyline at bounding box center [132, 27] width 7 height 3
click at [193, 71] on div at bounding box center [194, 69] width 23 height 23
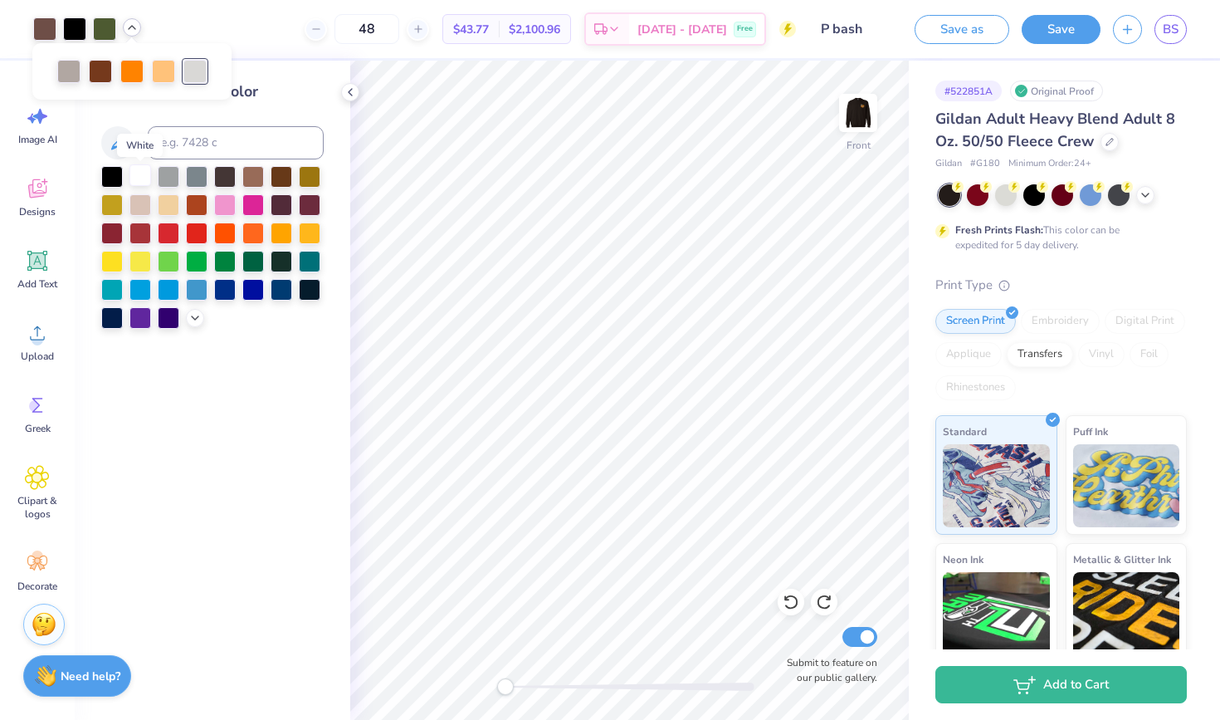
click at [134, 178] on div at bounding box center [140, 175] width 22 height 22
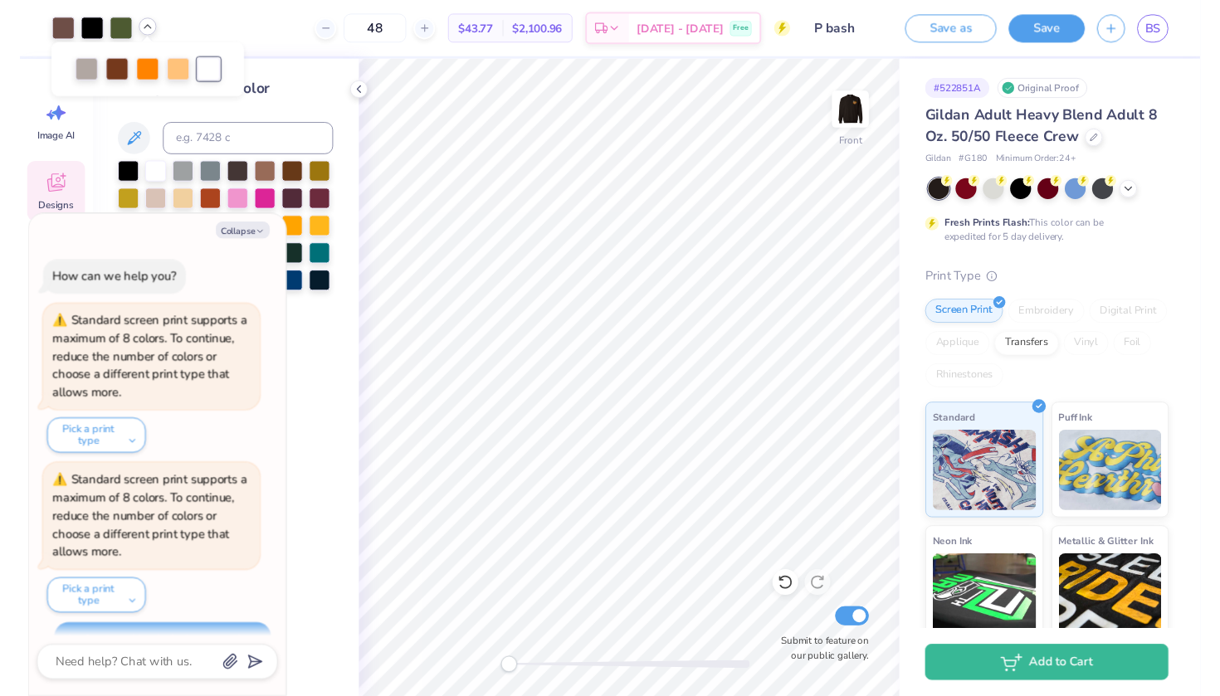
scroll to position [530, 0]
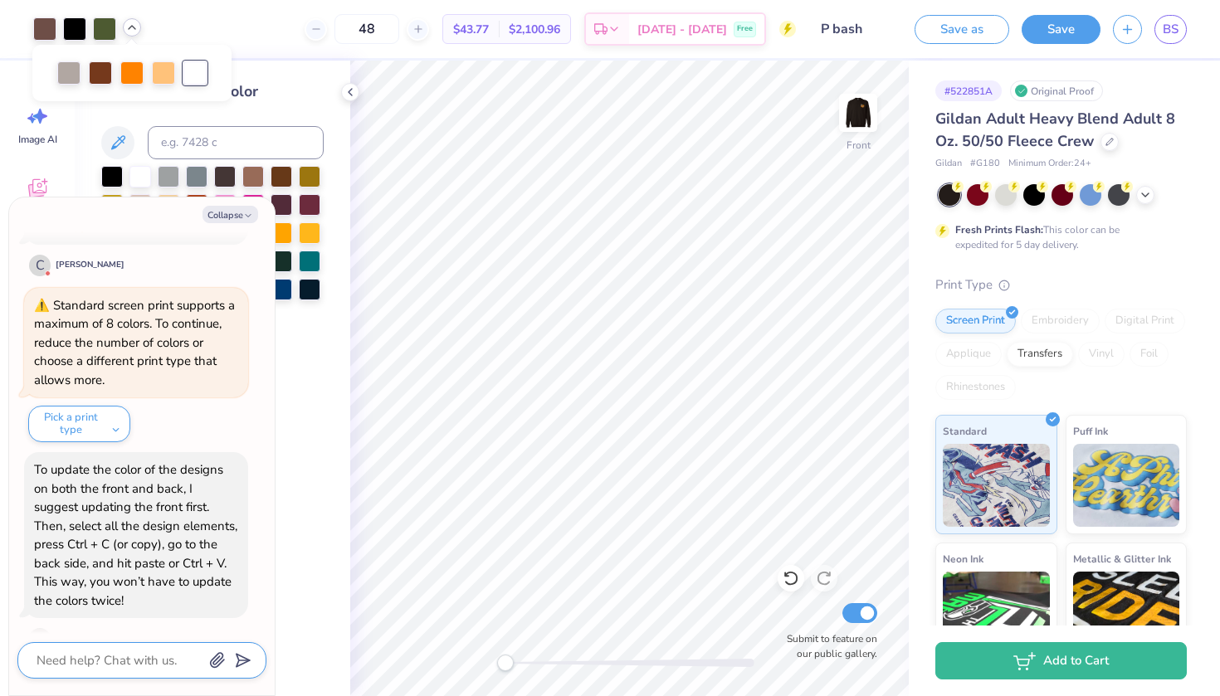
click at [107, 652] on textarea at bounding box center [119, 661] width 168 height 22
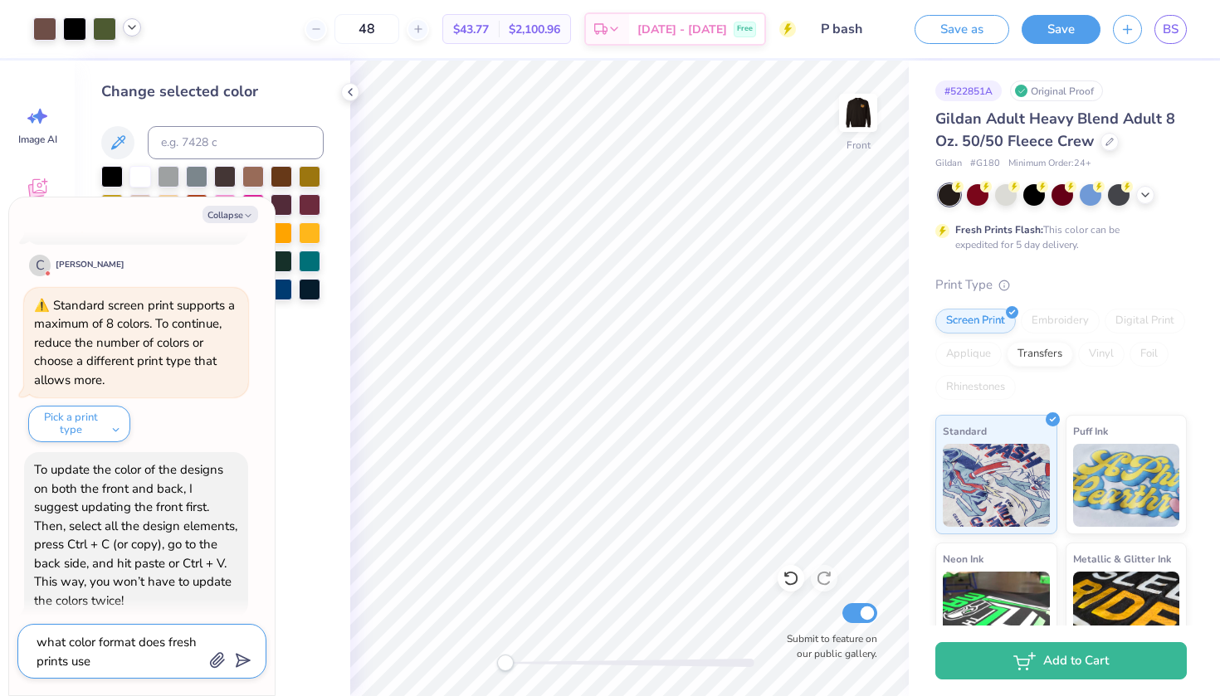
scroll to position [691, 0]
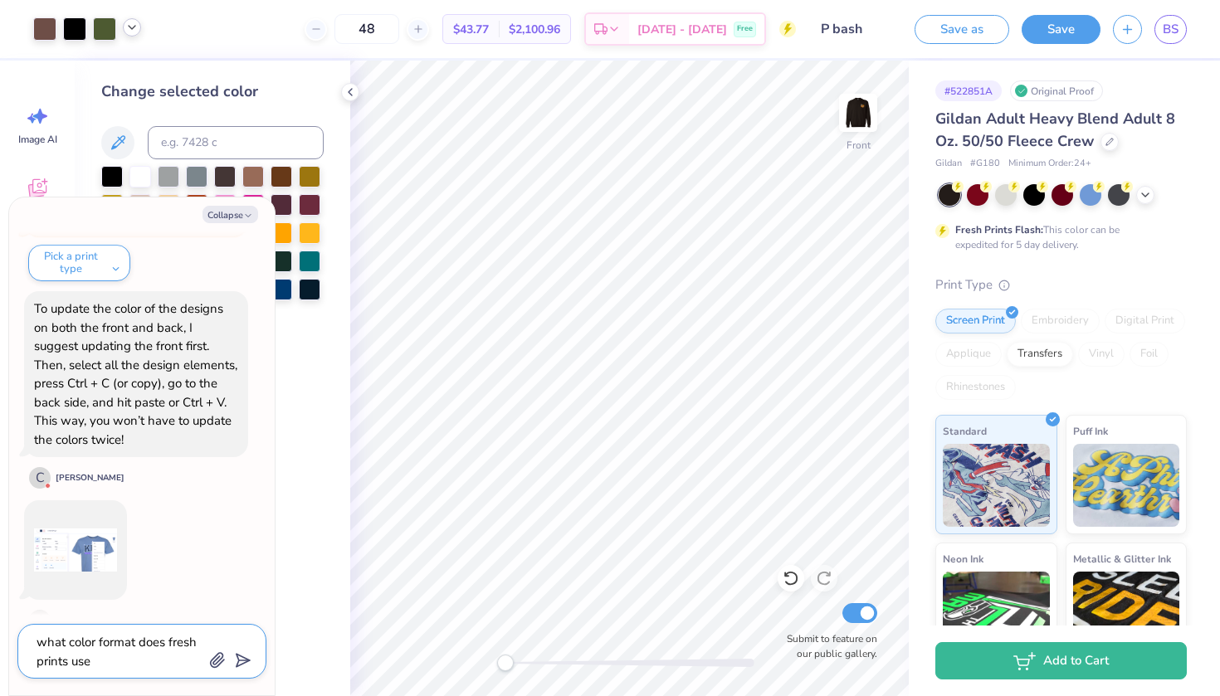
click at [159, 662] on textarea "what color format does fresh prints use" at bounding box center [119, 652] width 168 height 40
click at [245, 663] on polygon "submit" at bounding box center [240, 662] width 20 height 20
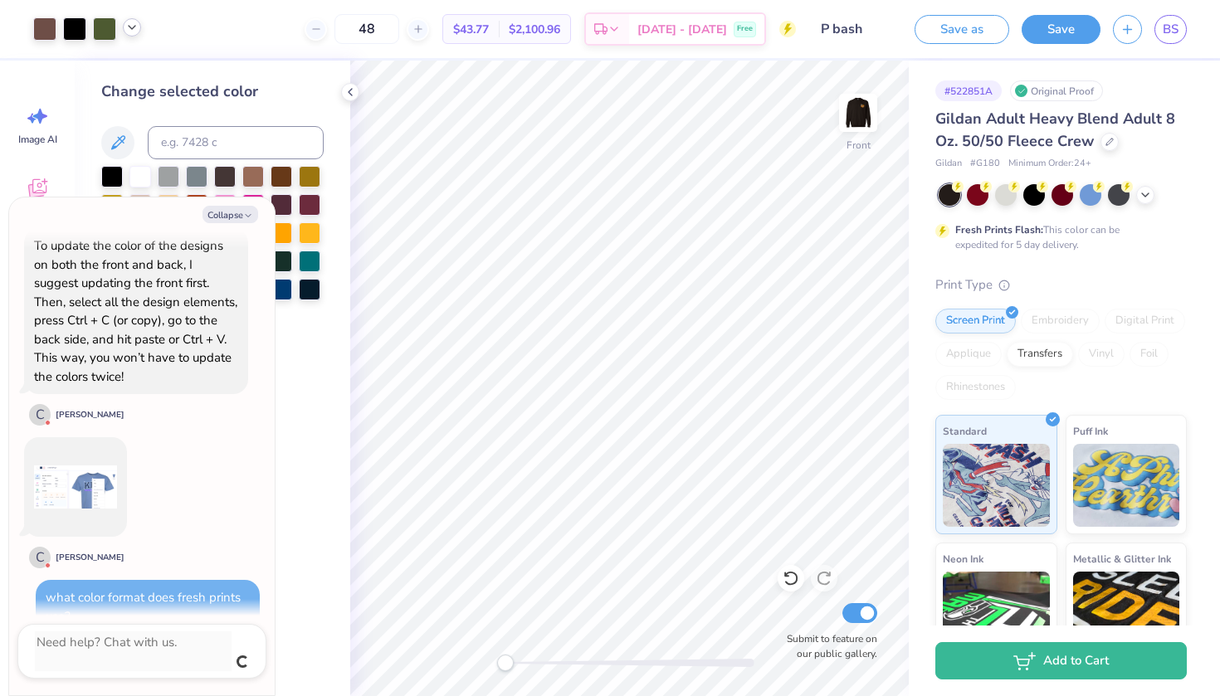
scroll to position [736, 0]
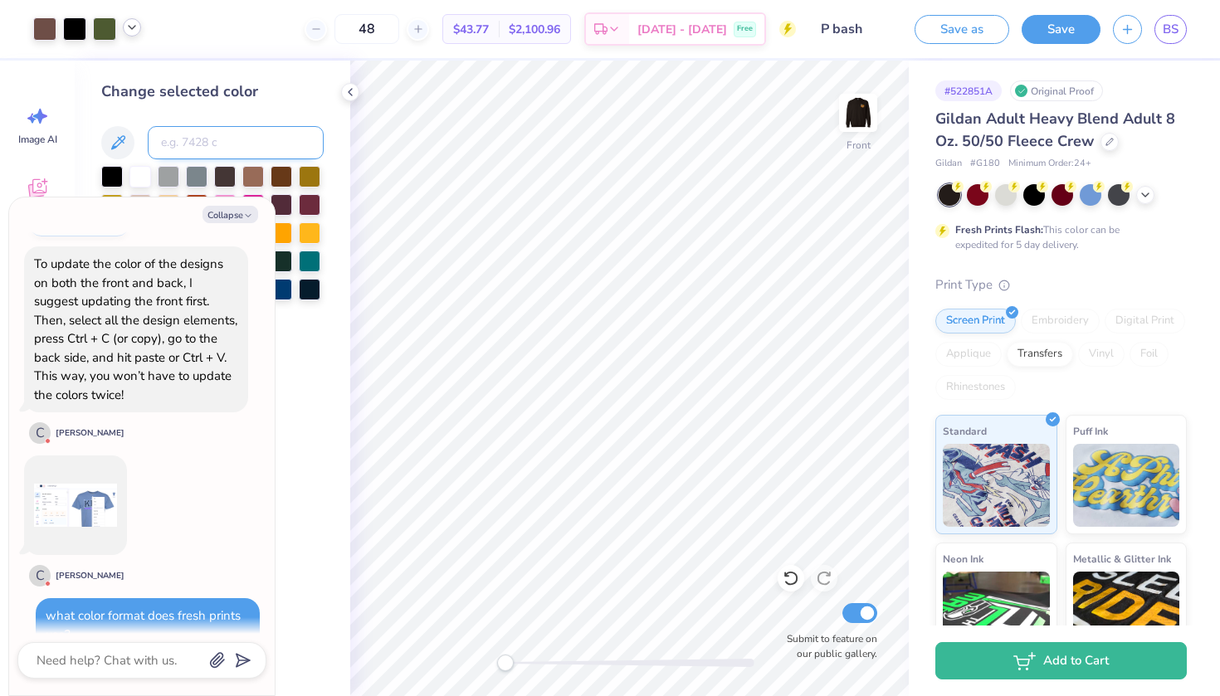
click at [217, 132] on input at bounding box center [236, 142] width 176 height 33
click at [132, 27] on icon at bounding box center [131, 27] width 13 height 13
click at [105, 23] on div at bounding box center [104, 27] width 23 height 23
click at [188, 157] on input at bounding box center [236, 142] width 176 height 33
paste input "284318"
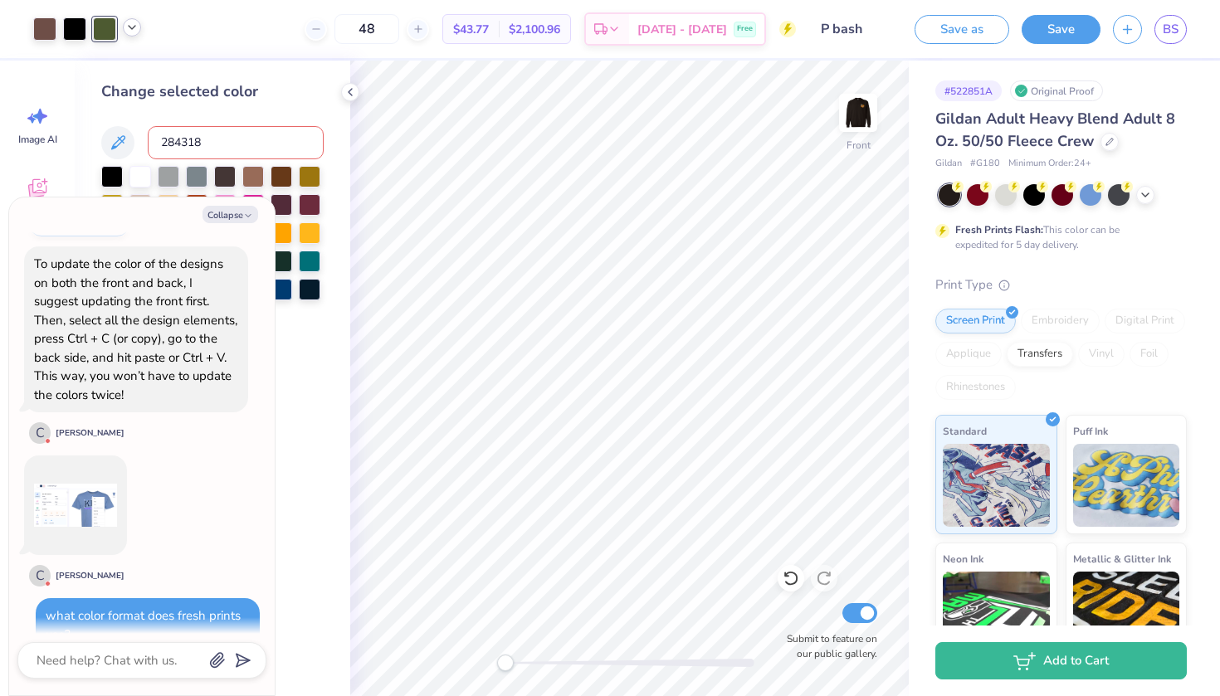
click at [231, 146] on input "284318" at bounding box center [236, 142] width 176 height 33
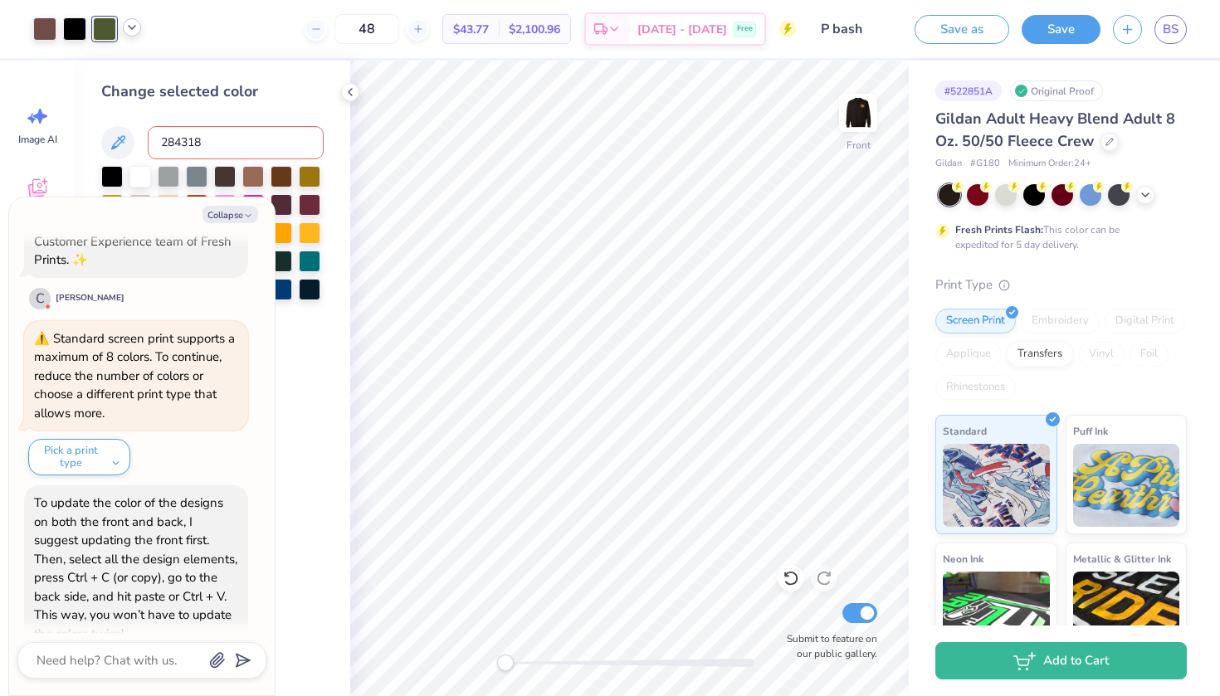
scroll to position [488, 0]
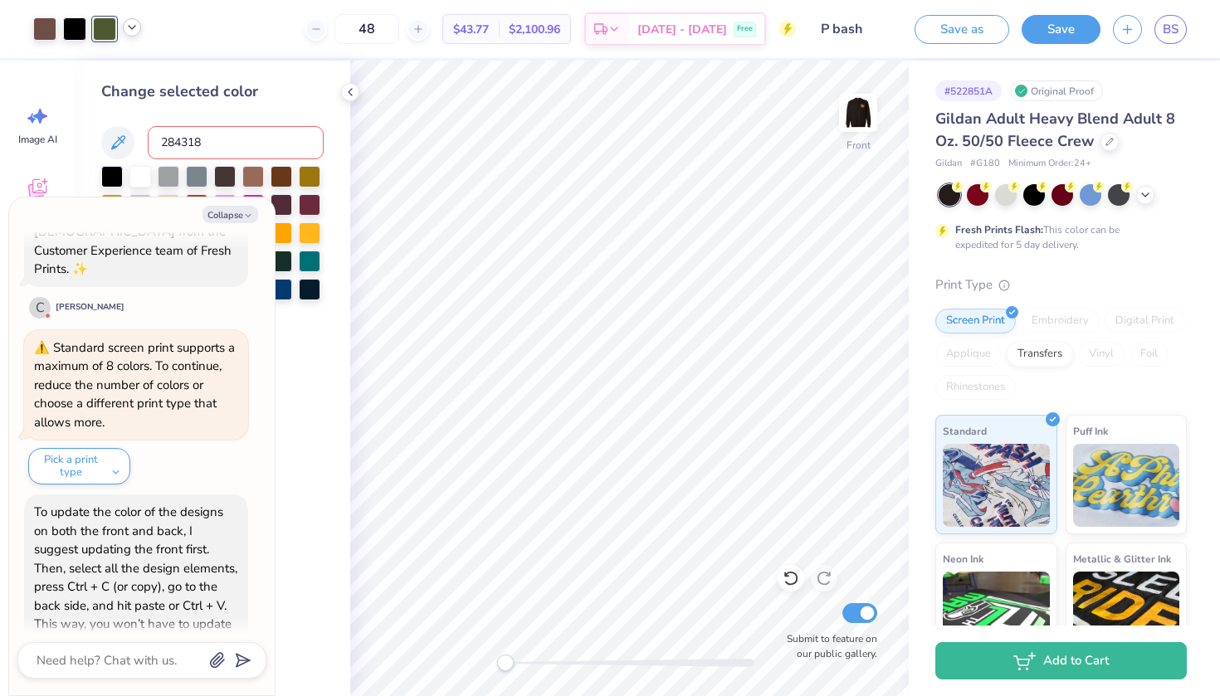
click at [218, 143] on input "284318" at bounding box center [236, 142] width 176 height 33
click at [266, 110] on div "Change selected color 2418" at bounding box center [212, 205] width 222 height 248
click at [241, 133] on input "2418" at bounding box center [236, 142] width 176 height 33
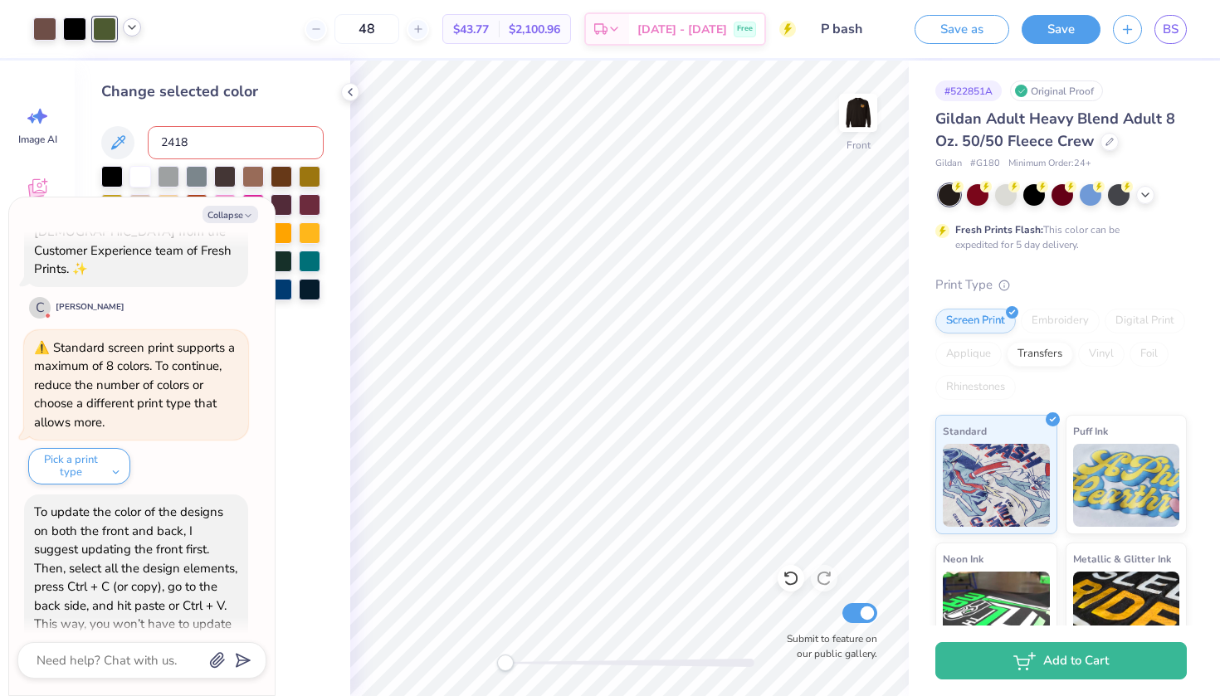
click at [226, 139] on input "2418" at bounding box center [236, 142] width 176 height 33
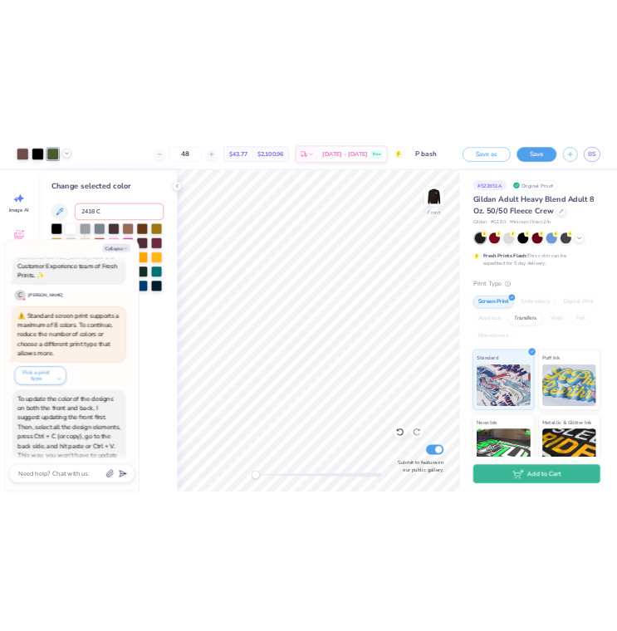
scroll to position [851, 0]
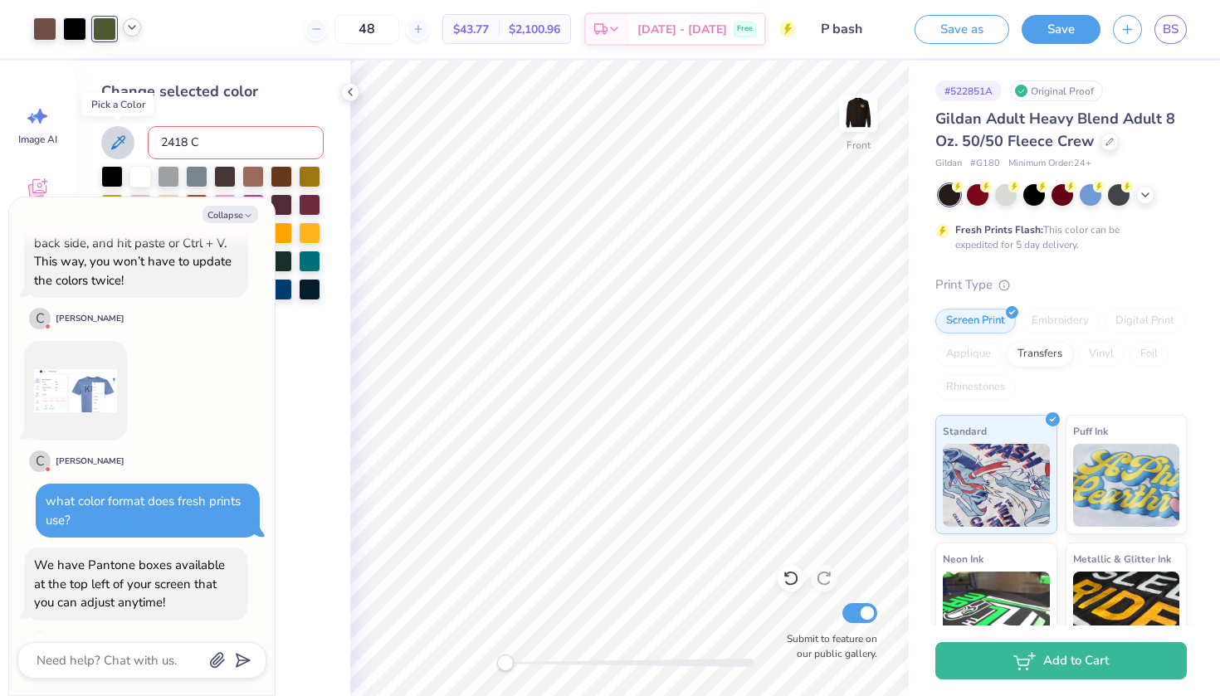
click at [111, 142] on icon at bounding box center [118, 143] width 20 height 20
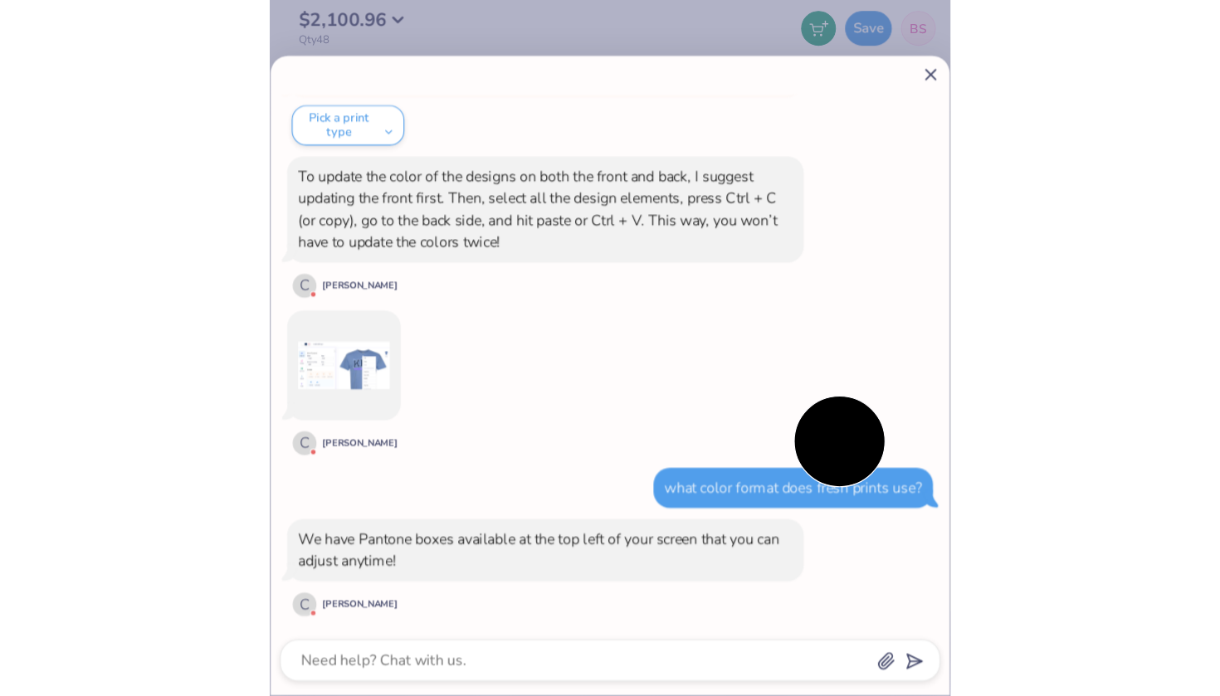
scroll to position [466, 0]
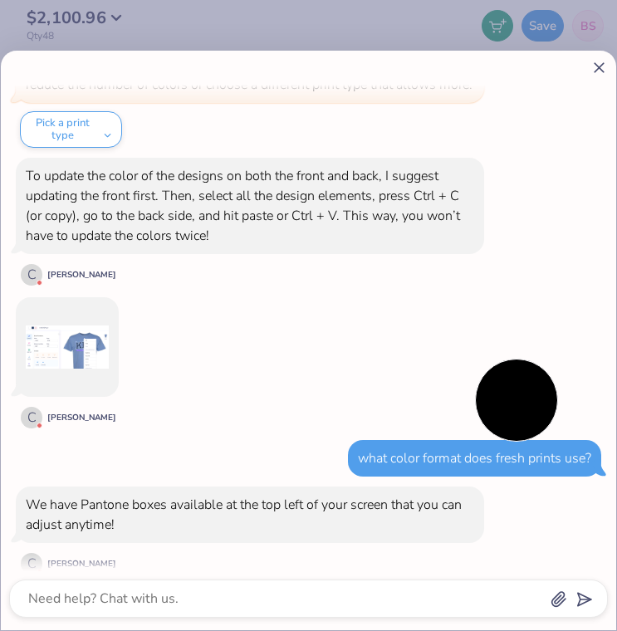
click at [598, 66] on line at bounding box center [598, 67] width 9 height 9
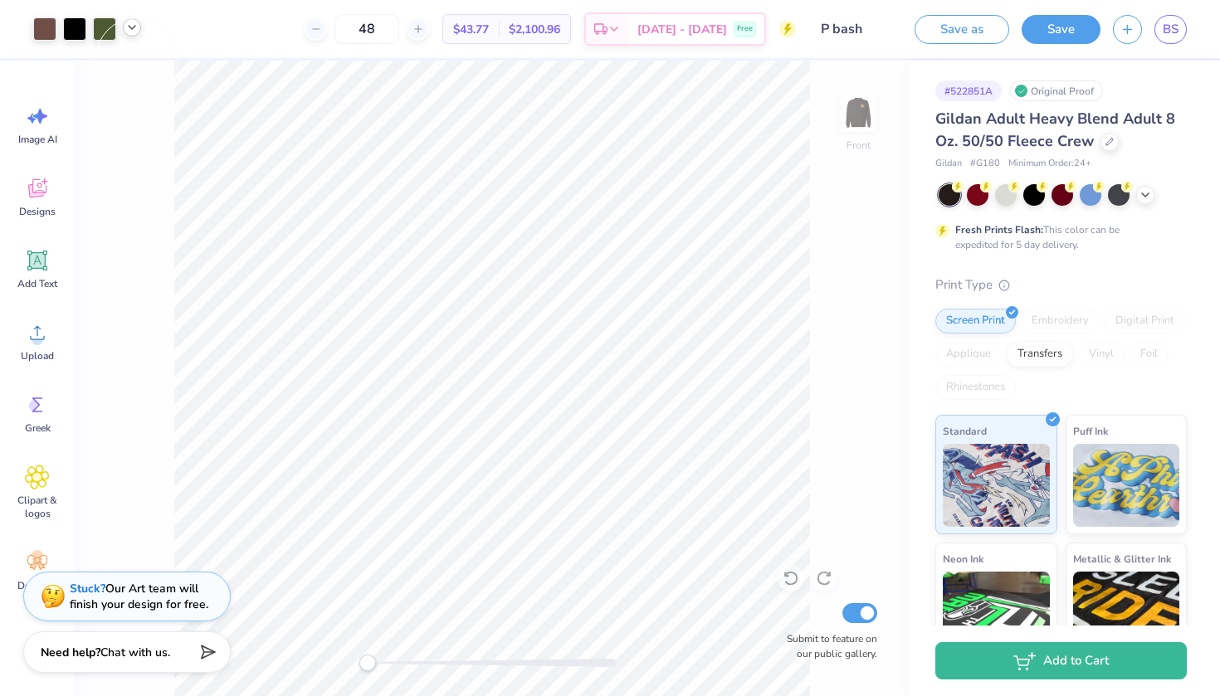
click at [129, 32] on icon at bounding box center [131, 27] width 13 height 13
click at [109, 23] on div at bounding box center [104, 27] width 23 height 23
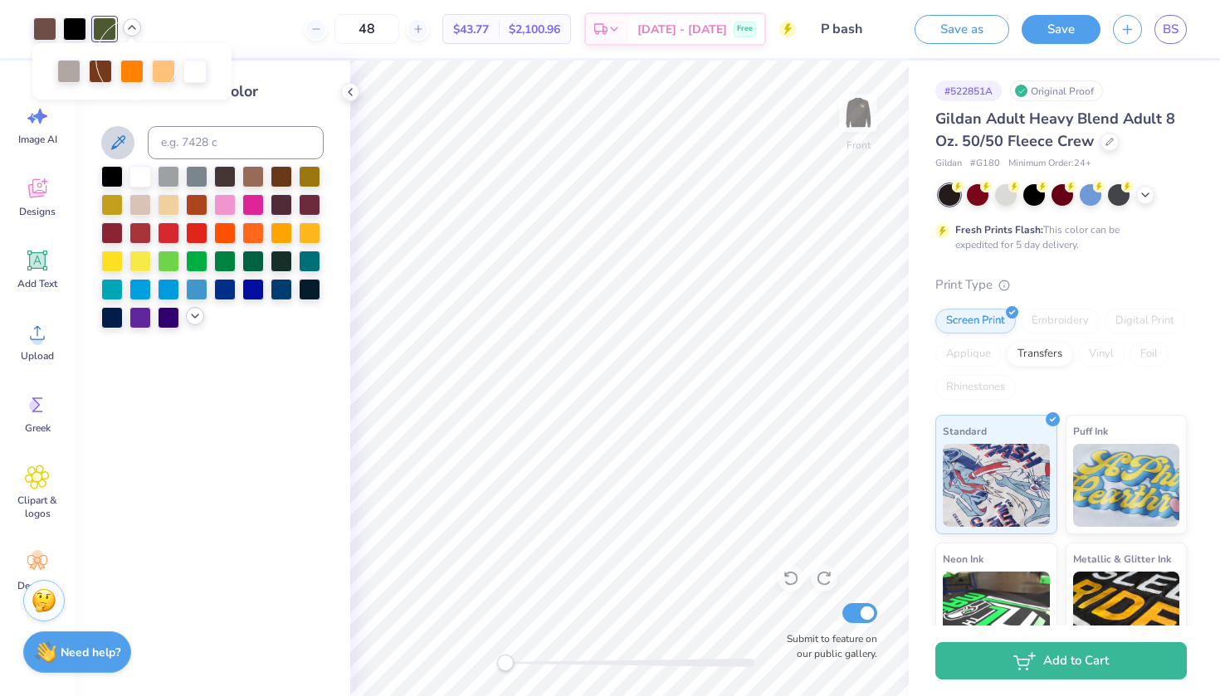
click at [193, 323] on icon at bounding box center [194, 316] width 13 height 13
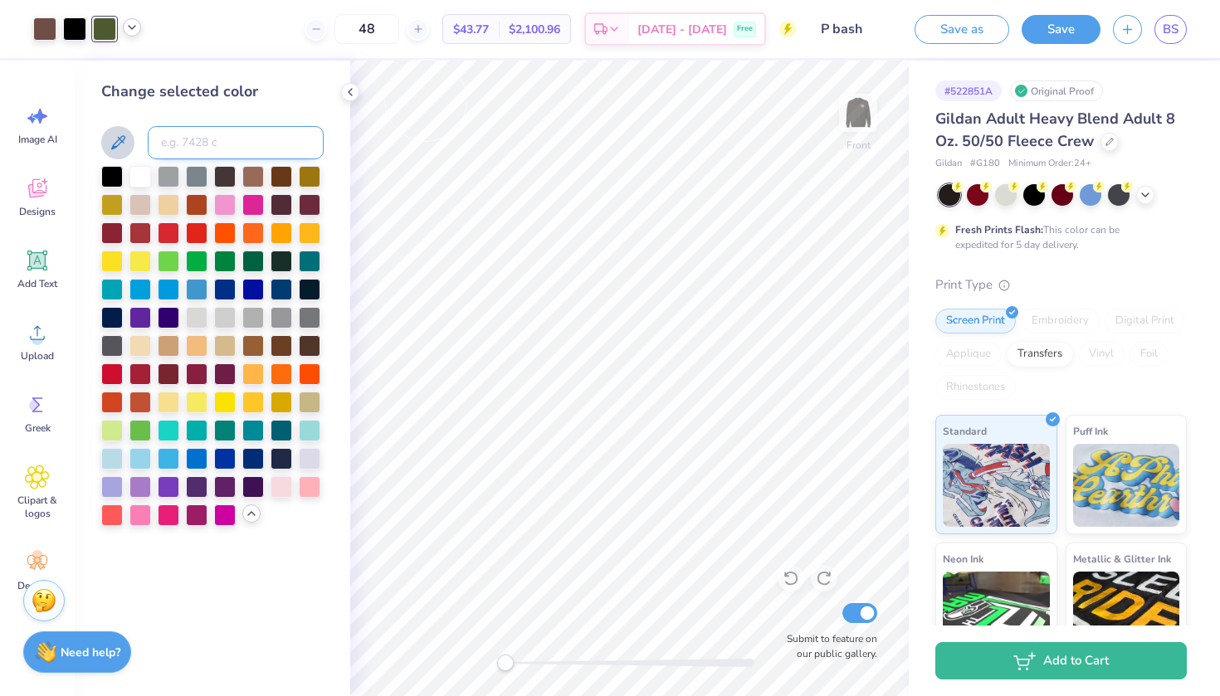
click at [205, 137] on input at bounding box center [236, 142] width 176 height 33
paste input "5535"
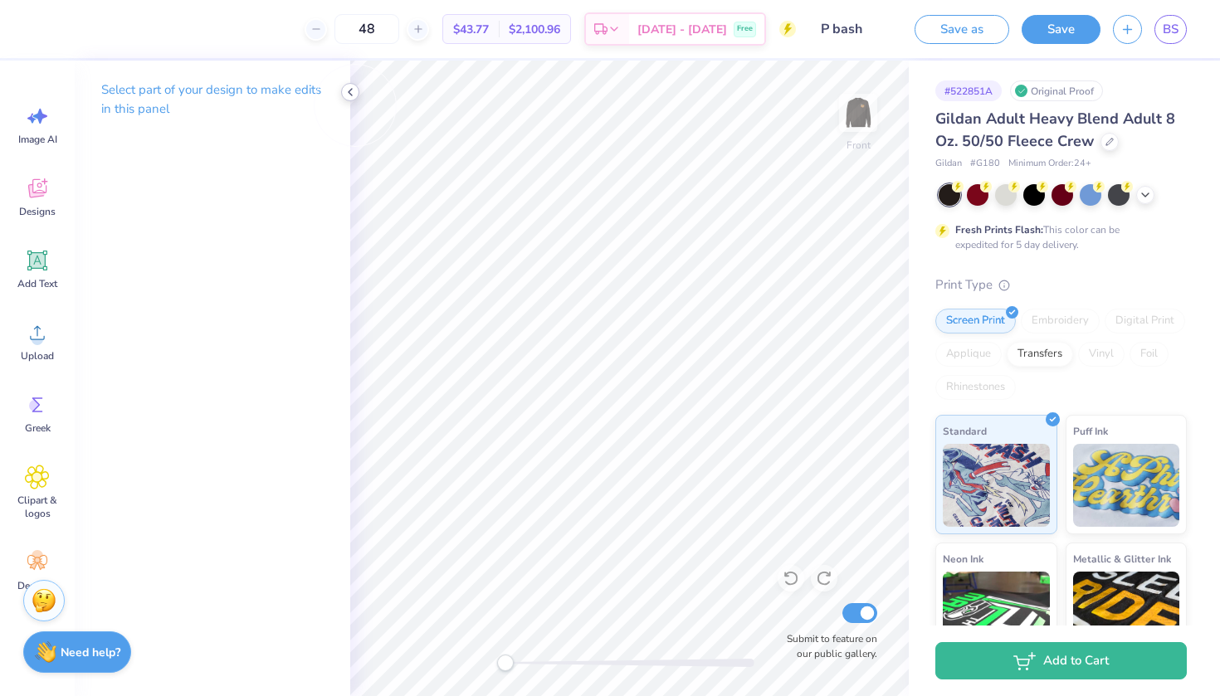
click at [352, 94] on icon at bounding box center [350, 91] width 13 height 13
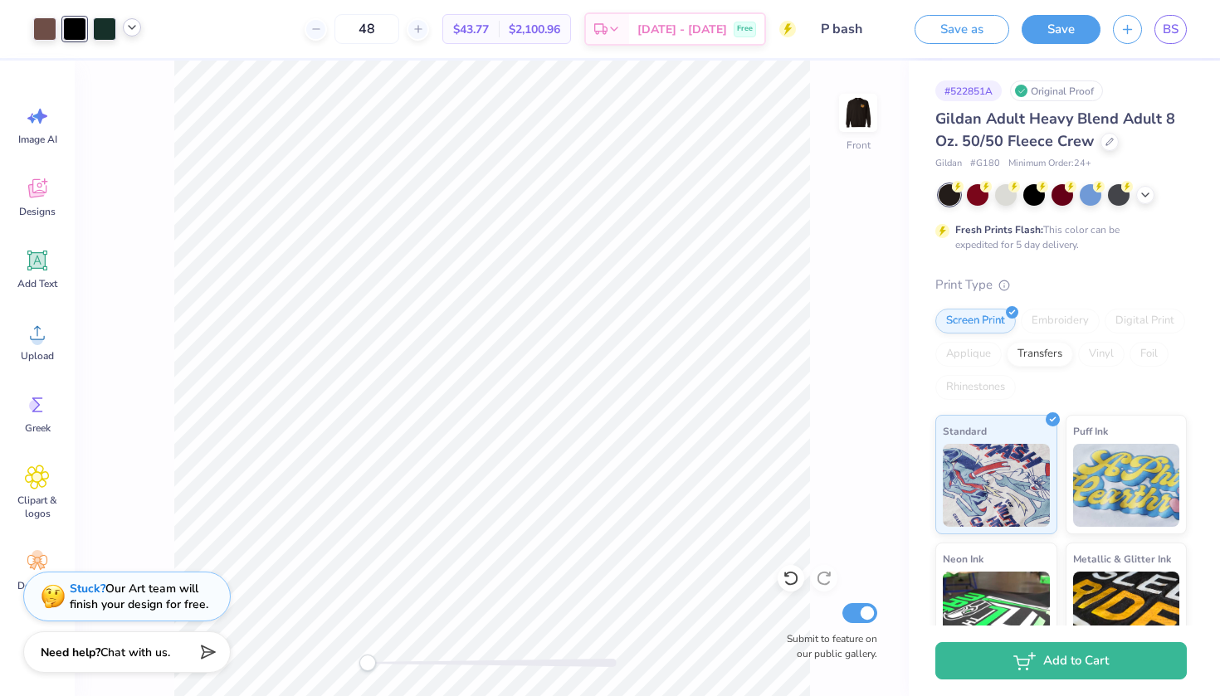
click at [132, 33] on icon at bounding box center [131, 27] width 13 height 13
click at [103, 25] on div at bounding box center [104, 27] width 23 height 23
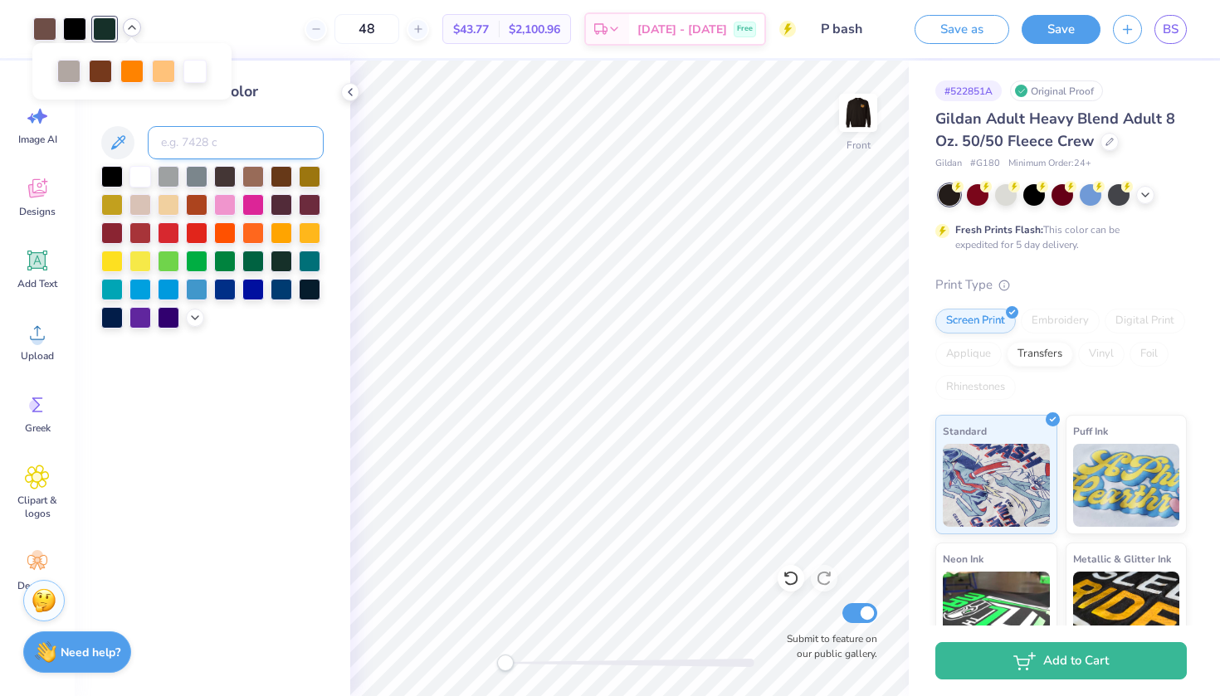
click at [207, 144] on input at bounding box center [236, 142] width 176 height 33
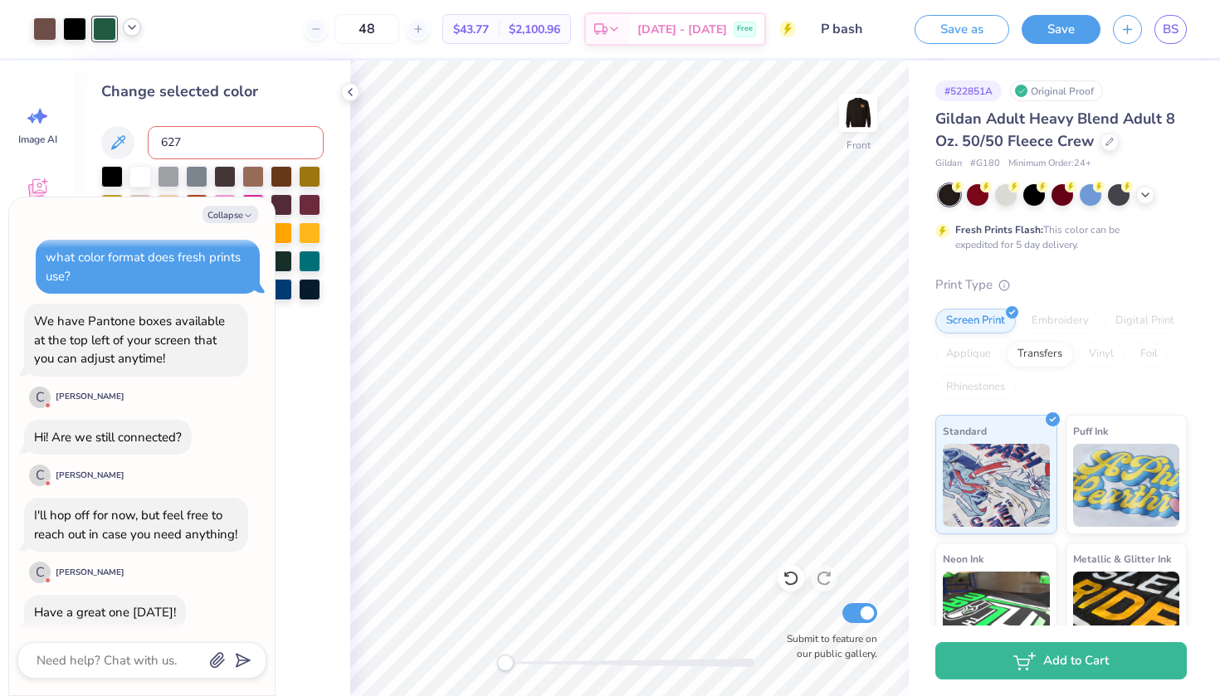
scroll to position [1097, 0]
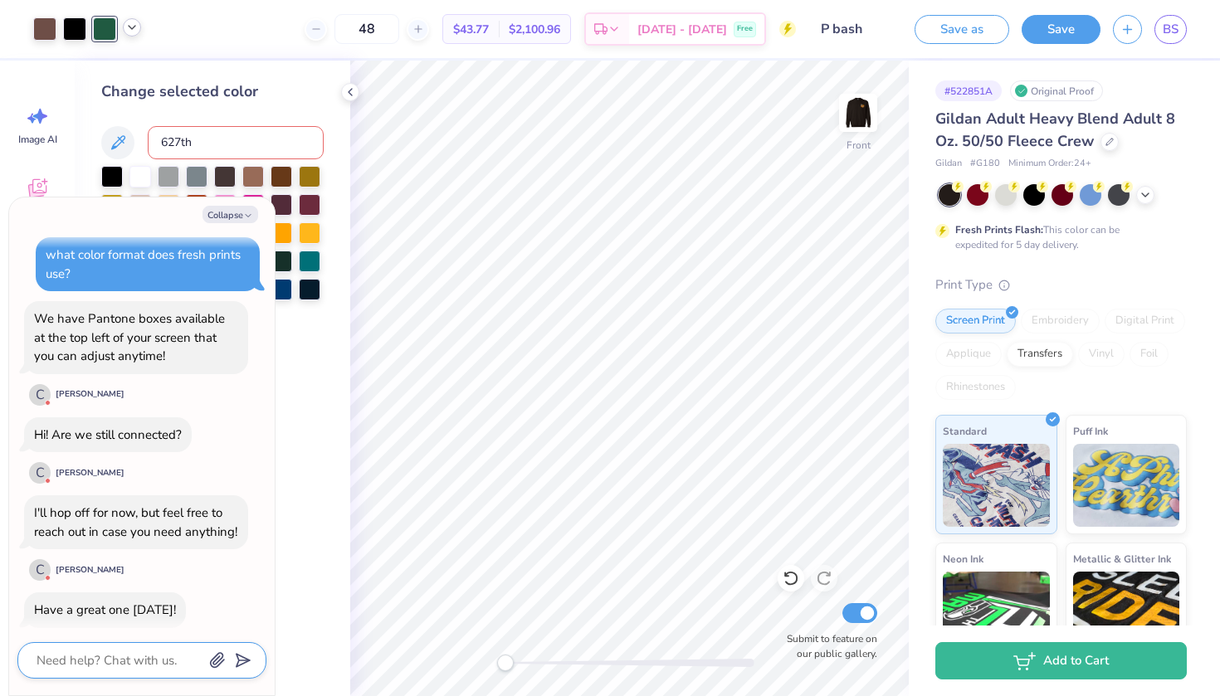
click at [56, 660] on textarea at bounding box center [119, 661] width 168 height 22
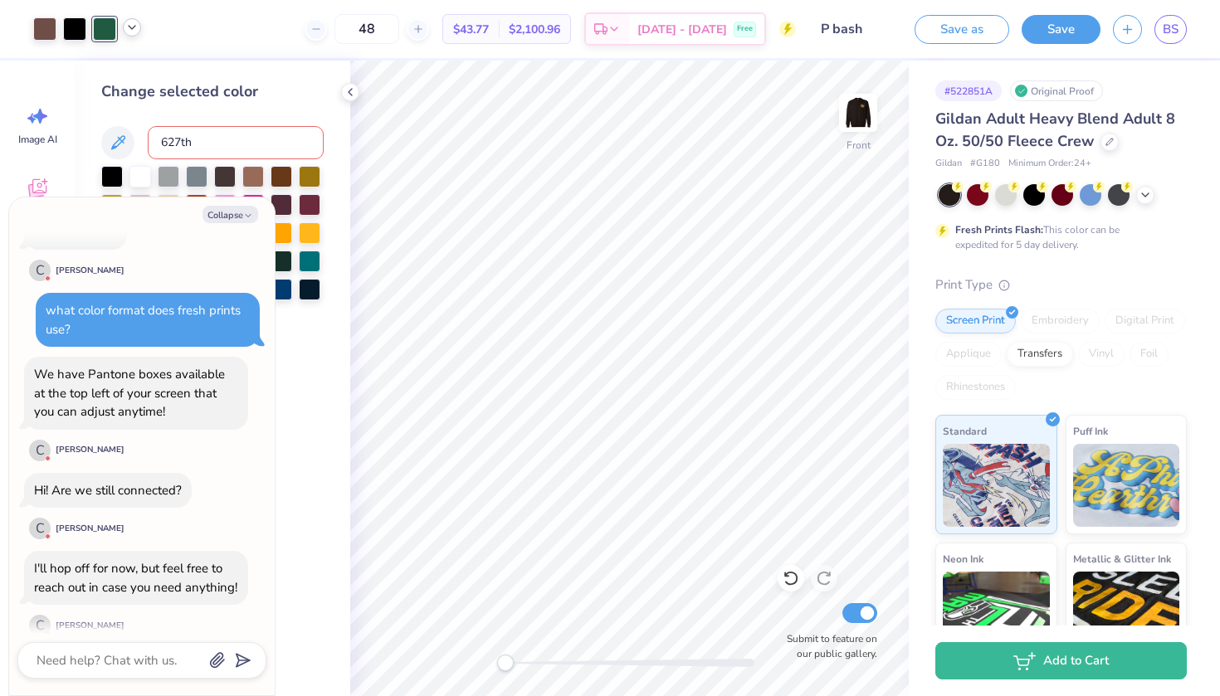
scroll to position [911, 0]
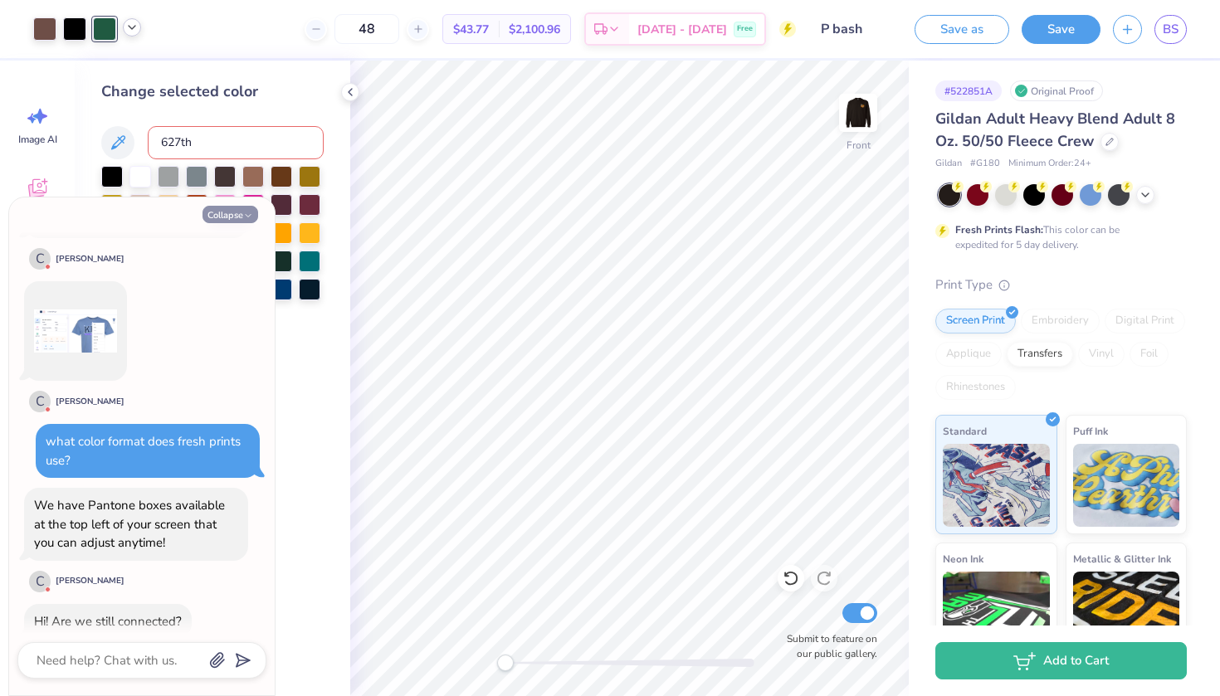
click at [243, 212] on icon "button" at bounding box center [248, 216] width 10 height 10
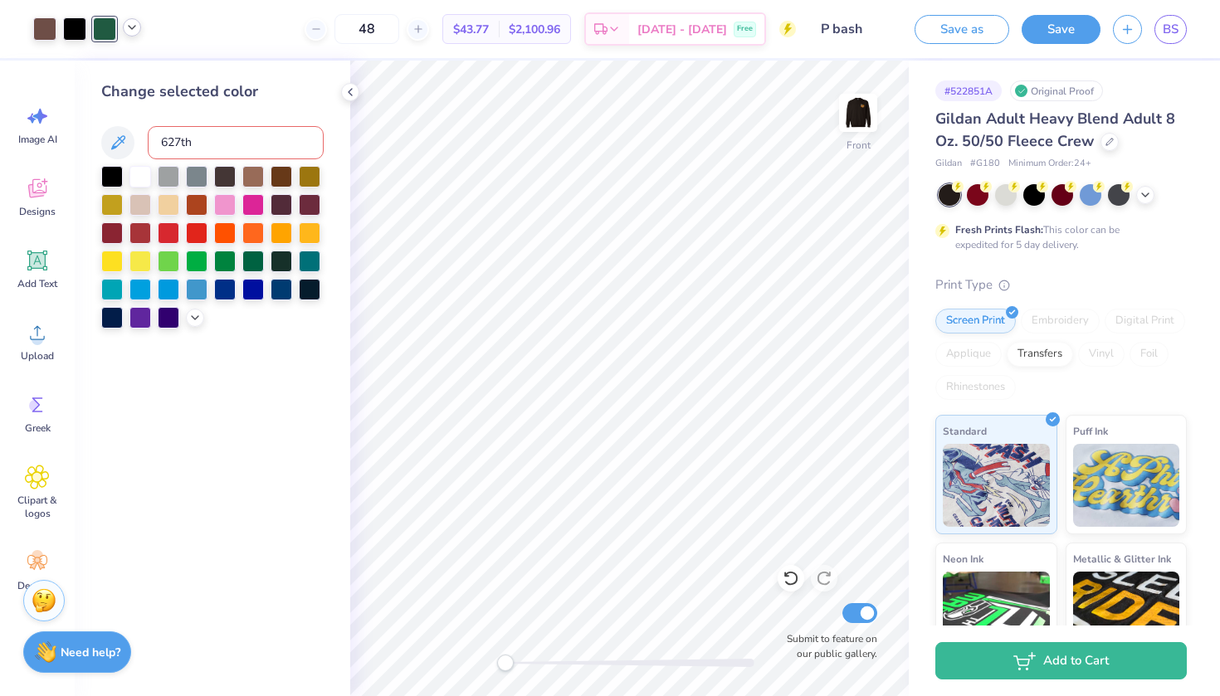
click at [227, 129] on input "627th" at bounding box center [236, 142] width 176 height 33
click at [227, 141] on input "627th" at bounding box center [236, 142] width 176 height 33
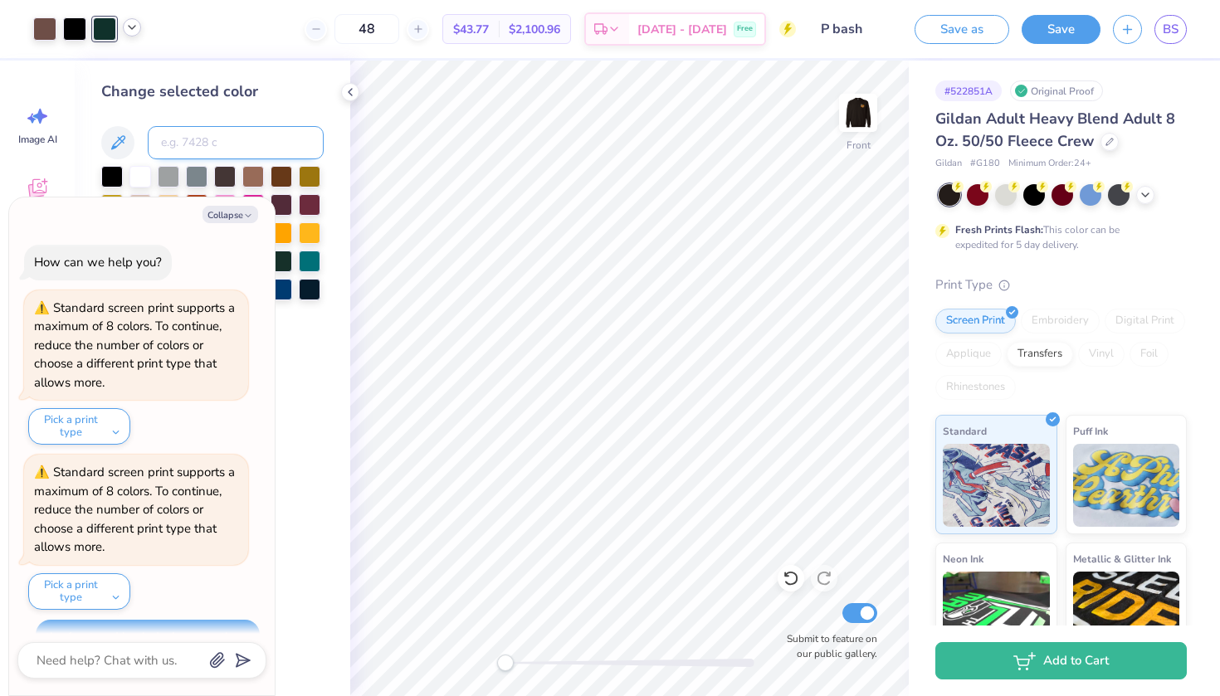
scroll to position [1244, 0]
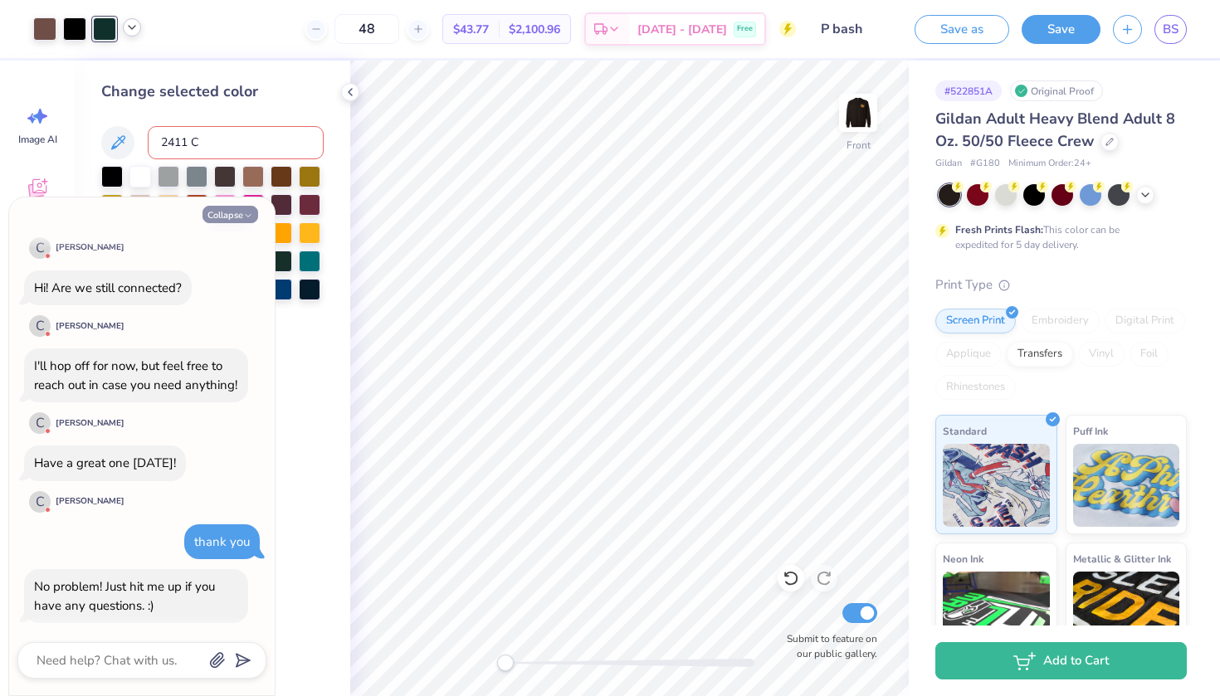
click at [245, 217] on icon "button" at bounding box center [248, 216] width 10 height 10
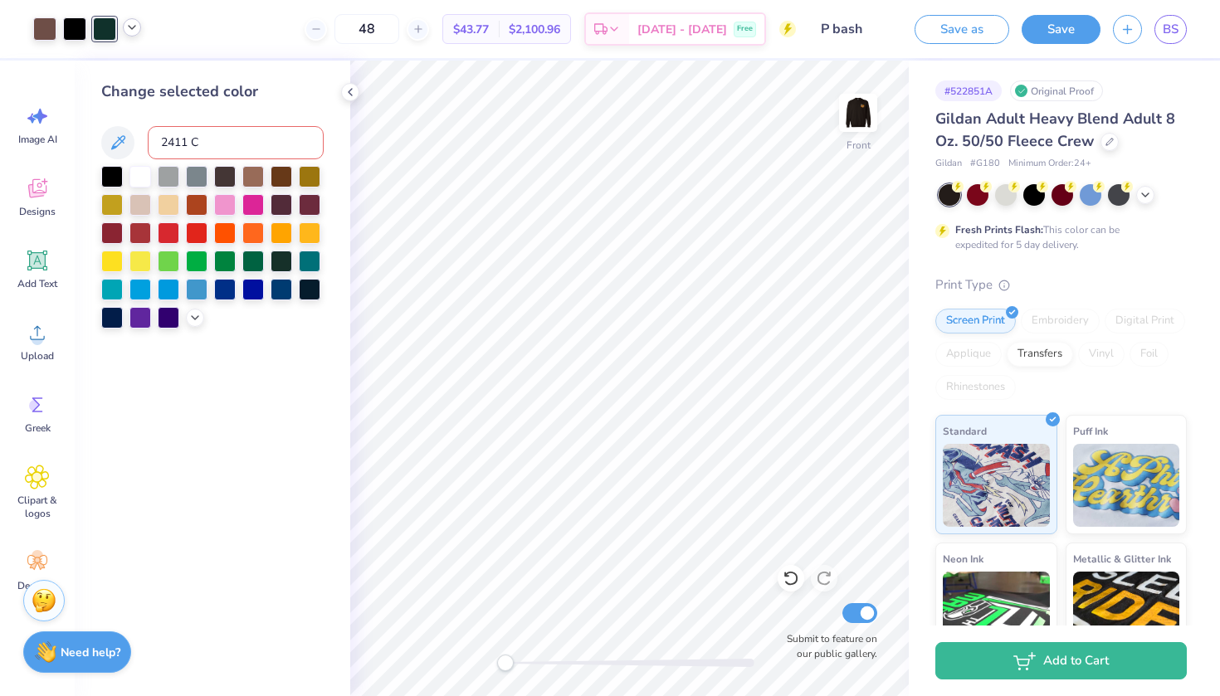
click at [240, 134] on input "2411 C" at bounding box center [236, 142] width 176 height 33
click at [220, 142] on input "2411 C" at bounding box center [236, 142] width 176 height 33
click at [115, 149] on icon at bounding box center [118, 142] width 14 height 14
click at [115, 144] on icon at bounding box center [118, 143] width 20 height 20
click at [858, 114] on img at bounding box center [858, 113] width 66 height 66
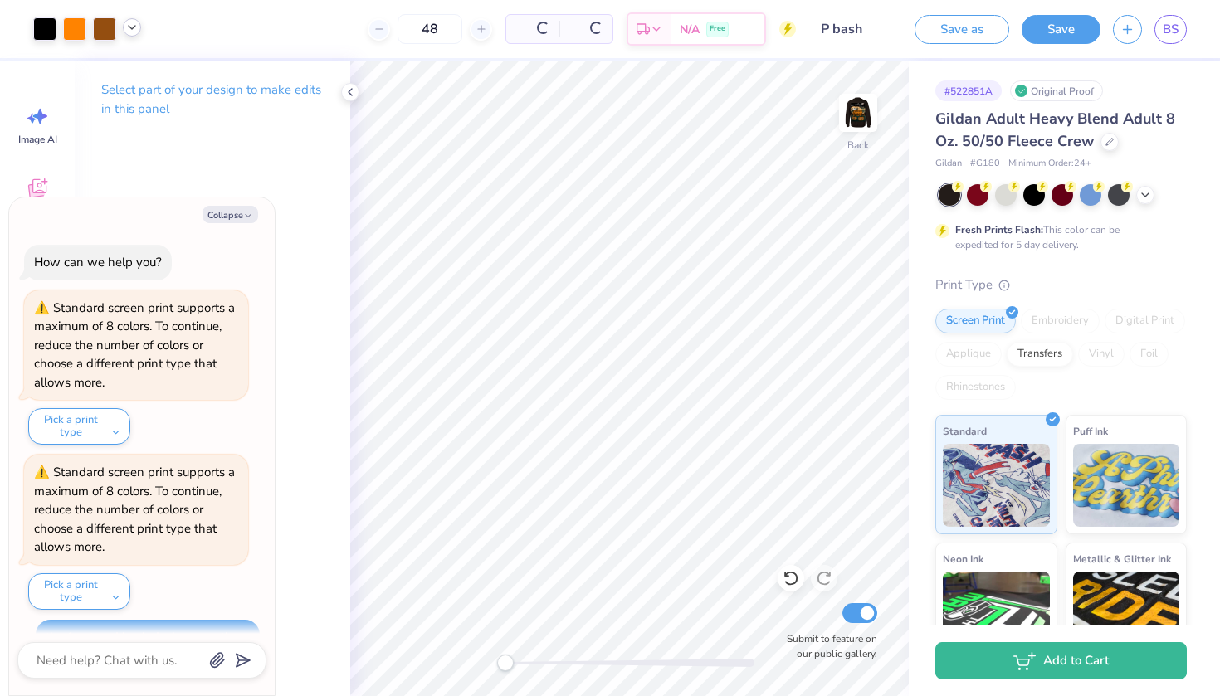
scroll to position [1407, 0]
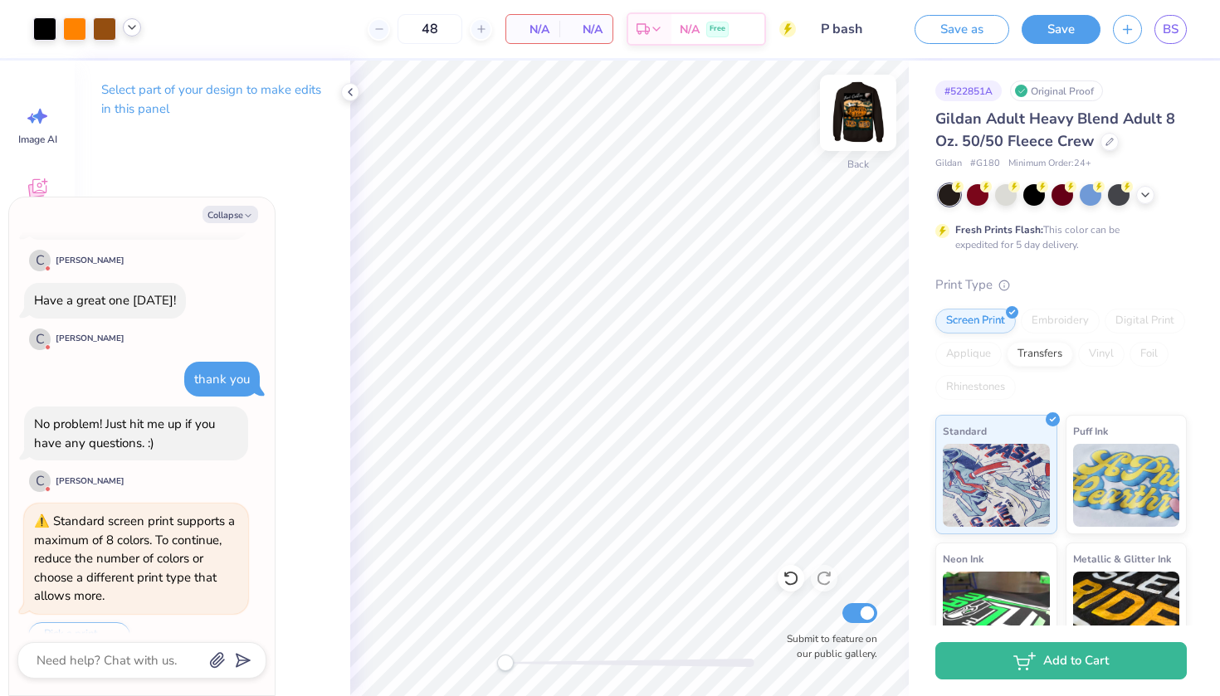
click at [858, 104] on img at bounding box center [858, 113] width 66 height 66
click at [104, 32] on div at bounding box center [104, 27] width 23 height 23
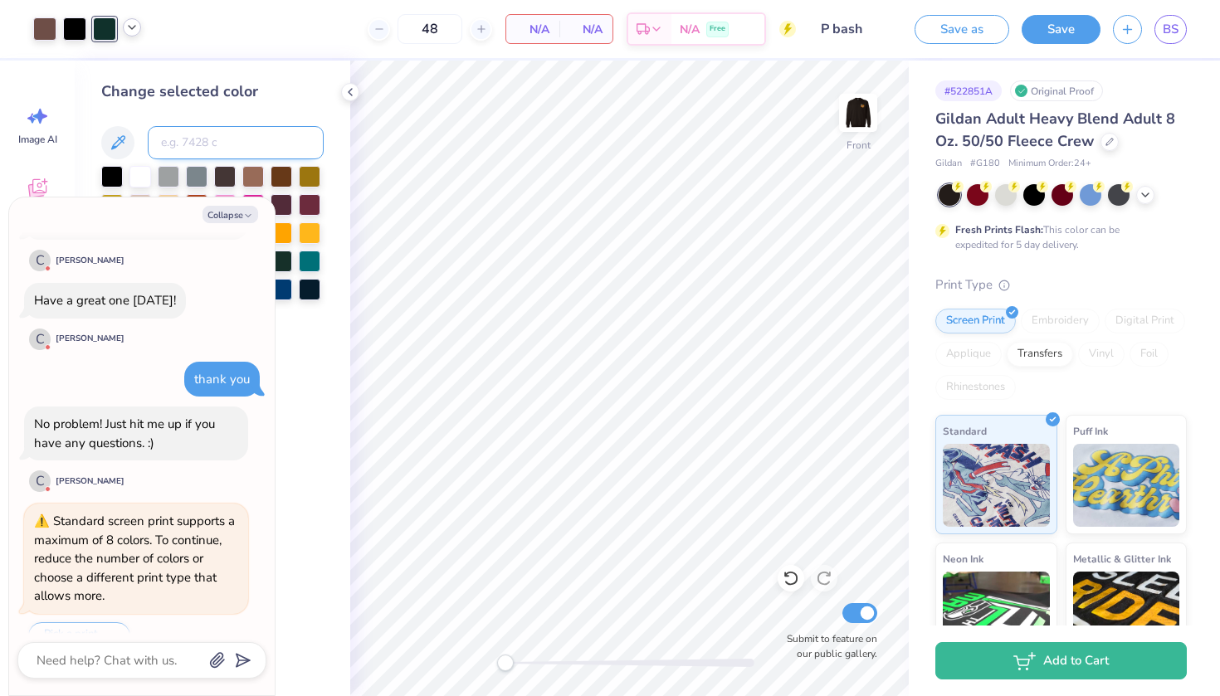
click at [197, 143] on input at bounding box center [236, 142] width 176 height 33
click at [240, 216] on button "Collapse" at bounding box center [231, 214] width 56 height 17
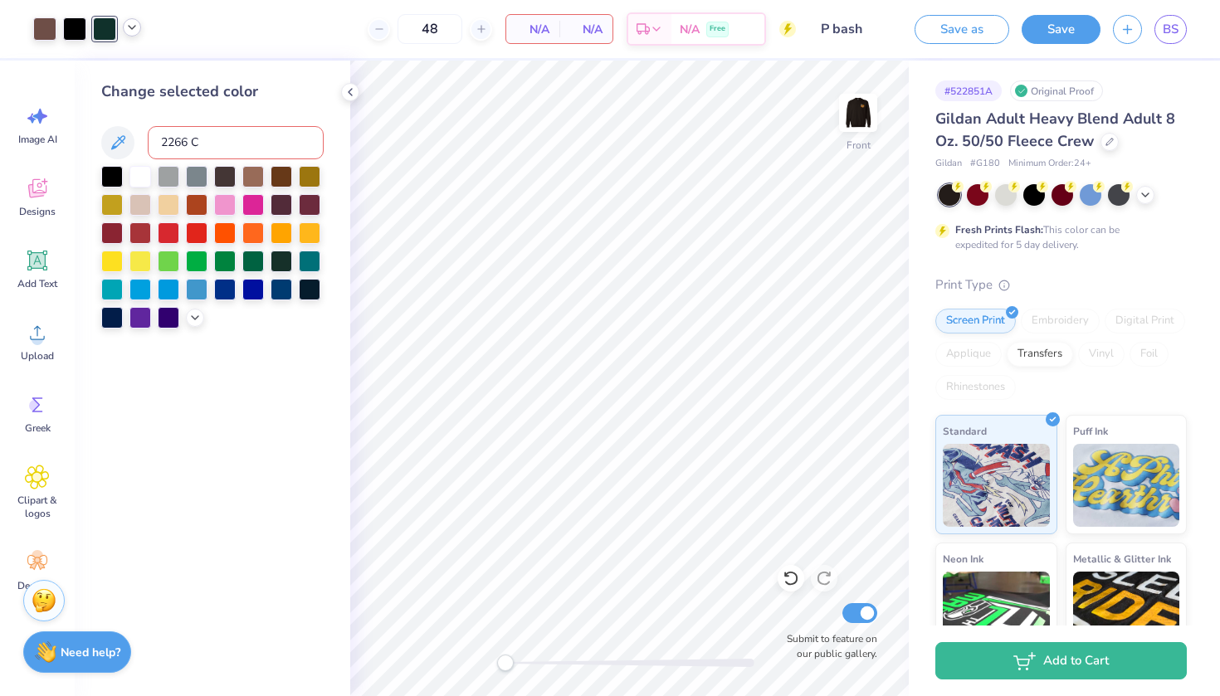
click at [217, 148] on input "2266 C" at bounding box center [236, 142] width 176 height 33
click at [181, 147] on input "2266 C" at bounding box center [236, 142] width 176 height 33
click at [202, 147] on input "2266 C" at bounding box center [236, 142] width 176 height 33
click at [191, 319] on icon at bounding box center [194, 316] width 13 height 13
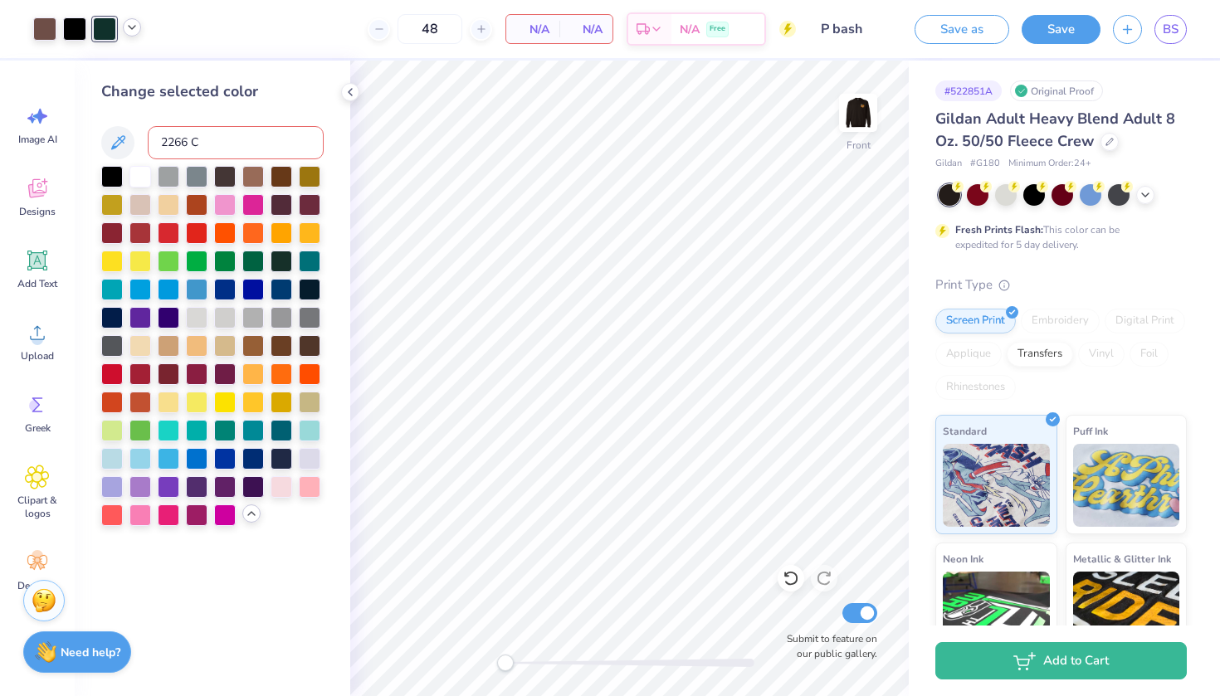
click at [248, 515] on icon at bounding box center [251, 513] width 13 height 13
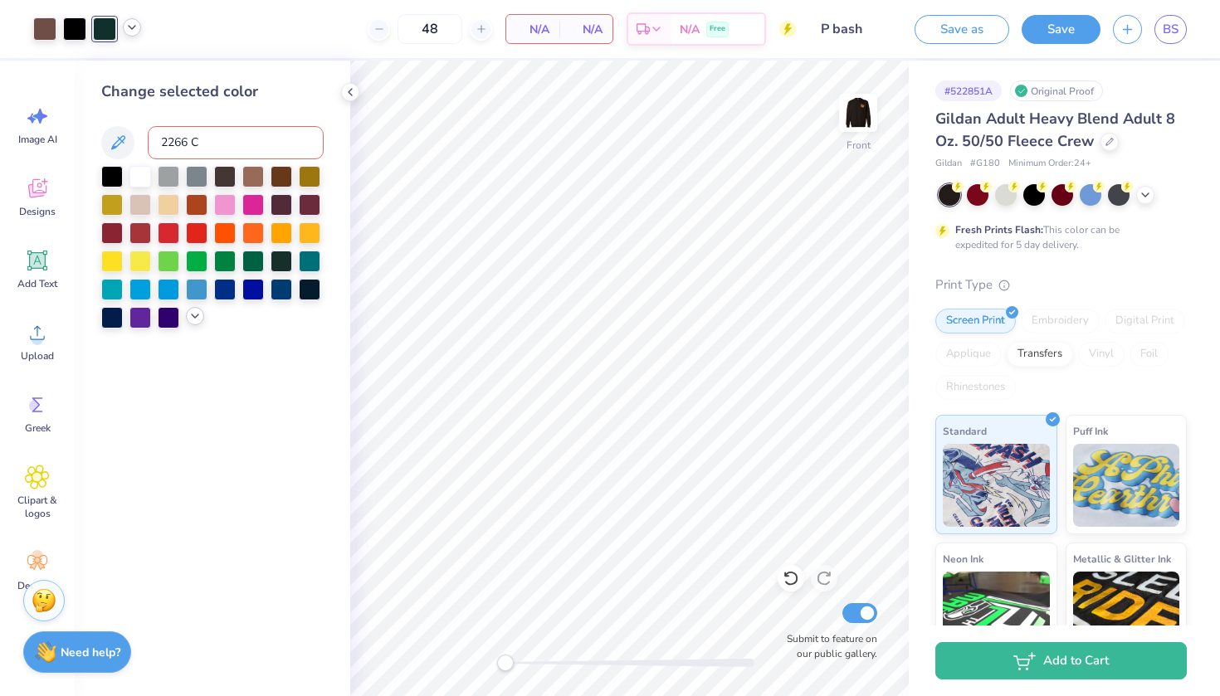
click at [229, 151] on input "2266 C" at bounding box center [236, 142] width 176 height 33
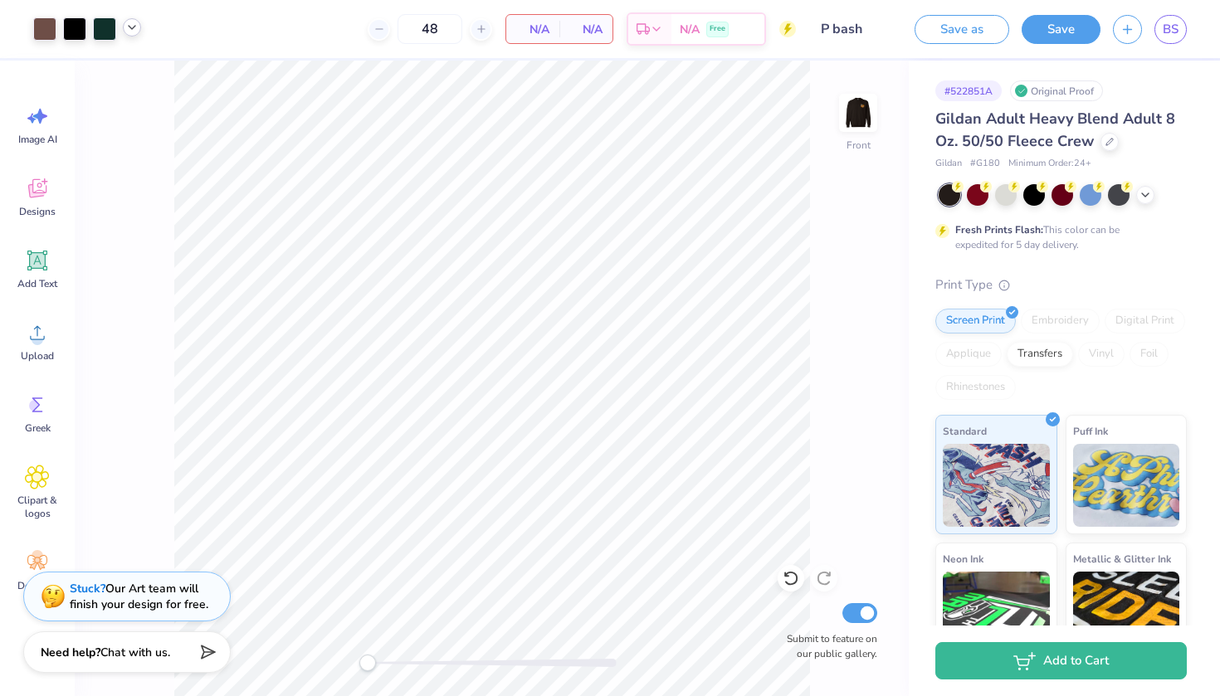
click at [134, 31] on icon at bounding box center [131, 27] width 13 height 13
click at [862, 118] on img at bounding box center [858, 113] width 66 height 66
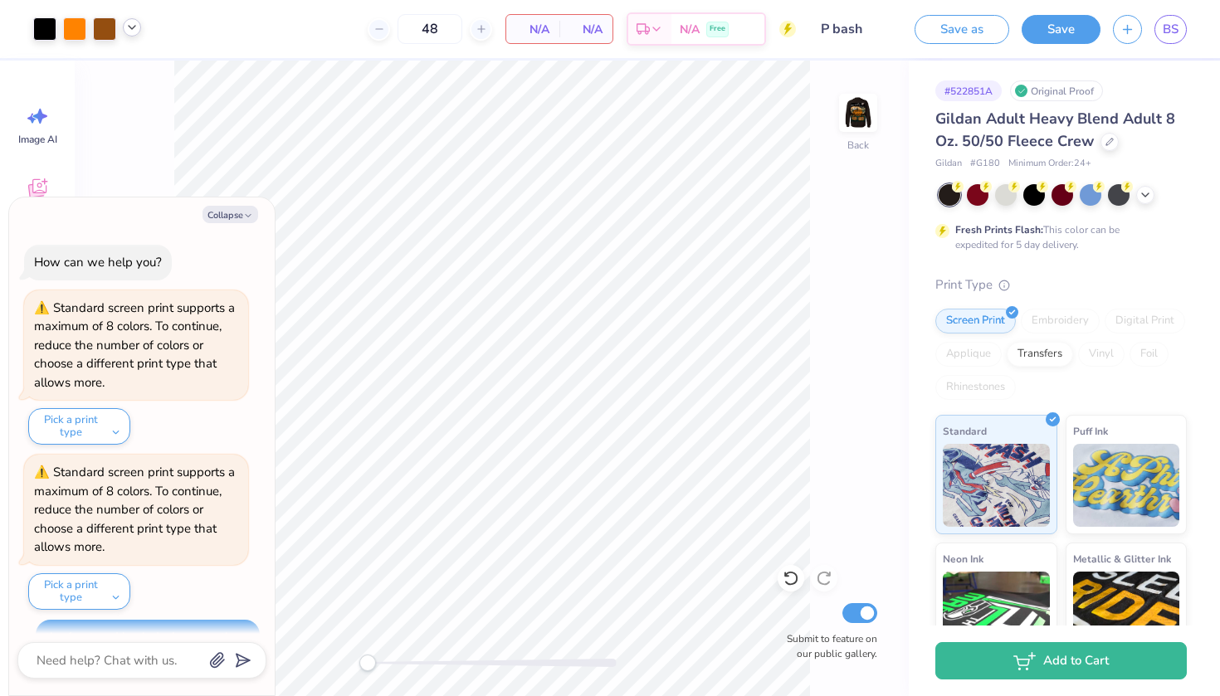
scroll to position [1570, 0]
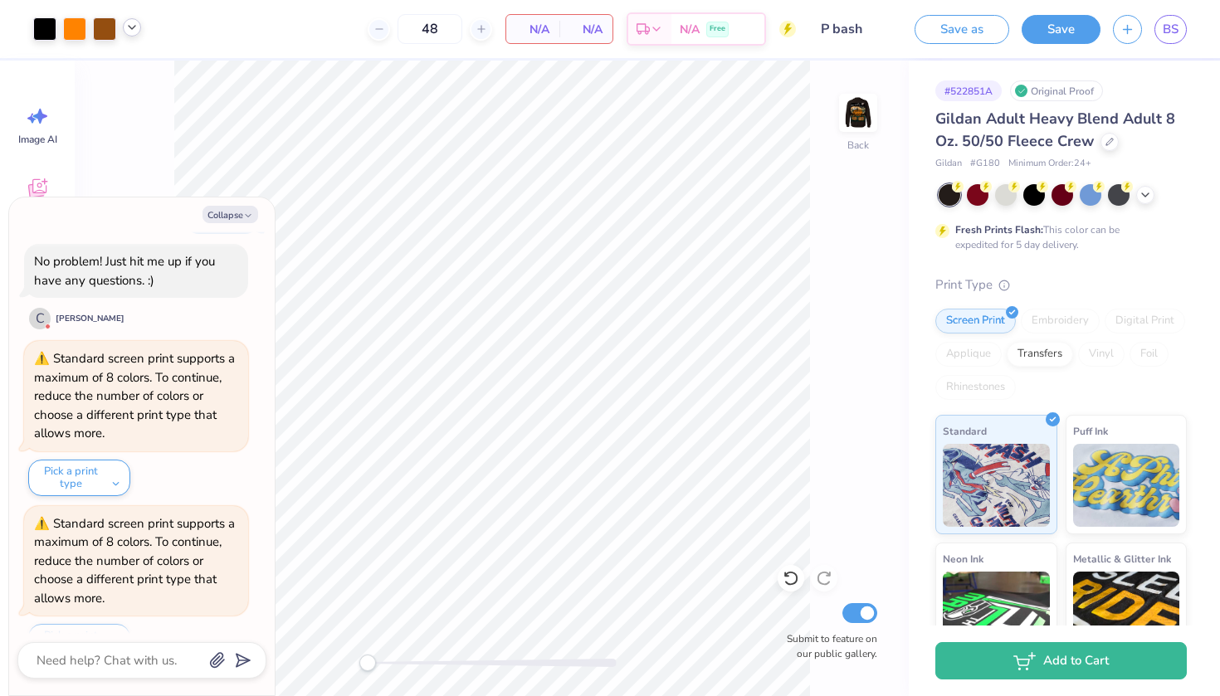
click at [138, 28] on icon at bounding box center [131, 27] width 13 height 13
click at [863, 108] on img at bounding box center [858, 113] width 66 height 66
click at [219, 217] on button "Collapse" at bounding box center [231, 214] width 56 height 17
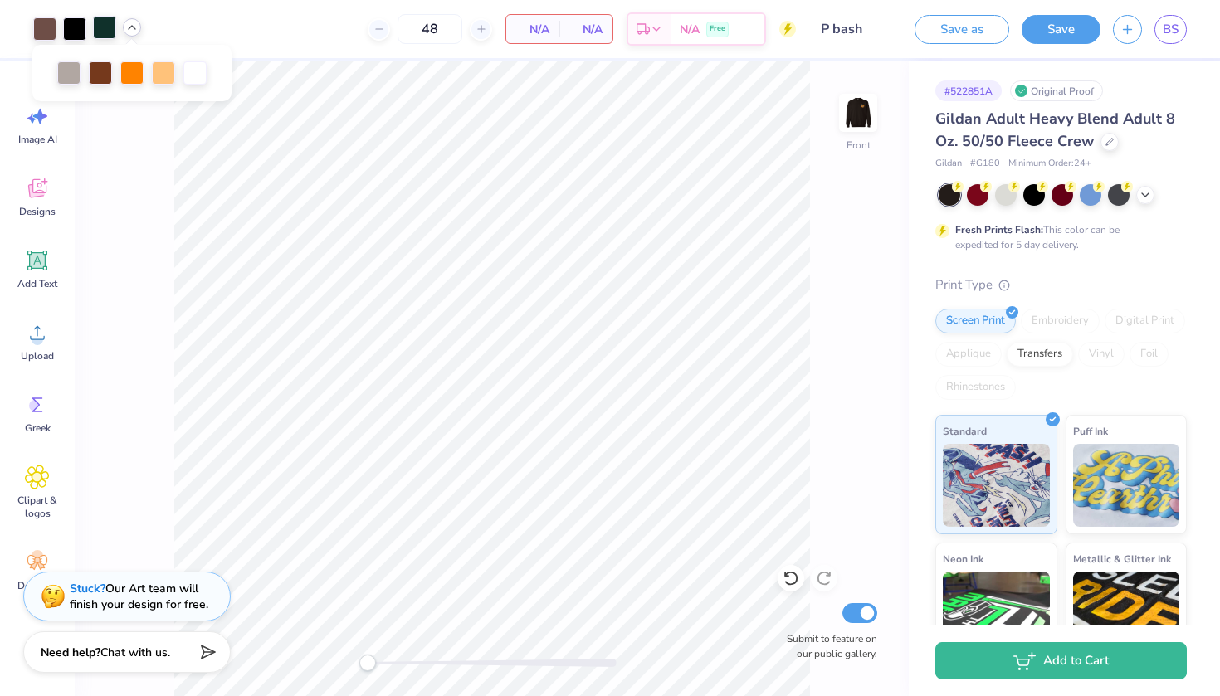
click at [104, 26] on div at bounding box center [104, 27] width 23 height 23
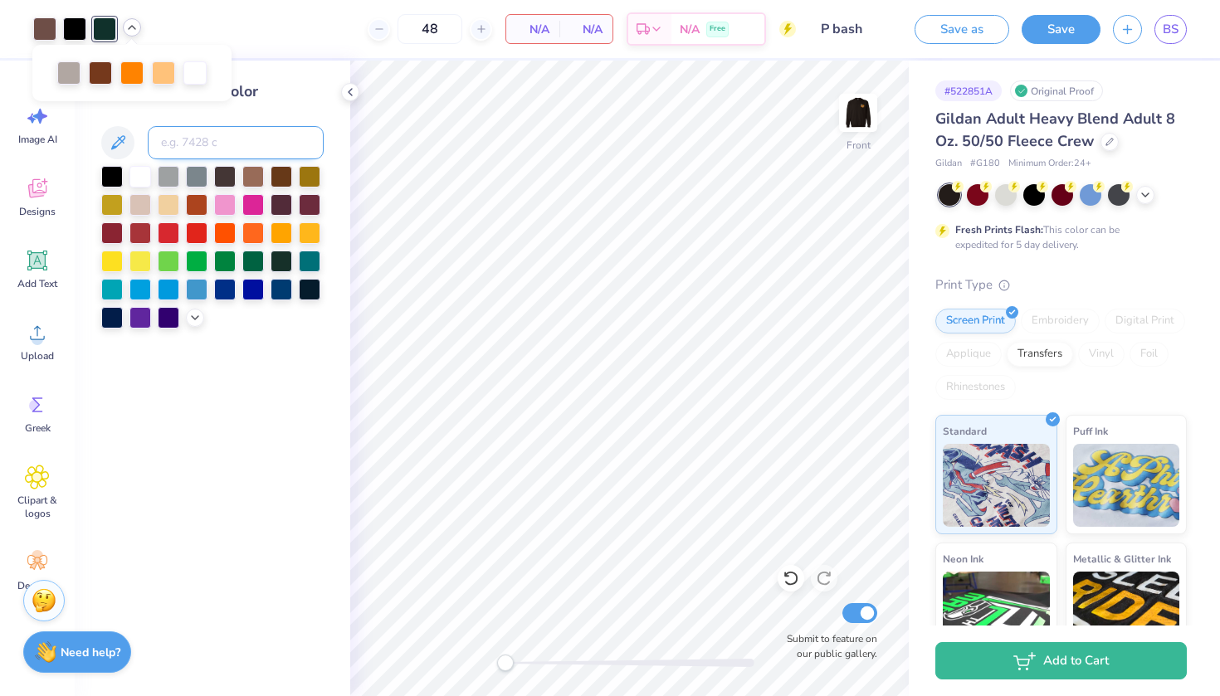
click at [187, 134] on input at bounding box center [236, 142] width 176 height 33
